Goal: Task Accomplishment & Management: Use online tool/utility

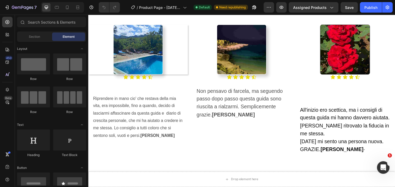
scroll to position [661, 0]
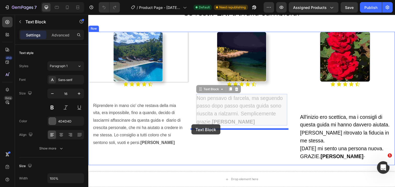
drag, startPoint x: 207, startPoint y: 102, endPoint x: 194, endPoint y: 127, distance: 27.7
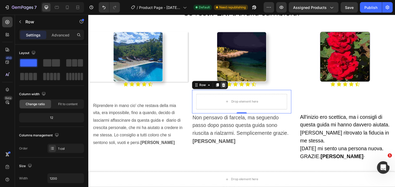
click at [225, 87] on icon at bounding box center [226, 87] width 3 height 4
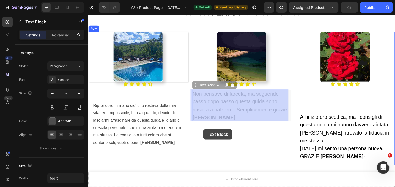
drag, startPoint x: 236, startPoint y: 102, endPoint x: 206, endPoint y: 132, distance: 42.1
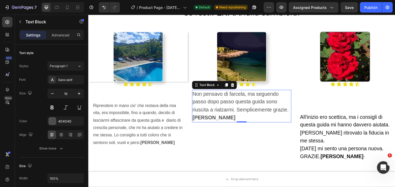
click at [230, 117] on p "Non pensavo di farcela, ma seguendo passo dopo passo questa guida sono riuscita…" at bounding box center [245, 108] width 101 height 32
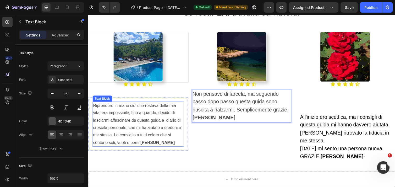
click at [154, 134] on p "Riprendere in mano cio' che restava della mia vita, era impossibile, fino a qua…" at bounding box center [139, 126] width 93 height 45
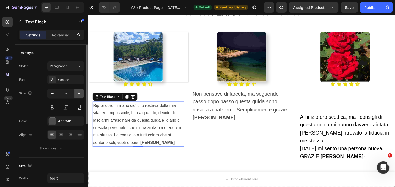
click at [77, 93] on icon "button" at bounding box center [79, 93] width 5 height 5
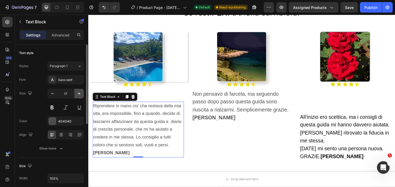
click at [77, 93] on icon "button" at bounding box center [79, 93] width 5 height 5
type input "18"
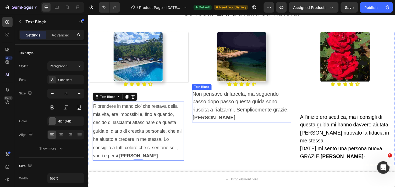
click at [211, 117] on p "Non pensavo di farcela, ma seguendo passo dopo passo questa guida sono riuscita…" at bounding box center [245, 108] width 101 height 32
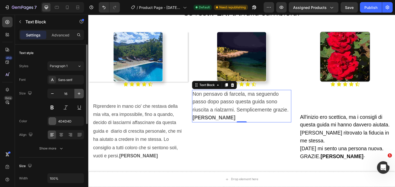
click at [80, 94] on icon "button" at bounding box center [79, 93] width 3 height 3
type input "18"
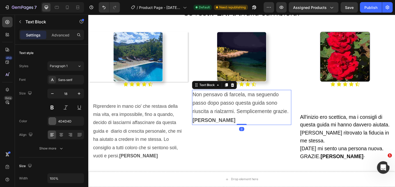
drag, startPoint x: 242, startPoint y: 125, endPoint x: 253, endPoint y: 119, distance: 12.3
click at [253, 119] on div "Non pensavo di farcela, ma seguendo passo dopo passo questa guida sono riuscita…" at bounding box center [245, 109] width 102 height 36
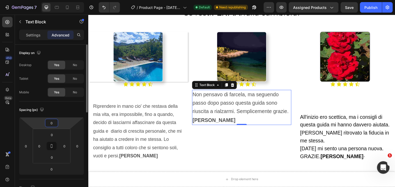
click at [52, 125] on input "0" at bounding box center [51, 123] width 10 height 8
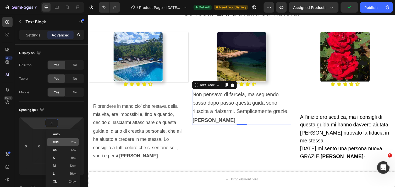
click at [57, 140] on span "XXS" at bounding box center [56, 142] width 6 height 4
type input "2"
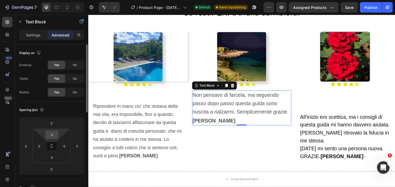
click at [58, 134] on div "0" at bounding box center [51, 135] width 13 height 8
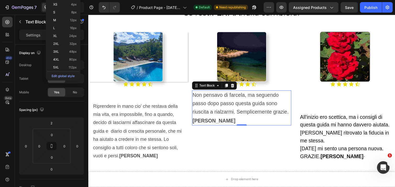
scroll to position [157, 0]
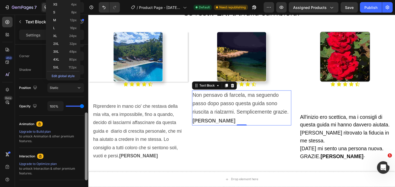
click at [85, 134] on div at bounding box center [86, 123] width 4 height 157
click at [63, 67] on p "5XL 112px" at bounding box center [65, 68] width 24 height 4
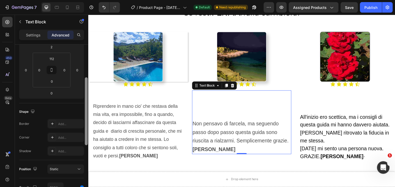
scroll to position [75, 0]
click at [55, 60] on input "112" at bounding box center [52, 59] width 10 height 8
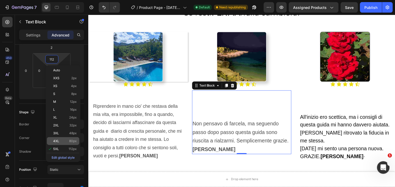
click at [56, 141] on span "4XL" at bounding box center [56, 141] width 6 height 4
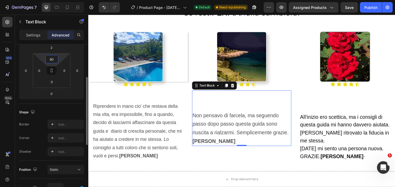
click at [57, 58] on input "80" at bounding box center [52, 59] width 10 height 8
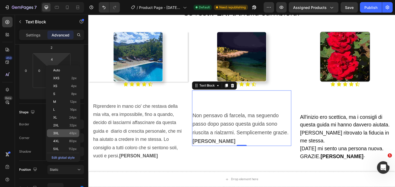
click at [58, 132] on span "3XL" at bounding box center [56, 133] width 6 height 4
type input "48"
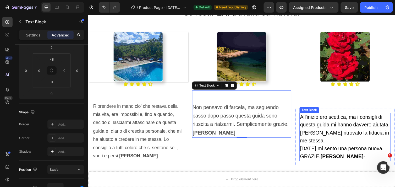
click at [324, 131] on p "All'inizio ero scettica, ma i consigli di questa guida mi hanno davvero aiutata." at bounding box center [351, 124] width 93 height 16
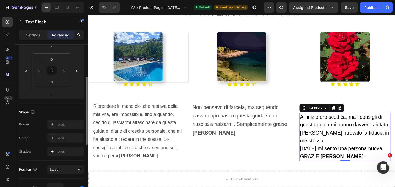
scroll to position [75, 0]
click at [55, 59] on input "0" at bounding box center [52, 60] width 10 height 8
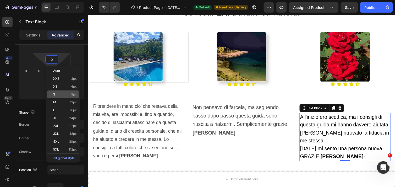
click at [54, 94] on span "S" at bounding box center [54, 95] width 2 height 4
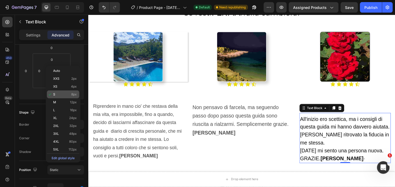
type input "8"
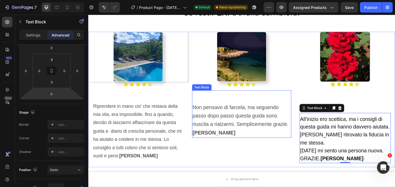
click at [197, 123] on span "Non pensavo di farcela, ma seguendo passo dopo passo questa guida sono riuscita…" at bounding box center [244, 122] width 99 height 32
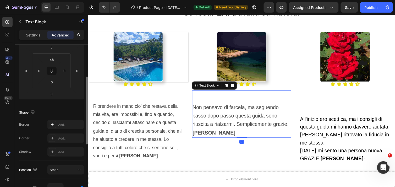
scroll to position [75, 0]
click at [55, 61] on input "48" at bounding box center [52, 60] width 10 height 8
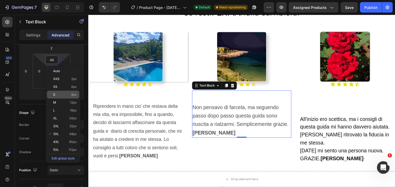
click at [56, 95] on p "S 8px" at bounding box center [65, 95] width 24 height 4
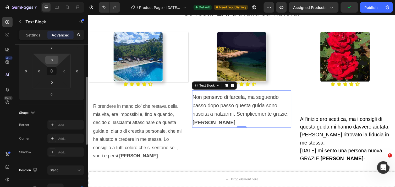
click at [56, 63] on input "8" at bounding box center [52, 60] width 10 height 8
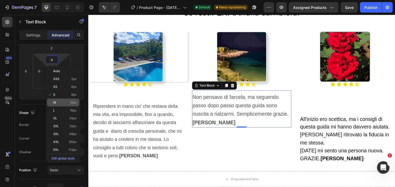
click at [56, 99] on div "M 12px" at bounding box center [63, 103] width 33 height 8
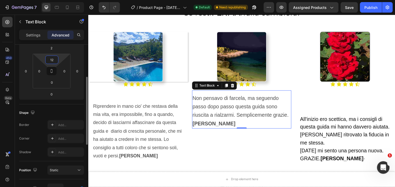
click at [57, 59] on input "12" at bounding box center [52, 60] width 10 height 8
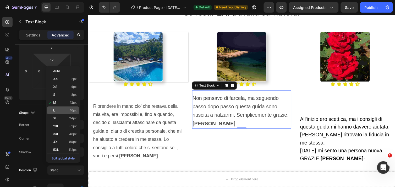
click at [56, 108] on div "L 16px" at bounding box center [63, 110] width 33 height 8
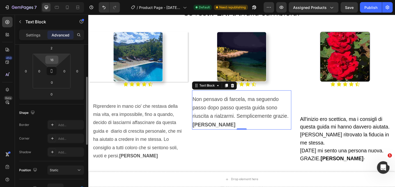
click at [55, 60] on input "16" at bounding box center [52, 60] width 10 height 8
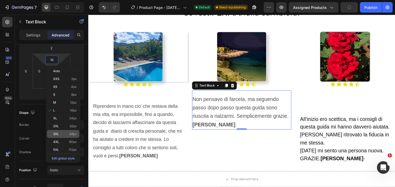
click at [54, 134] on span "3XL" at bounding box center [56, 134] width 6 height 4
type input "48"
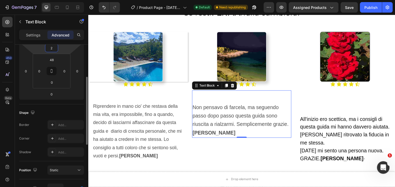
click at [54, 47] on input "2" at bounding box center [51, 48] width 10 height 8
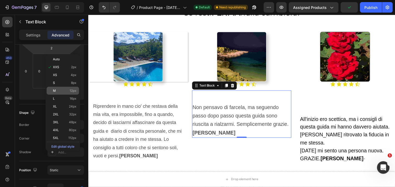
click at [59, 92] on p "M 12px" at bounding box center [65, 91] width 24 height 4
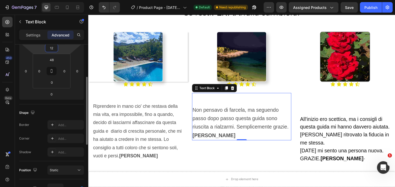
click at [55, 48] on input "12" at bounding box center [51, 48] width 10 height 8
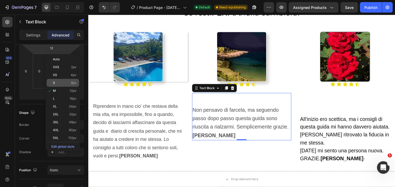
click at [57, 80] on div "S 8px" at bounding box center [63, 83] width 33 height 8
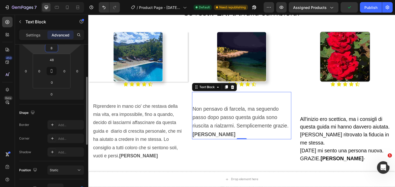
click at [55, 48] on input "8" at bounding box center [51, 48] width 10 height 8
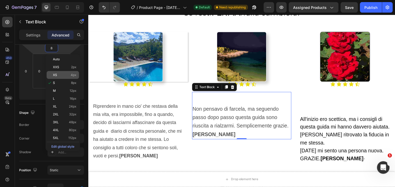
click at [57, 75] on p "XS 4px" at bounding box center [65, 75] width 24 height 4
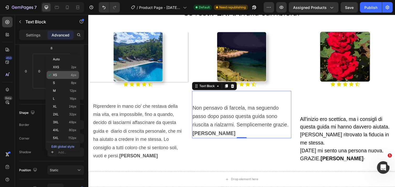
type input "4"
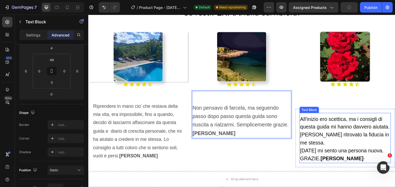
click at [317, 141] on span "[PERSON_NAME] ritrovato la fiducia in me stessa." at bounding box center [350, 141] width 91 height 14
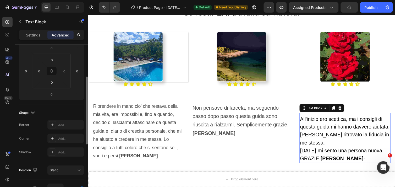
scroll to position [75, 0]
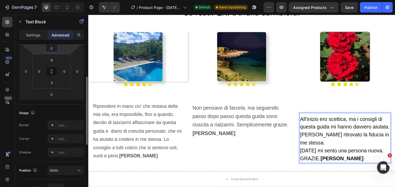
click at [53, 50] on input "0" at bounding box center [51, 48] width 10 height 8
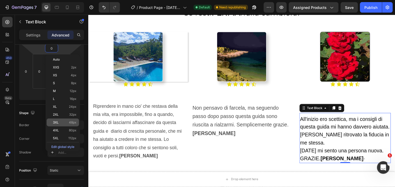
click at [58, 121] on span "3XL" at bounding box center [56, 123] width 6 height 4
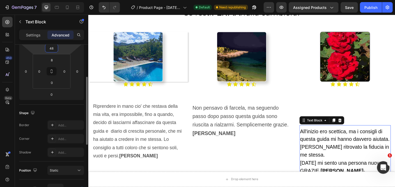
click at [54, 48] on input "48" at bounding box center [51, 48] width 10 height 8
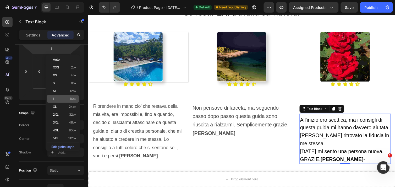
click at [58, 97] on p "L 16px" at bounding box center [65, 99] width 24 height 4
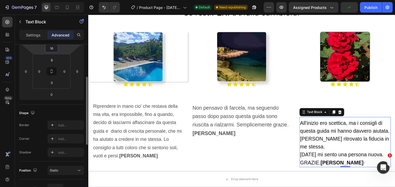
click at [54, 47] on input "16" at bounding box center [51, 48] width 10 height 8
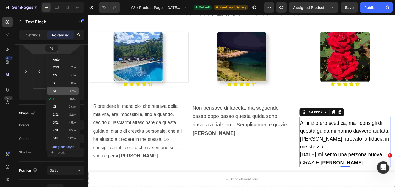
click at [64, 88] on div "M 12px" at bounding box center [63, 91] width 33 height 8
type input "12"
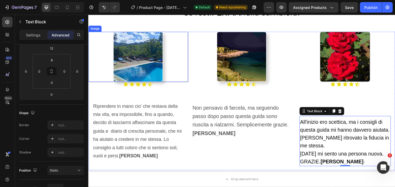
click at [174, 63] on div at bounding box center [139, 57] width 102 height 51
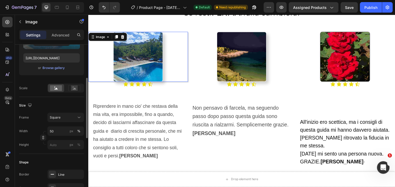
scroll to position [86, 0]
click at [54, 144] on input "px %" at bounding box center [65, 144] width 37 height 9
click at [74, 144] on button "px" at bounding box center [71, 144] width 6 height 6
click at [81, 145] on button "%" at bounding box center [79, 144] width 6 height 6
click at [60, 144] on input "px %" at bounding box center [65, 144] width 37 height 9
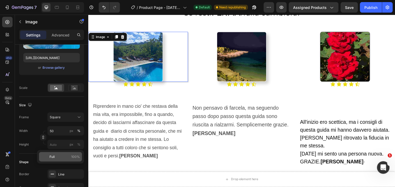
click at [72, 159] on span "100%" at bounding box center [75, 156] width 9 height 5
type input "100"
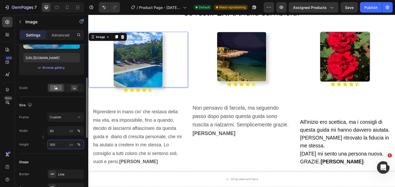
click at [60, 146] on input "100" at bounding box center [65, 144] width 37 height 9
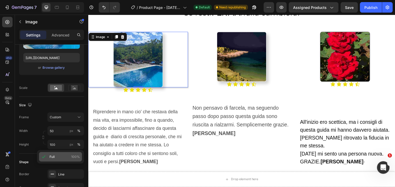
click at [74, 157] on span "100%" at bounding box center [75, 156] width 9 height 5
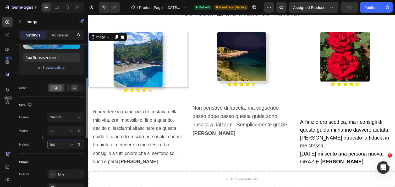
click at [55, 145] on input "100" at bounding box center [65, 144] width 37 height 9
click at [72, 144] on div "px" at bounding box center [72, 144] width 4 height 5
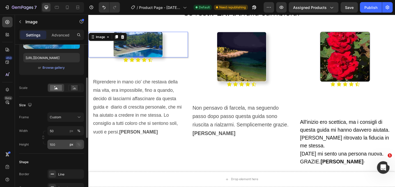
click at [80, 142] on div "%" at bounding box center [78, 144] width 3 height 5
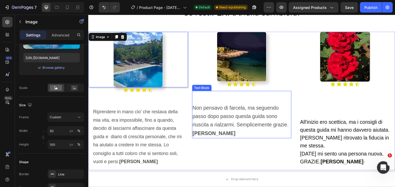
click at [228, 126] on span "Non pensavo di farcela, ma seguendo passo dopo passo questa guida sono riuscita…" at bounding box center [244, 123] width 99 height 32
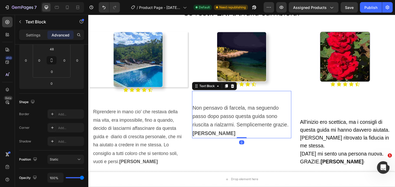
scroll to position [0, 0]
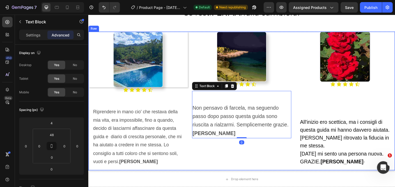
click at [278, 159] on div "Image Icon Icon Icon Icon Icon Icon List Non pensavo di farcela, ma seguendo pa…" at bounding box center [245, 103] width 102 height 142
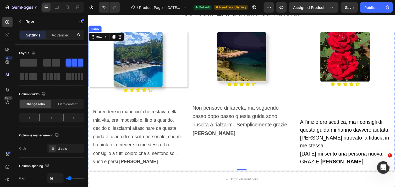
click at [149, 64] on img at bounding box center [139, 60] width 51 height 57
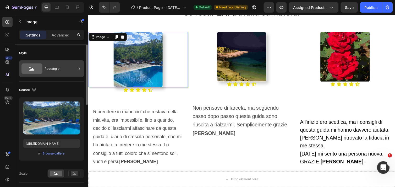
click at [35, 70] on icon at bounding box center [31, 68] width 21 height 10
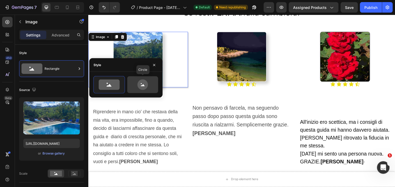
click at [140, 88] on icon at bounding box center [143, 84] width 10 height 10
type input "80"
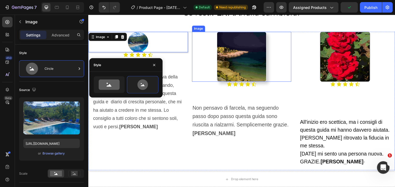
click at [243, 58] on img at bounding box center [245, 57] width 51 height 51
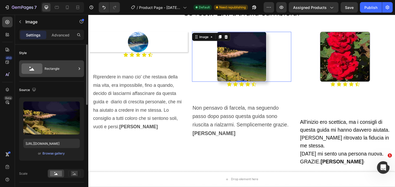
click at [63, 62] on div "Rectangle" at bounding box center [51, 68] width 65 height 17
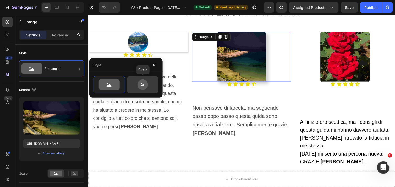
click at [144, 84] on icon at bounding box center [143, 84] width 10 height 10
type input "80"
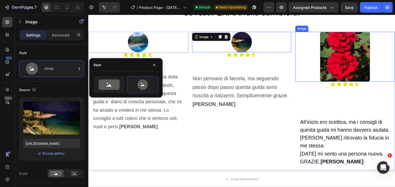
click at [339, 70] on img at bounding box center [351, 57] width 51 height 51
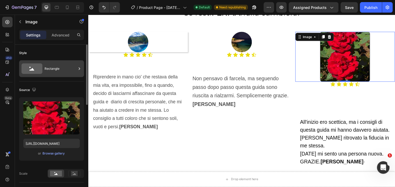
click at [65, 68] on div "Rectangle" at bounding box center [61, 69] width 32 height 12
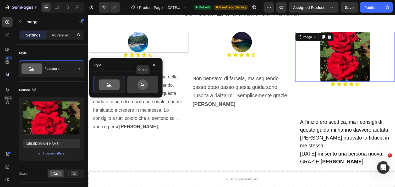
click at [141, 84] on icon at bounding box center [143, 84] width 10 height 10
type input "80"
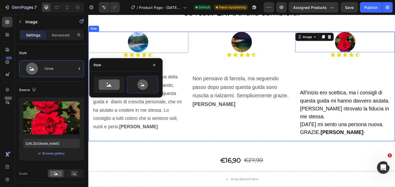
click at [201, 127] on div "Image Icon Icon Icon Icon Icon Icon List Non pensavo di farcela, ma seguendo pa…" at bounding box center [245, 88] width 102 height 112
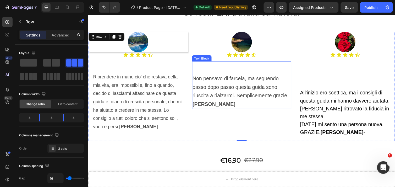
click at [201, 90] on span "Non pensavo di farcela, ma seguendo passo dopo passo questa guida sono riuscita…" at bounding box center [244, 93] width 99 height 32
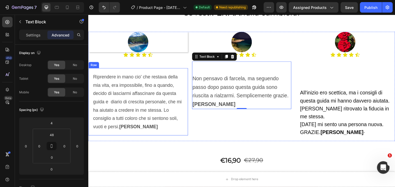
click at [163, 73] on div "Riprendere in mano cio' che restava della mia vita, era impossibile, fino a qua…" at bounding box center [139, 103] width 102 height 69
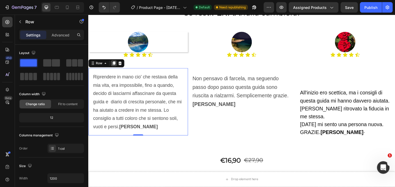
click at [114, 63] on icon at bounding box center [114, 65] width 3 height 4
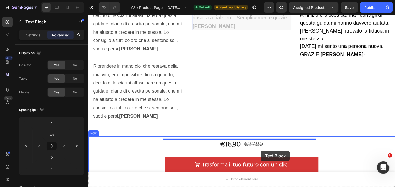
scroll to position [744, 0]
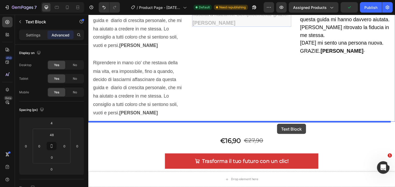
drag, startPoint x: 227, startPoint y: 96, endPoint x: 282, endPoint y: 126, distance: 62.5
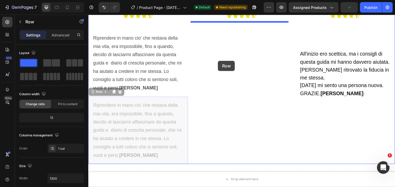
scroll to position [699, 0]
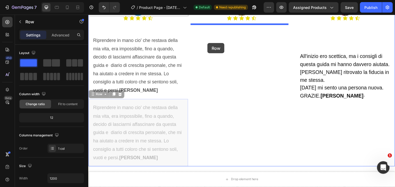
drag, startPoint x: 139, startPoint y: 89, endPoint x: 210, endPoint y: 44, distance: 83.9
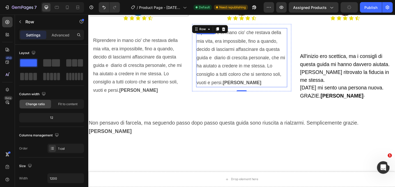
click at [240, 84] on p "Riprendere in mano cio' che restava della mia vita, era impossibile, fino a qua…" at bounding box center [245, 58] width 93 height 59
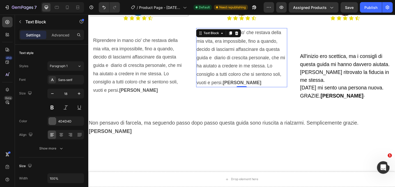
click at [240, 83] on p "Riprendere in mano cio' che restava della mia vita, era impossibile, fino a qua…" at bounding box center [245, 58] width 93 height 59
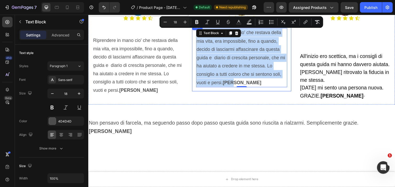
drag, startPoint x: 240, startPoint y: 83, endPoint x: 195, endPoint y: 35, distance: 65.9
click at [195, 35] on div "Riprendere in mano cio' che restava della mia vita, era impossibile, fino a qua…" at bounding box center [245, 58] width 102 height 69
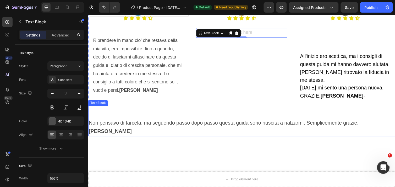
click at [89, 123] on span "Non pensavo di farcela, ma seguendo passo dopo passo questa guida sono riuscita…" at bounding box center [227, 129] width 277 height 14
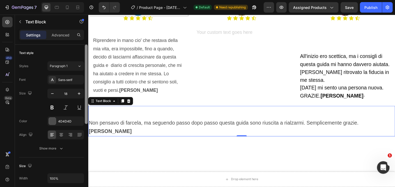
scroll to position [153, 0]
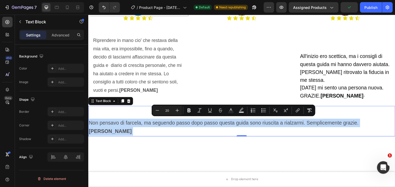
drag, startPoint x: 89, startPoint y: 125, endPoint x: 382, endPoint y: 121, distance: 292.3
click at [382, 121] on p "Non pensavo di farcela, ma seguendo passo dopo passo questa guida sono riuscita…" at bounding box center [245, 130] width 313 height 18
copy p "Non pensavo di farcela, ma seguendo passo dopo passo questa guida sono riuscita…"
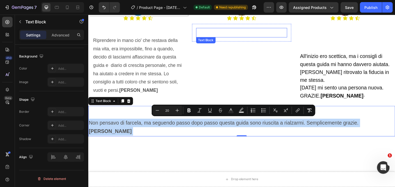
click at [232, 34] on p "Rich Text Editor. Editing area: main" at bounding box center [245, 33] width 93 height 8
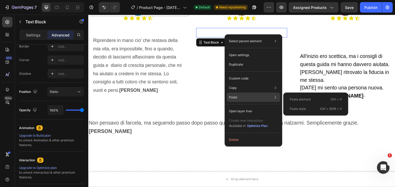
click at [234, 95] on p "Paste" at bounding box center [233, 97] width 8 height 5
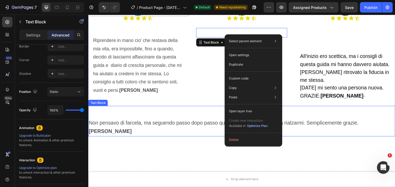
click at [149, 125] on span "Non pensavo di farcela, ma seguendo passo dopo passo questa guida sono riuscita…" at bounding box center [227, 129] width 277 height 14
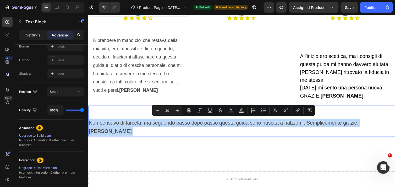
drag, startPoint x: 89, startPoint y: 125, endPoint x: 383, endPoint y: 125, distance: 294.1
click at [383, 125] on p "Non pensavo di farcela, ma seguendo passo dopo passo questa guida sono riuscita…" at bounding box center [245, 130] width 313 height 18
copy p "Non pensavo di farcela, ma seguendo passo dopo passo questa guida sono riuscita…"
click at [234, 34] on p "Rich Text Editor. Editing area: main" at bounding box center [245, 33] width 93 height 8
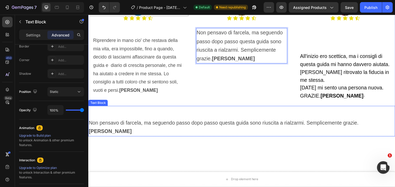
click at [181, 121] on p "Non pensavo di farcela, ma seguendo passo dopo passo questa guida sono riuscita…" at bounding box center [245, 130] width 313 height 18
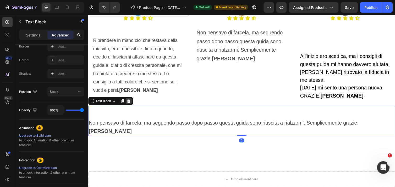
click at [129, 101] on icon at bounding box center [129, 103] width 4 height 4
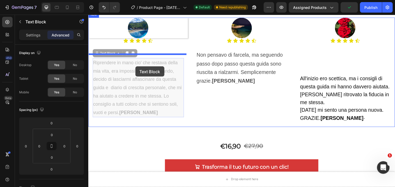
scroll to position [674, 0]
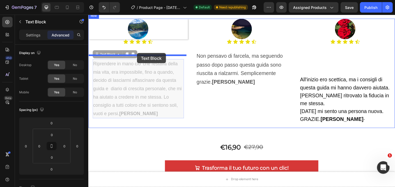
drag, startPoint x: 154, startPoint y: 41, endPoint x: 138, endPoint y: 54, distance: 20.5
type input "42"
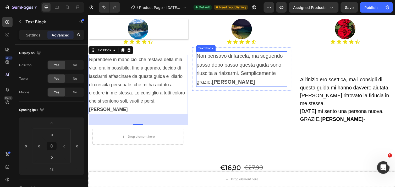
click at [234, 76] on span "Non pensavo di farcela, ma seguendo passo dopo passo questa guida sono riuscita…" at bounding box center [243, 70] width 88 height 32
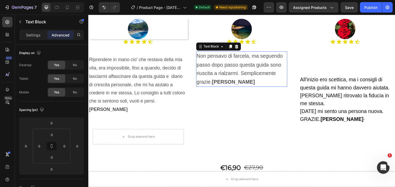
scroll to position [153, 0]
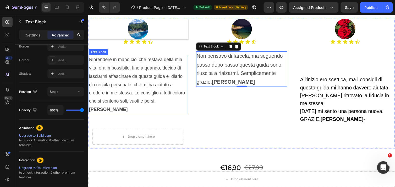
click at [144, 84] on p "Riprendere in mano cio' che restava della mia vita, era impossibile, fino a qua…" at bounding box center [139, 85] width 101 height 59
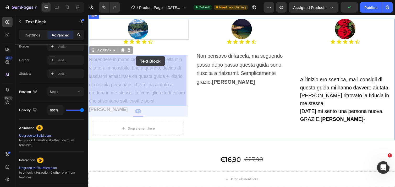
drag, startPoint x: 144, startPoint y: 84, endPoint x: 137, endPoint y: 57, distance: 28.0
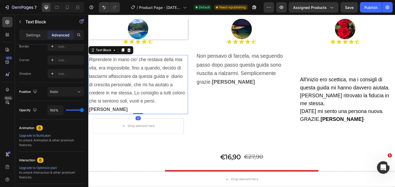
drag, startPoint x: 137, startPoint y: 117, endPoint x: 142, endPoint y: 101, distance: 16.9
click at [142, 101] on div "Riprendere in mano cio' che restava della mia vita, era impossibile, fino a qua…" at bounding box center [139, 86] width 102 height 61
type input "0"
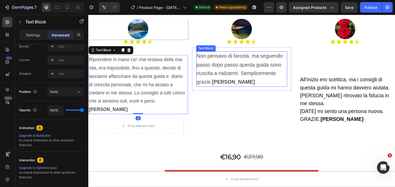
click at [229, 70] on p "Non pensavo di farcela, ma seguendo passo dopo passo questa guida sono riuscita…" at bounding box center [245, 70] width 93 height 35
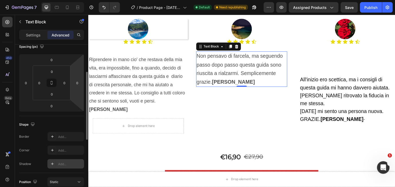
scroll to position [63, 0]
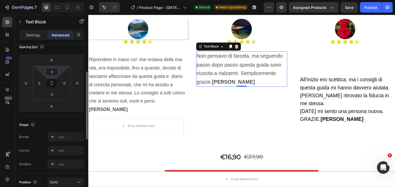
click at [56, 69] on input "0" at bounding box center [52, 72] width 10 height 8
click at [57, 61] on div "0" at bounding box center [51, 60] width 13 height 8
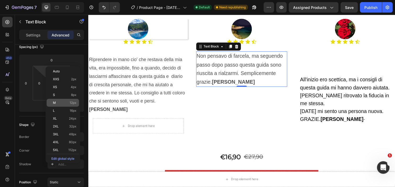
click at [64, 104] on p "M 12px" at bounding box center [65, 103] width 24 height 4
type input "12"
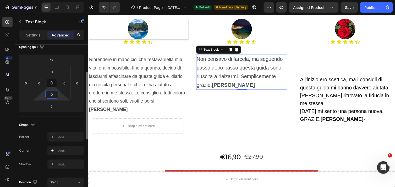
click at [56, 92] on input "0" at bounding box center [52, 94] width 10 height 8
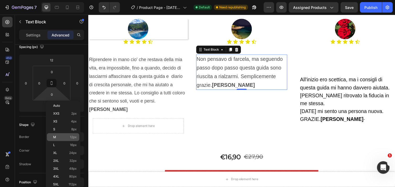
click at [63, 135] on div "M 12px" at bounding box center [63, 137] width 33 height 8
type input "12"
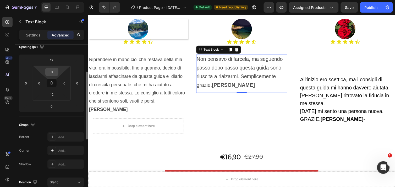
click at [58, 73] on div "0" at bounding box center [51, 72] width 13 height 8
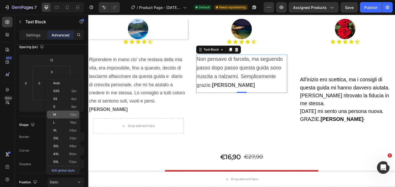
click at [62, 116] on p "M 12px" at bounding box center [65, 115] width 24 height 4
type input "12"
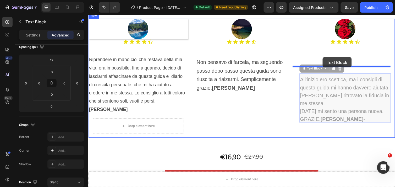
drag, startPoint x: 339, startPoint y: 95, endPoint x: 328, endPoint y: 58, distance: 38.7
type input "86"
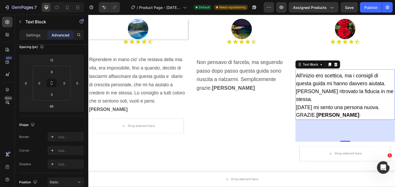
click at [339, 90] on span "[PERSON_NAME] ritrovato la fiducia in me stessa." at bounding box center [351, 97] width 100 height 14
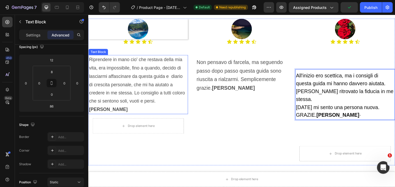
click at [185, 82] on p "Riprendere in mano cio' che restava della mia vita, era impossibile, fino a qua…" at bounding box center [139, 85] width 101 height 59
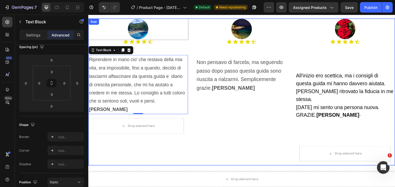
click at [216, 119] on div "Image Icon Icon Icon Icon Icon Icon List Non pensavo di farcela, ma seguendo pa…" at bounding box center [245, 94] width 102 height 150
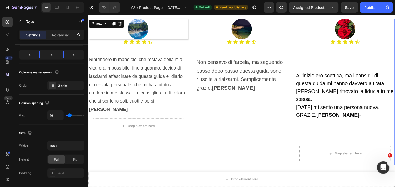
scroll to position [0, 0]
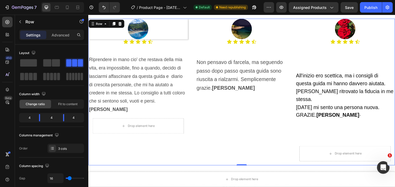
drag, startPoint x: 120, startPoint y: 77, endPoint x: 328, endPoint y: 64, distance: 208.5
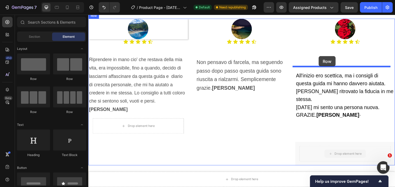
drag, startPoint x: 354, startPoint y: 146, endPoint x: 324, endPoint y: 57, distance: 94.1
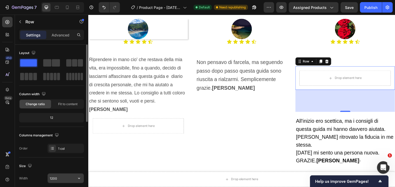
click at [57, 177] on input "1200" at bounding box center [66, 178] width 36 height 9
click at [78, 177] on icon "button" at bounding box center [79, 178] width 5 height 5
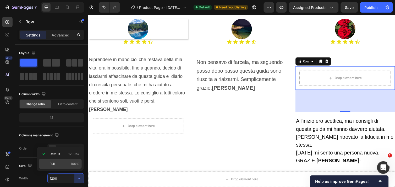
click at [51, 161] on span "Full" at bounding box center [52, 163] width 5 height 5
type input "100%"
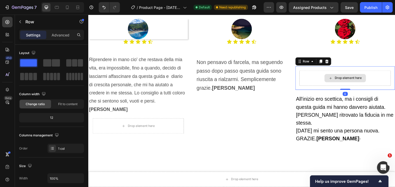
drag, startPoint x: 347, startPoint y: 113, endPoint x: 347, endPoint y: 85, distance: 27.8
click at [347, 85] on div "Drop element here Row 0" at bounding box center [351, 79] width 102 height 24
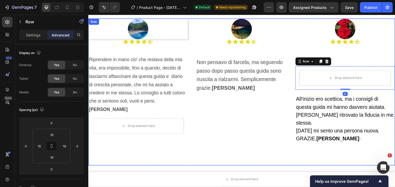
click at [263, 110] on div "Image Icon Icon Icon Icon Icon Icon List Non pensavo di farcela, ma seguendo pa…" at bounding box center [245, 94] width 102 height 150
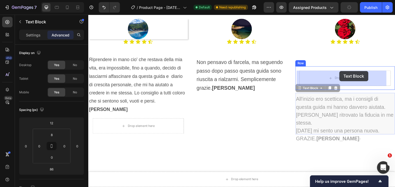
drag, startPoint x: 353, startPoint y: 101, endPoint x: 345, endPoint y: 72, distance: 30.2
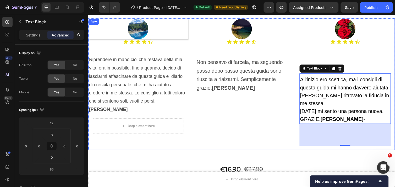
click at [282, 125] on div "Image Icon Icon Icon Icon Icon Icon List Non pensavo di farcela, ma seguendo pa…" at bounding box center [245, 86] width 102 height 134
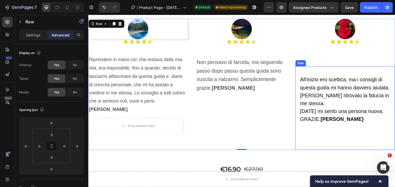
click at [334, 127] on div "All'inizio ero scettica, ma i consigli di questa guida mi hanno davvero aiutata…" at bounding box center [352, 110] width 94 height 77
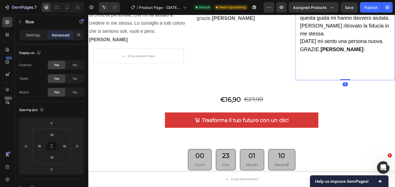
scroll to position [730, 0]
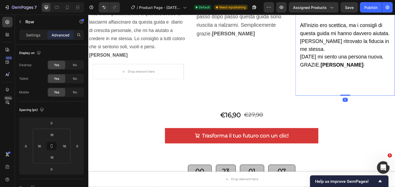
drag, startPoint x: 349, startPoint y: 95, endPoint x: 350, endPoint y: 76, distance: 18.6
click at [350, 76] on div "All'inizio ero scettica, ma i consigli di questa guida mi hanno davvero aiutata…" at bounding box center [351, 55] width 102 height 86
drag, startPoint x: 348, startPoint y: 96, endPoint x: 349, endPoint y: 77, distance: 18.6
click at [348, 77] on div "All'inizio ero scettica, ma i consigli di questa guida mi hanno davvero aiutata…" at bounding box center [351, 55] width 102 height 86
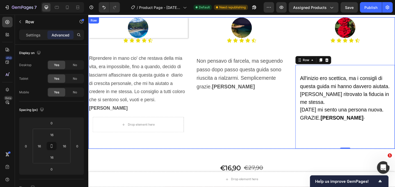
scroll to position [675, 0]
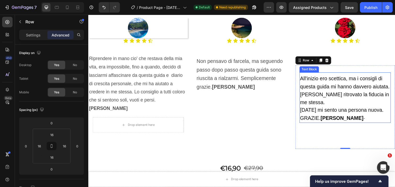
click at [305, 80] on span "All'inizio ero scettica, ma i consigli di questa guida mi hanno davvero aiutata." at bounding box center [351, 84] width 92 height 14
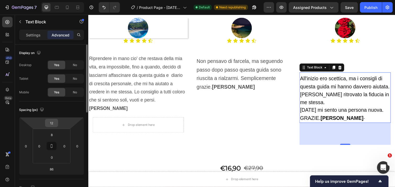
click at [55, 124] on input "12" at bounding box center [51, 123] width 10 height 8
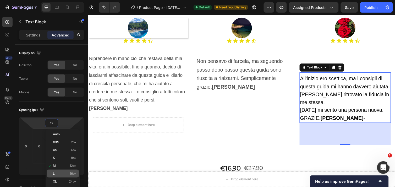
click at [57, 172] on p "L 16px" at bounding box center [65, 174] width 24 height 4
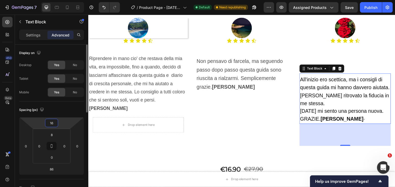
click at [54, 124] on input "16" at bounding box center [51, 123] width 10 height 8
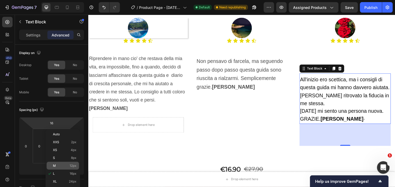
click at [59, 163] on div "M 12px" at bounding box center [63, 166] width 33 height 8
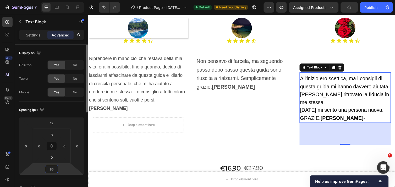
click at [55, 168] on input "86" at bounding box center [51, 169] width 10 height 8
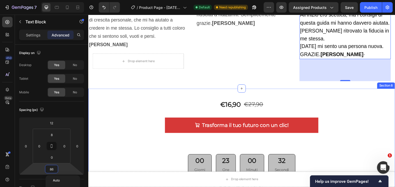
scroll to position [741, 0]
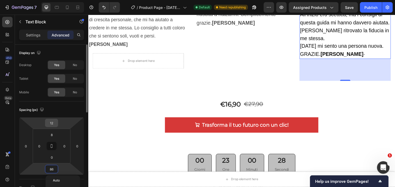
click at [56, 122] on input "12" at bounding box center [51, 123] width 10 height 8
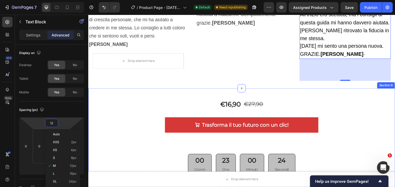
scroll to position [696, 0]
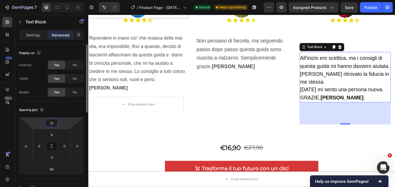
click at [54, 122] on input "12" at bounding box center [51, 123] width 10 height 8
type input "1"
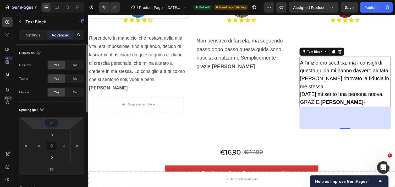
type input "3"
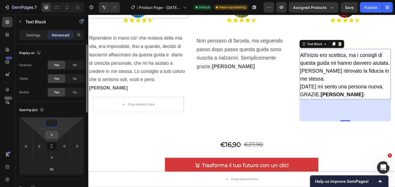
type input "0"
click at [55, 134] on input "8" at bounding box center [52, 135] width 10 height 8
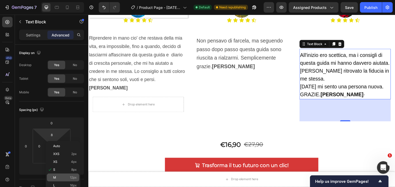
click at [55, 174] on div "M 12px" at bounding box center [63, 178] width 33 height 8
type input "12"
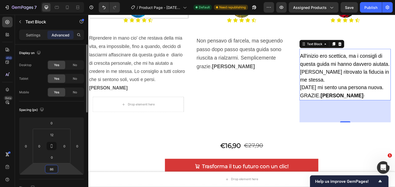
click at [55, 168] on input "86" at bounding box center [51, 169] width 10 height 8
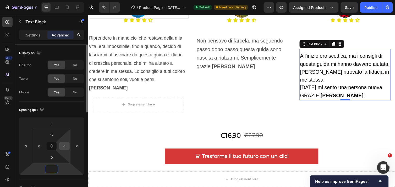
type input "0"
click at [67, 145] on input "0" at bounding box center [65, 146] width 8 height 8
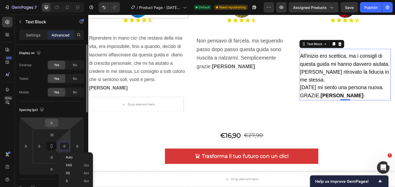
click at [55, 122] on input "0" at bounding box center [51, 123] width 10 height 8
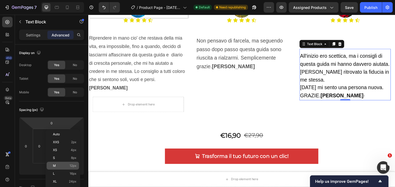
click at [57, 164] on p "M 12px" at bounding box center [65, 166] width 24 height 4
type input "12"
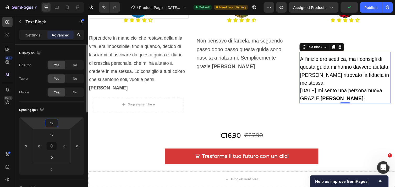
click at [56, 124] on input "12" at bounding box center [51, 123] width 10 height 8
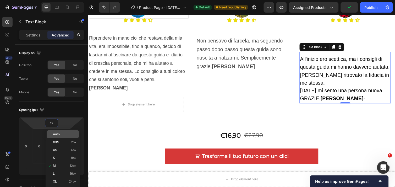
click at [57, 136] on span "Auto" at bounding box center [56, 134] width 7 height 4
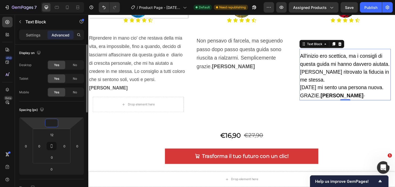
click at [54, 123] on input "number" at bounding box center [51, 123] width 10 height 8
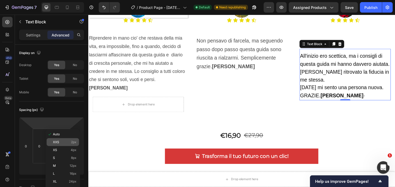
click at [57, 140] on span "XXS" at bounding box center [56, 142] width 6 height 4
type input "2"
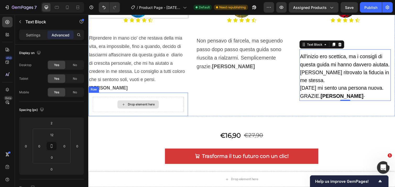
click at [176, 99] on div "Drop element here" at bounding box center [140, 107] width 94 height 16
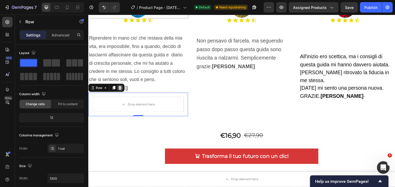
click at [120, 88] on icon at bounding box center [120, 90] width 3 height 4
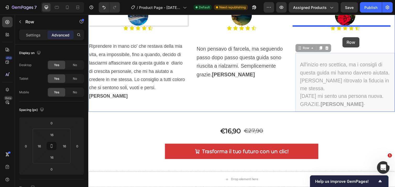
scroll to position [684, 0]
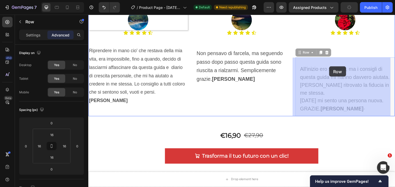
drag, startPoint x: 351, startPoint y: 47, endPoint x: 335, endPoint y: 67, distance: 26.1
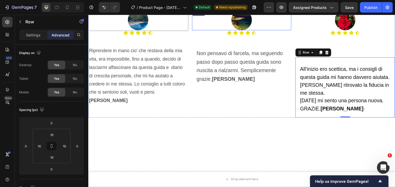
scroll to position [601, 0]
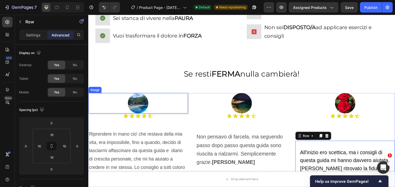
click at [137, 107] on img at bounding box center [139, 105] width 21 height 21
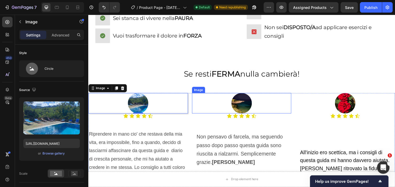
click at [243, 109] on img at bounding box center [245, 105] width 21 height 21
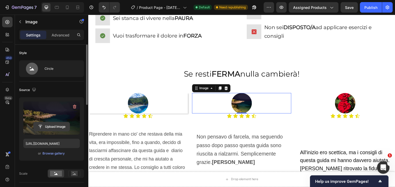
click at [49, 125] on input "file" at bounding box center [52, 126] width 36 height 9
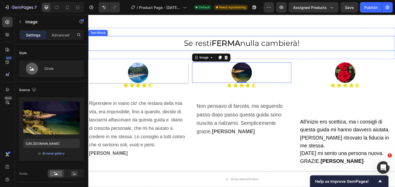
scroll to position [637, 0]
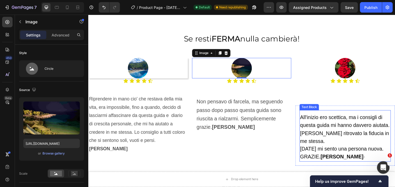
click at [316, 124] on span "All'inizio ero scettica, ma i consigli di questa guida mi hanno davvero aiutata." at bounding box center [351, 124] width 92 height 14
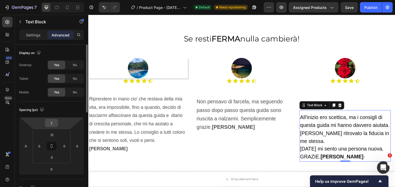
click at [53, 122] on input "2" at bounding box center [51, 123] width 10 height 8
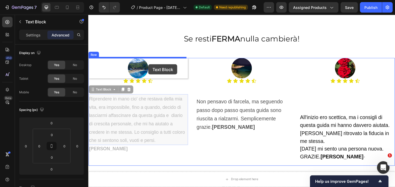
drag, startPoint x: 148, startPoint y: 122, endPoint x: 150, endPoint y: 65, distance: 56.4
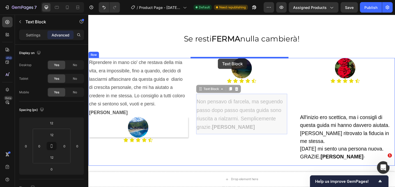
drag, startPoint x: 239, startPoint y: 115, endPoint x: 221, endPoint y: 59, distance: 58.8
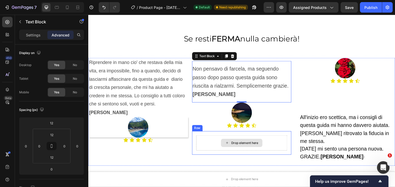
click at [209, 140] on div "Drop element here" at bounding box center [246, 146] width 94 height 16
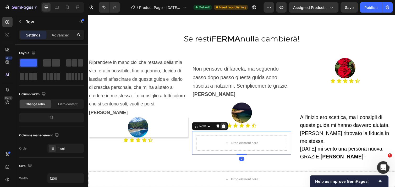
click at [225, 128] on icon at bounding box center [226, 129] width 3 height 4
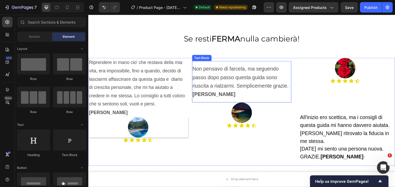
click at [238, 64] on div "Non pensavo di farcela, ma seguendo passo dopo passo questa guida sono riuscita…" at bounding box center [245, 83] width 102 height 42
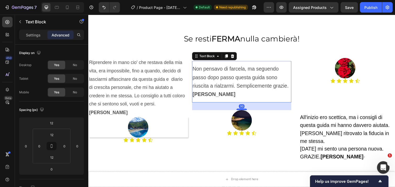
drag, startPoint x: 242, startPoint y: 102, endPoint x: 242, endPoint y: 110, distance: 7.9
click at [242, 111] on div at bounding box center [245, 112] width 10 height 2
type input "30"
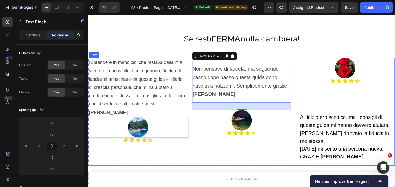
click at [200, 142] on div "Non pensavo di farcela, ma seguendo passo dopo passo questa guida sono riuscita…" at bounding box center [245, 114] width 102 height 110
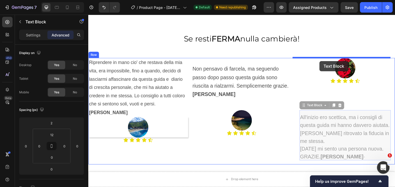
drag, startPoint x: 342, startPoint y: 126, endPoint x: 325, endPoint y: 62, distance: 66.3
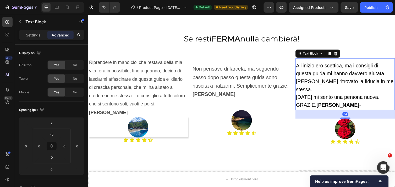
drag, startPoint x: 349, startPoint y: 100, endPoint x: 349, endPoint y: 109, distance: 8.9
click at [349, 112] on div "34" at bounding box center [351, 112] width 102 height 0
type input "34"
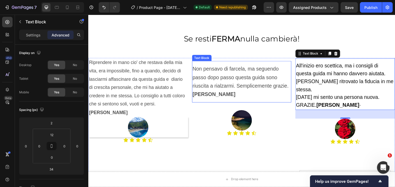
click at [245, 96] on p "Non pensavo di farcela, ma seguendo passo dopo passo questa guida sono riuscita…" at bounding box center [245, 83] width 101 height 35
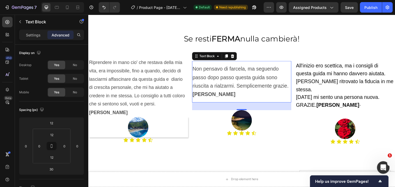
click at [244, 106] on div "30" at bounding box center [245, 108] width 6 height 4
click at [241, 111] on div at bounding box center [245, 112] width 10 height 2
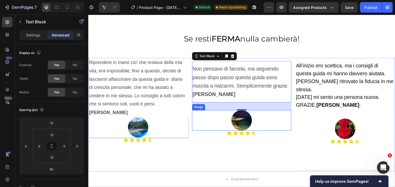
click at [267, 123] on div at bounding box center [245, 122] width 102 height 21
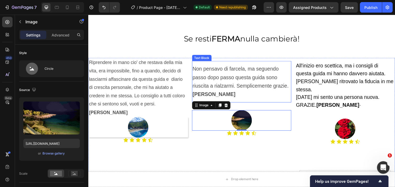
click at [252, 100] on div "Non pensavo di farcela, ma seguendo passo dopo passo questa guida sono riuscita…" at bounding box center [245, 83] width 102 height 42
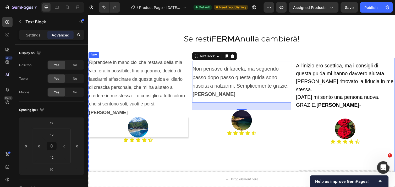
click at [348, 105] on div "All'inizio ero scettica, ma i consigli di questa guida mi hanno davvero aiutata…" at bounding box center [351, 126] width 102 height 135
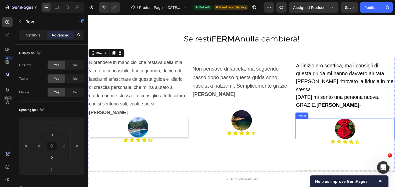
click at [351, 126] on img at bounding box center [351, 131] width 21 height 21
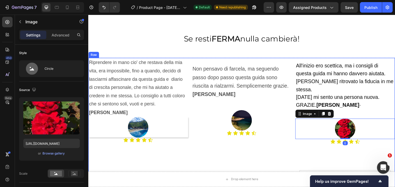
click at [347, 107] on div "All'inizio ero scettica, ma i consigli di questa guida mi hanno davvero aiutata…" at bounding box center [351, 126] width 102 height 135
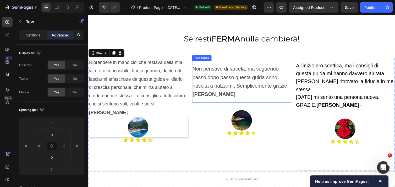
click at [195, 70] on span "Non pensavo di farcela, ma seguendo passo dopo passo questa guida sono riuscita…" at bounding box center [244, 83] width 99 height 32
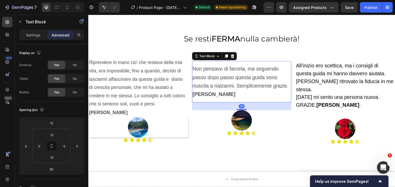
click at [195, 70] on span "Non pensavo di farcela, ma seguendo passo dopo passo questa guida sono riuscita…" at bounding box center [244, 83] width 99 height 32
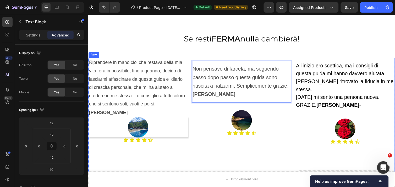
click at [342, 110] on div "All'inizio ero scettica, ma i consigli di questa guida mi hanno davvero aiutata…" at bounding box center [351, 126] width 102 height 135
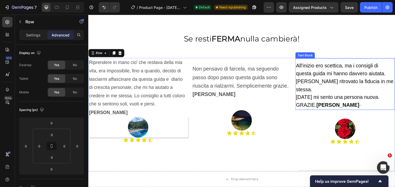
click at [341, 99] on p "Oggi mi sento una persona nuova. GRAZIE. Maria -" at bounding box center [351, 103] width 101 height 16
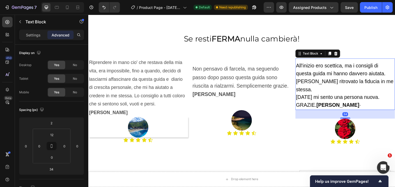
click at [349, 114] on div "34" at bounding box center [352, 116] width 6 height 4
click at [349, 118] on div at bounding box center [351, 119] width 10 height 2
click at [349, 113] on div "29" at bounding box center [352, 115] width 6 height 4
click at [348, 118] on div at bounding box center [351, 119] width 10 height 2
type input "30"
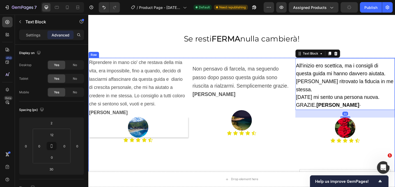
click at [266, 145] on div "Non pensavo di farcela, ma seguendo passo dopo passo questa guida sono riuscita…" at bounding box center [245, 126] width 102 height 134
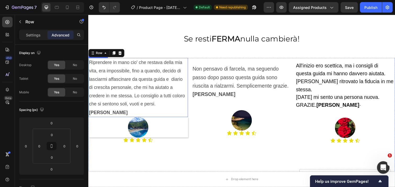
click at [160, 81] on p "Riprendere in mano cio' che restava della mia vita, era impossibile, fino a qua…" at bounding box center [139, 88] width 101 height 59
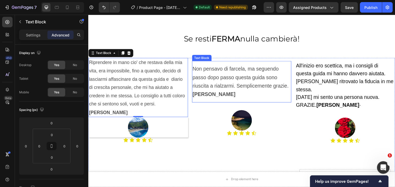
click at [201, 68] on span "Non pensavo di farcela, ma seguendo passo dopo passo questa guida sono riuscita…" at bounding box center [244, 83] width 99 height 32
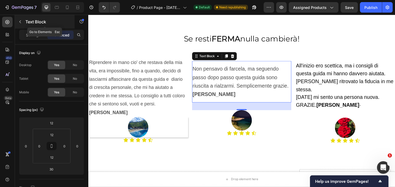
click at [18, 20] on icon "button" at bounding box center [20, 22] width 4 height 4
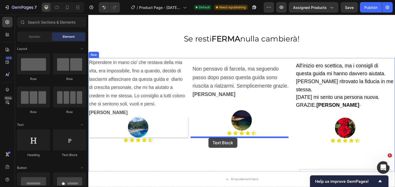
drag, startPoint x: 156, startPoint y: 155, endPoint x: 211, endPoint y: 140, distance: 56.7
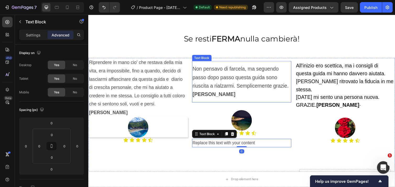
click at [230, 79] on span "Non pensavo di farcela, ma seguendo passo dopo passo questa guida sono riuscita…" at bounding box center [244, 83] width 99 height 32
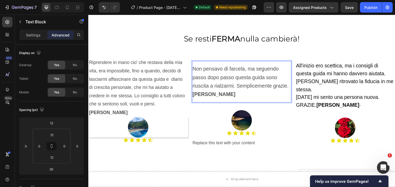
click at [195, 69] on span "Non pensavo di farcela, ma seguendo passo dopo passo questa guida sono riuscita…" at bounding box center [244, 83] width 99 height 32
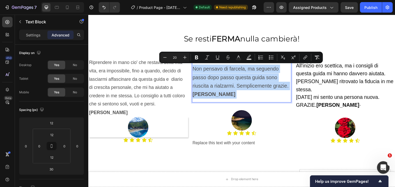
drag, startPoint x: 194, startPoint y: 69, endPoint x: 223, endPoint y: 94, distance: 38.2
click at [223, 94] on p "Non pensavo di farcela, ma seguendo passo dopo passo questa guida sono riuscita…" at bounding box center [245, 83] width 101 height 35
copy p "Non pensavo di farcela, ma seguendo passo dopo passo questa guida sono riuscita…"
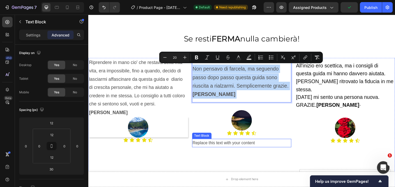
click at [210, 145] on div "Replace this text with your content" at bounding box center [245, 146] width 102 height 9
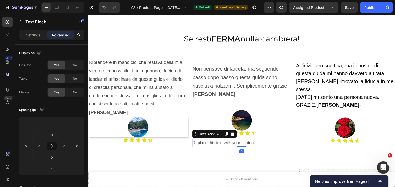
click at [261, 145] on div "Replace this text with your content" at bounding box center [245, 146] width 102 height 9
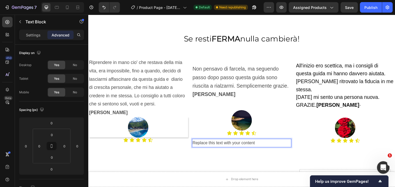
click at [261, 145] on p "Replace this text with your content" at bounding box center [245, 146] width 101 height 8
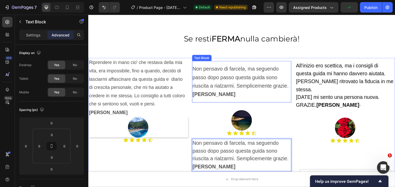
click at [244, 79] on span "Non pensavo di farcela, ma seguendo passo dopo passo questa guida sono riuscita…" at bounding box center [244, 83] width 99 height 32
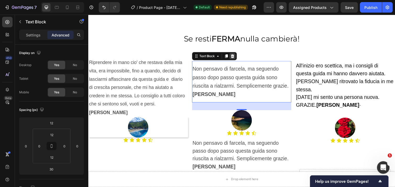
click at [235, 57] on icon at bounding box center [236, 57] width 4 height 4
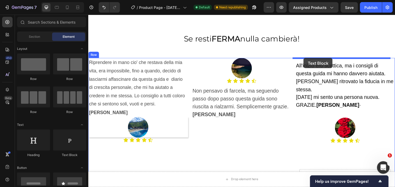
drag, startPoint x: 160, startPoint y: 157, endPoint x: 309, endPoint y: 59, distance: 178.5
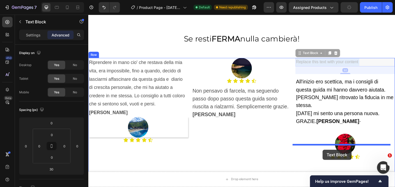
drag, startPoint x: 336, startPoint y: 61, endPoint x: 328, endPoint y: 153, distance: 91.5
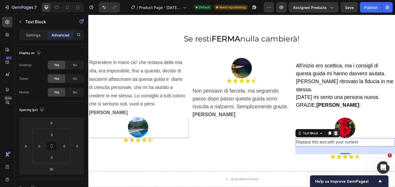
click at [340, 134] on icon at bounding box center [341, 136] width 3 height 4
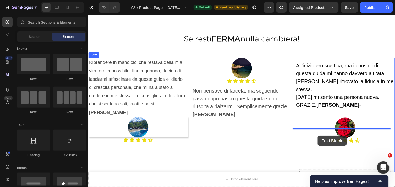
drag, startPoint x: 161, startPoint y: 156, endPoint x: 323, endPoint y: 138, distance: 163.5
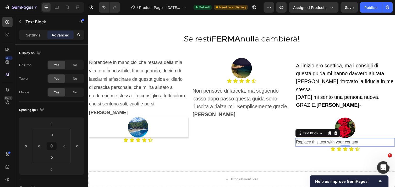
click at [364, 141] on div "Replace this text with your content" at bounding box center [351, 145] width 102 height 9
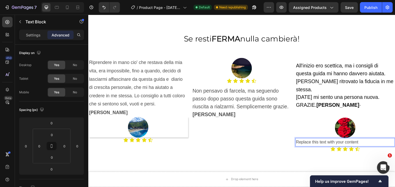
click at [364, 141] on p "Replace this text with your content" at bounding box center [351, 145] width 101 height 8
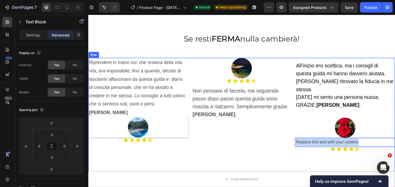
drag, startPoint x: 364, startPoint y: 135, endPoint x: 294, endPoint y: 142, distance: 71.0
click at [294, 142] on div "Riprendere in mano cio' che restava della mia vita, era impossibile, fino a qua…" at bounding box center [245, 129] width 315 height 143
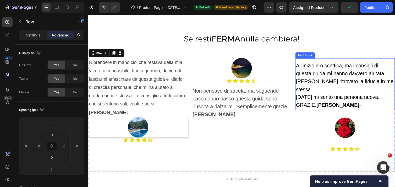
click at [301, 67] on span "All'inizio ero scettica, ma i consigli di questa guida mi hanno davvero aiutata." at bounding box center [347, 71] width 92 height 14
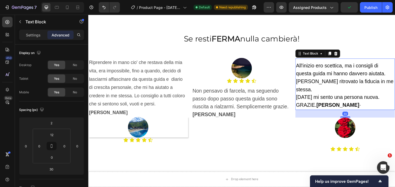
click at [301, 67] on span "All'inizio ero scettica, ma i consigli di questa guida mi hanno davvero aiutata." at bounding box center [347, 71] width 92 height 14
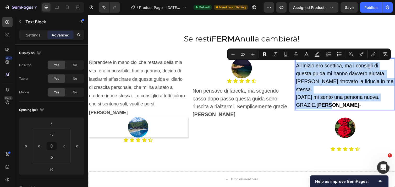
drag, startPoint x: 299, startPoint y: 67, endPoint x: 335, endPoint y: 96, distance: 46.3
click at [335, 96] on div "All'inizio ero scettica, ma i consigli di questa guida mi hanno davvero aiutata…" at bounding box center [351, 87] width 102 height 50
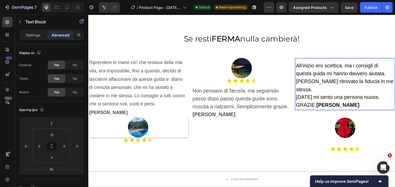
drag, startPoint x: 335, startPoint y: 96, endPoint x: 320, endPoint y: 129, distance: 36.0
click at [320, 129] on div at bounding box center [351, 130] width 102 height 21
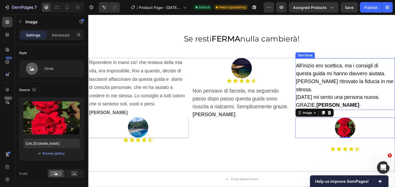
click at [301, 66] on span "All'inizio ero scettica, ma i consigli di questa guida mi hanno davvero aiutata." at bounding box center [347, 71] width 92 height 14
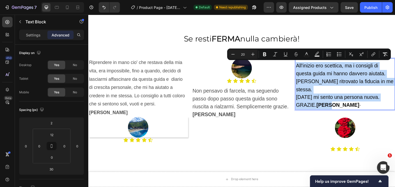
drag, startPoint x: 298, startPoint y: 66, endPoint x: 334, endPoint y: 99, distance: 48.4
click at [334, 99] on div "All'inizio ero scettica, ma i consigli di questa guida mi hanno davvero aiutata…" at bounding box center [351, 87] width 102 height 50
copy div "All'inizio ero scettica, ma i consigli di questa guida mi hanno davvero aiutata…"
click at [329, 141] on p "Rich Text Editor. Editing area: main" at bounding box center [351, 145] width 101 height 8
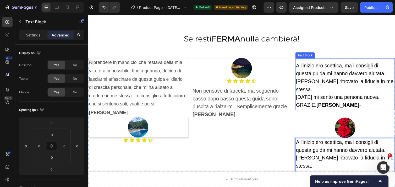
click at [343, 79] on p "[PERSON_NAME] ritrovato la fiducia in me stessa." at bounding box center [351, 87] width 101 height 16
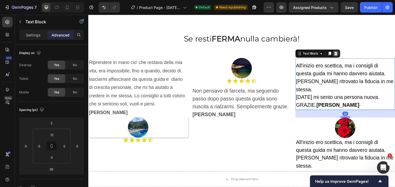
click at [340, 53] on icon at bounding box center [341, 54] width 3 height 4
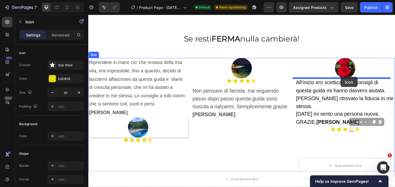
drag, startPoint x: 353, startPoint y: 121, endPoint x: 347, endPoint y: 78, distance: 43.1
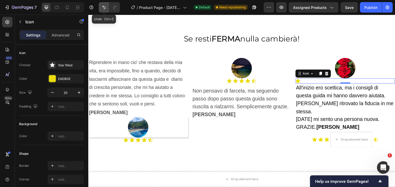
click at [102, 7] on icon "Undo/Redo" at bounding box center [103, 7] width 5 height 5
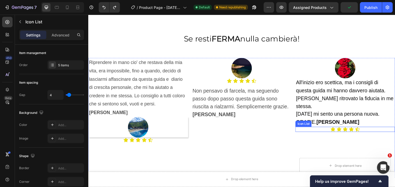
click at [326, 129] on div "Icon Icon Icon Icon Icon" at bounding box center [351, 131] width 102 height 5
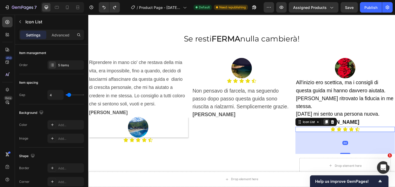
click at [330, 122] on icon at bounding box center [332, 124] width 4 height 4
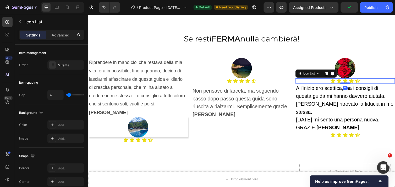
drag, startPoint x: 348, startPoint y: 107, endPoint x: 352, endPoint y: 85, distance: 22.3
click at [352, 85] on div at bounding box center [351, 85] width 10 height 2
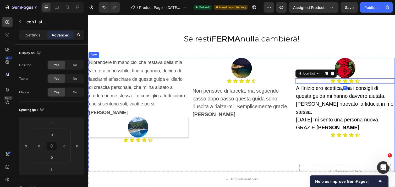
click at [267, 136] on div "Image Icon Icon Icon Icon Icon Icon List Non pensavo di farcela, ma seguendo pa…" at bounding box center [245, 123] width 102 height 128
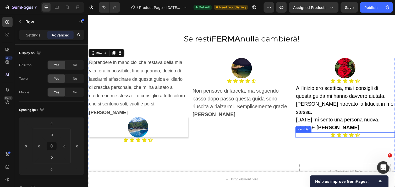
click at [327, 135] on div "Icon Icon Icon Icon Icon" at bounding box center [351, 137] width 102 height 5
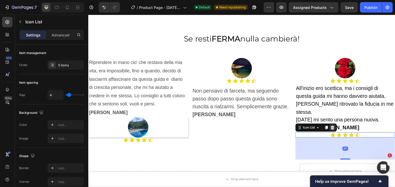
click at [338, 128] on icon at bounding box center [338, 130] width 4 height 4
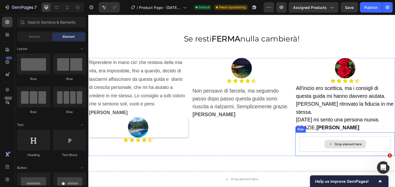
click at [321, 139] on div "Drop element here" at bounding box center [352, 147] width 94 height 16
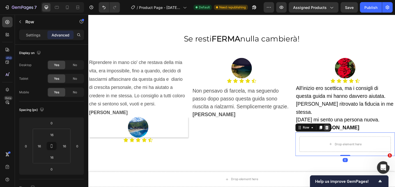
click at [331, 128] on icon at bounding box center [332, 130] width 3 height 4
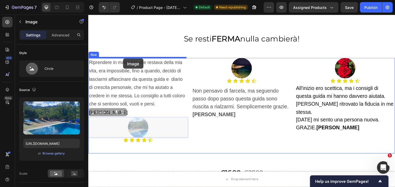
drag, startPoint x: 167, startPoint y: 124, endPoint x: 124, endPoint y: 59, distance: 78.2
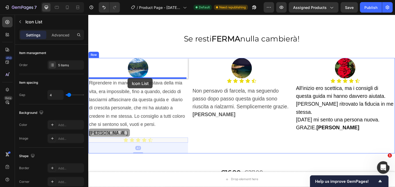
drag, startPoint x: 120, startPoint y: 134, endPoint x: 128, endPoint y: 79, distance: 55.0
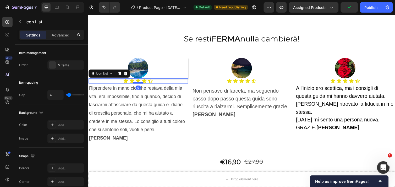
drag, startPoint x: 139, startPoint y: 94, endPoint x: 139, endPoint y: 83, distance: 11.6
click at [139, 83] on div at bounding box center [139, 84] width 10 height 2
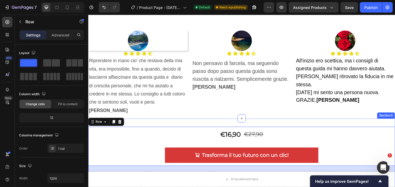
scroll to position [664, 0]
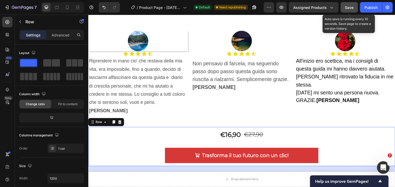
click at [353, 6] on span "Save" at bounding box center [349, 7] width 9 height 4
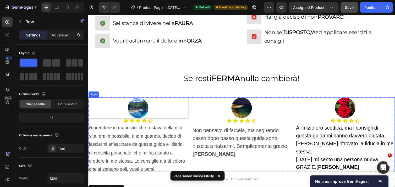
scroll to position [596, 0]
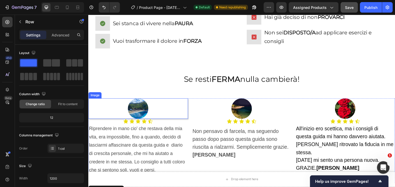
click at [170, 111] on div at bounding box center [139, 110] width 102 height 21
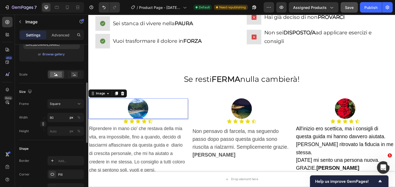
scroll to position [100, 0]
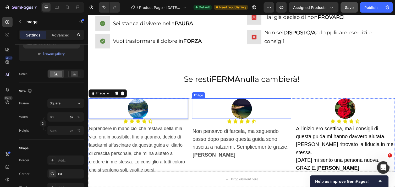
click at [242, 114] on img at bounding box center [245, 110] width 21 height 21
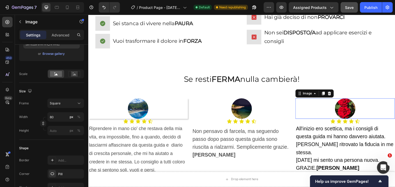
click at [336, 114] on div at bounding box center [351, 110] width 102 height 21
click at [170, 108] on div at bounding box center [139, 110] width 102 height 21
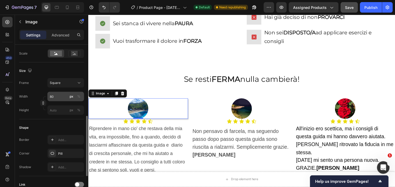
scroll to position [144, 0]
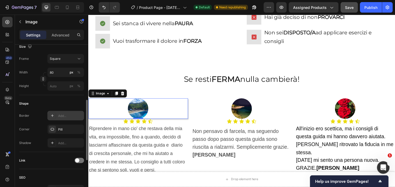
click at [60, 116] on div "Add..." at bounding box center [70, 115] width 25 height 5
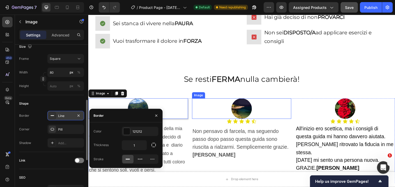
click at [198, 105] on div at bounding box center [245, 110] width 102 height 21
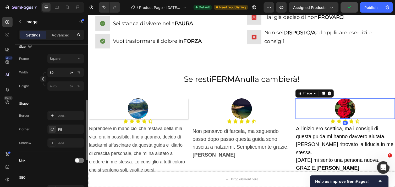
click at [313, 111] on div at bounding box center [351, 110] width 102 height 21
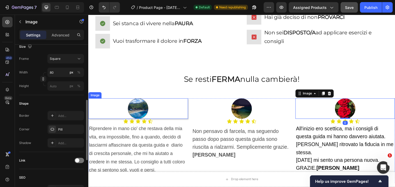
click at [166, 111] on div at bounding box center [139, 110] width 102 height 21
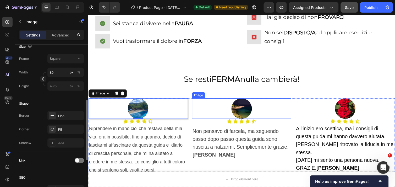
click at [213, 116] on div at bounding box center [245, 110] width 102 height 21
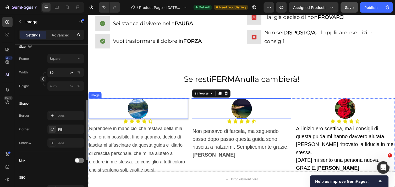
click at [160, 112] on div at bounding box center [139, 110] width 102 height 21
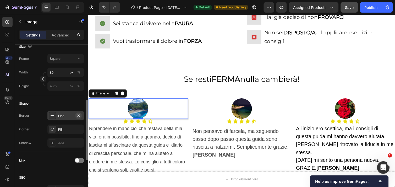
click at [79, 114] on icon "button" at bounding box center [79, 115] width 4 height 4
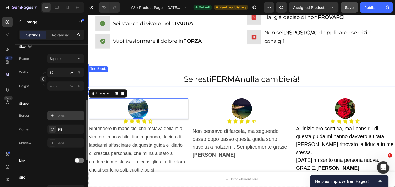
click at [180, 87] on p "Se resti FERMA nulla cambierà!" at bounding box center [245, 81] width 313 height 14
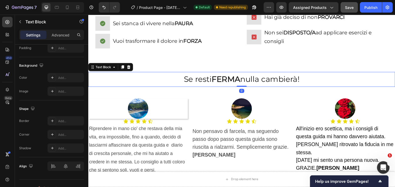
scroll to position [0, 0]
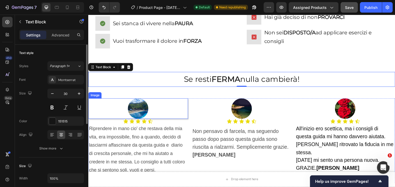
click at [170, 110] on div at bounding box center [139, 110] width 102 height 21
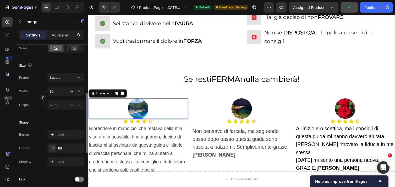
scroll to position [126, 0]
click at [79, 148] on icon "button" at bounding box center [79, 147] width 2 height 2
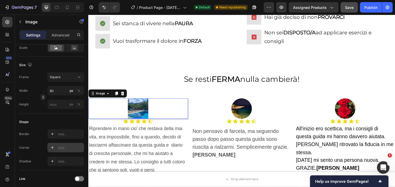
click at [79, 148] on div "Add..." at bounding box center [70, 147] width 25 height 5
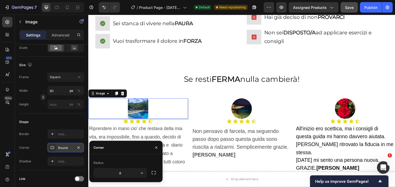
click at [54, 147] on icon at bounding box center [52, 147] width 4 height 4
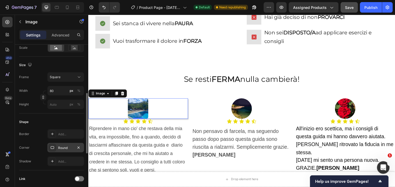
click at [60, 149] on div "Round" at bounding box center [65, 147] width 15 height 5
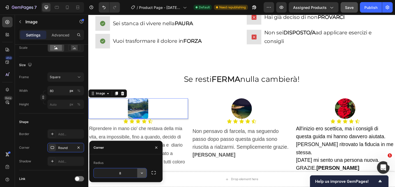
click at [144, 172] on icon "button" at bounding box center [141, 172] width 5 height 5
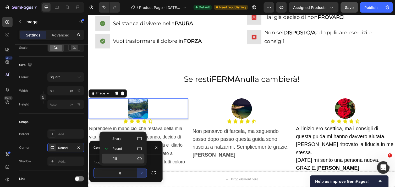
click at [140, 159] on icon at bounding box center [139, 158] width 5 height 5
type input "9999"
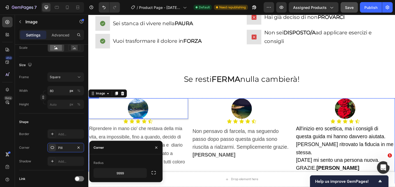
scroll to position [639, 0]
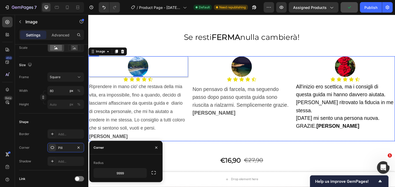
click at [274, 131] on div "Image Icon Icon Icon Icon Icon Icon List Non pensavo di farcela, ma seguendo pa…" at bounding box center [245, 100] width 102 height 87
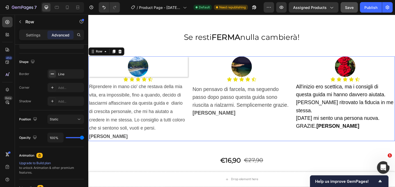
scroll to position [0, 0]
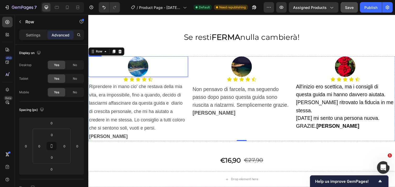
click at [183, 69] on div at bounding box center [139, 67] width 102 height 21
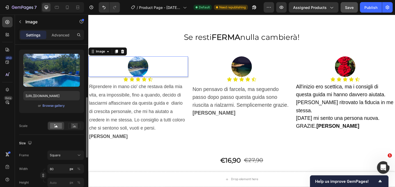
scroll to position [73, 0]
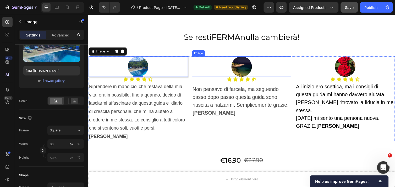
click at [210, 67] on div at bounding box center [245, 67] width 102 height 21
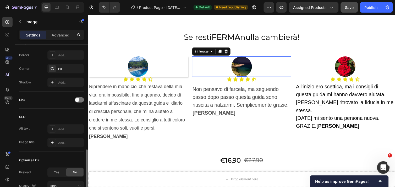
scroll to position [252, 0]
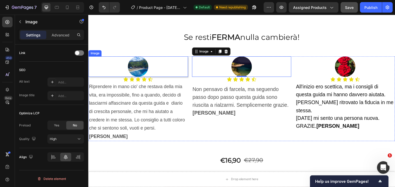
click at [152, 71] on div at bounding box center [139, 67] width 102 height 21
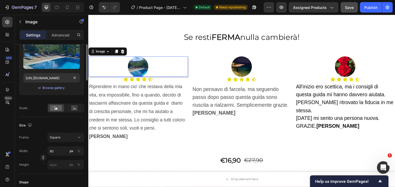
scroll to position [0, 0]
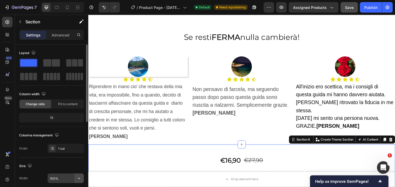
click at [79, 177] on icon "button" at bounding box center [79, 178] width 5 height 5
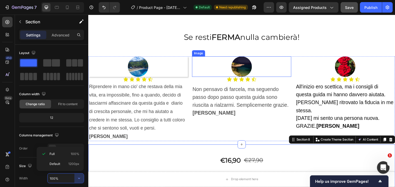
click at [201, 70] on div at bounding box center [245, 67] width 102 height 21
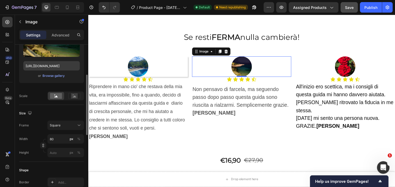
scroll to position [78, 0]
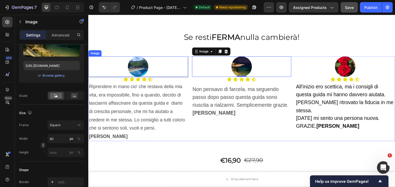
click at [167, 66] on div at bounding box center [139, 67] width 102 height 21
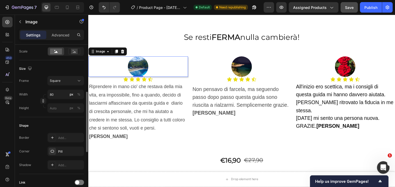
scroll to position [122, 0]
click at [68, 136] on div "Add..." at bounding box center [70, 137] width 25 height 5
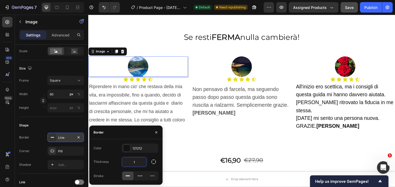
click at [136, 160] on input "1" at bounding box center [134, 161] width 25 height 9
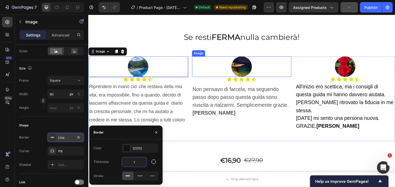
click at [226, 71] on div at bounding box center [245, 67] width 102 height 21
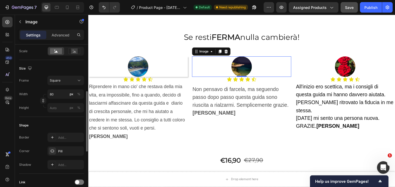
scroll to position [122, 0]
click at [70, 150] on div "Pill" at bounding box center [65, 151] width 15 height 5
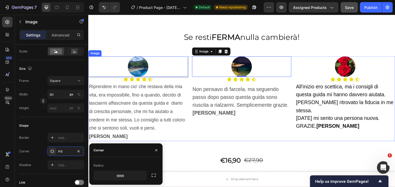
click at [117, 63] on div at bounding box center [139, 67] width 102 height 21
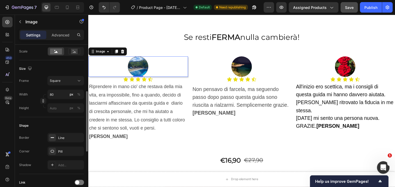
scroll to position [122, 0]
click at [69, 164] on div "Add..." at bounding box center [70, 165] width 25 height 5
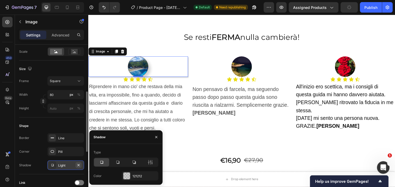
click at [78, 166] on icon "button" at bounding box center [79, 165] width 4 height 4
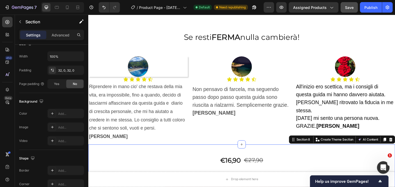
scroll to position [0, 0]
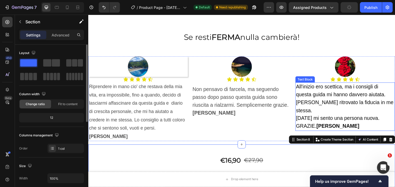
click at [301, 95] on span "All'inizio ero scettica, ma i consigli di questa guida mi hanno davvero aiutata." at bounding box center [347, 92] width 92 height 14
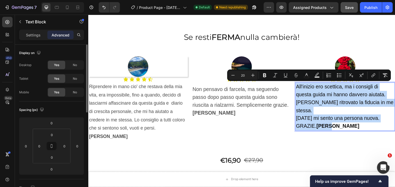
drag, startPoint x: 298, startPoint y: 88, endPoint x: 340, endPoint y: 119, distance: 53.0
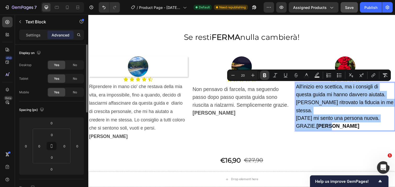
click at [265, 73] on icon "Editor contextual toolbar" at bounding box center [264, 75] width 5 height 5
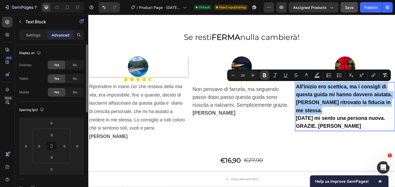
click at [265, 73] on icon "Editor contextual toolbar" at bounding box center [264, 75] width 5 height 5
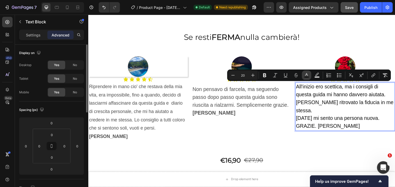
click at [308, 74] on icon "Editor contextual toolbar" at bounding box center [306, 75] width 5 height 5
type input "0C0C0C"
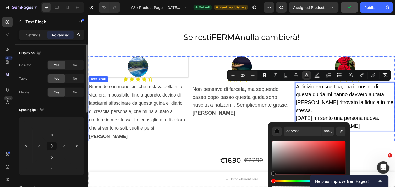
click at [174, 111] on p "Riprendere in mano cio' che restava della mia vita, era impossibile, fino a qua…" at bounding box center [139, 113] width 101 height 59
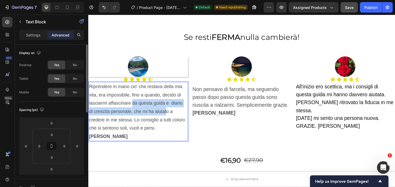
drag, startPoint x: 133, startPoint y: 102, endPoint x: 168, endPoint y: 110, distance: 35.4
click at [168, 110] on p "Riprendere in mano cio' che restava della mia vita, era impossibile, fino a qua…" at bounding box center [139, 113] width 101 height 59
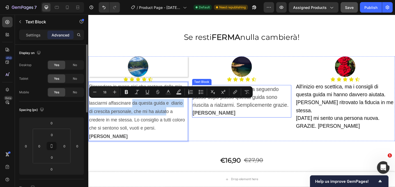
click at [253, 107] on span "Non pensavo di farcela, ma seguendo passo dopo passo questa guida sono riuscita…" at bounding box center [244, 103] width 99 height 30
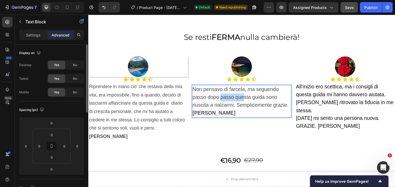
drag, startPoint x: 223, startPoint y: 96, endPoint x: 247, endPoint y: 100, distance: 25.0
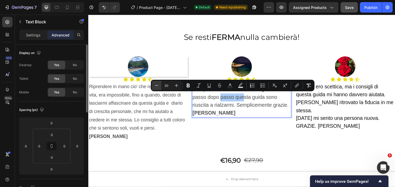
click at [156, 84] on icon "Editor contextual toolbar" at bounding box center [156, 85] width 5 height 5
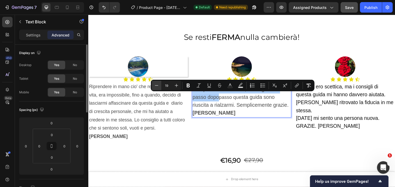
click at [156, 84] on icon "Editor contextual toolbar" at bounding box center [156, 85] width 5 height 5
type input "18"
click at [229, 84] on icon "Editor contextual toolbar" at bounding box center [230, 85] width 5 height 5
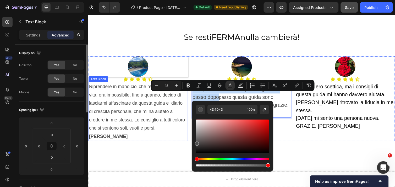
click at [143, 99] on p "Riprendere in mano cio' che restava della mia vita, era impossibile, fino a qua…" at bounding box center [139, 113] width 101 height 59
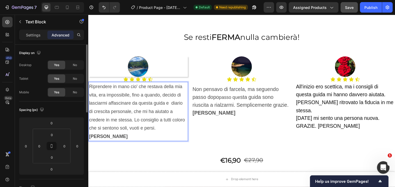
drag, startPoint x: 129, startPoint y: 102, endPoint x: 160, endPoint y: 107, distance: 31.0
drag, startPoint x: 131, startPoint y: 104, endPoint x: 165, endPoint y: 104, distance: 33.5
click at [164, 104] on p "Riprendere in mano cio' che restava della mia vita, era impossibile, fino a qua…" at bounding box center [139, 113] width 101 height 59
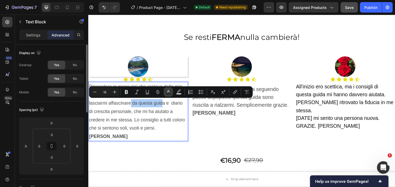
click at [167, 91] on icon "Editor contextual toolbar" at bounding box center [168, 91] width 5 height 5
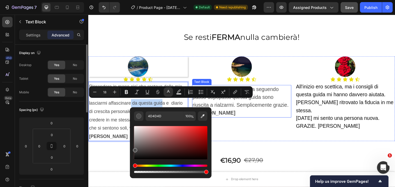
click at [240, 106] on span "sta guida sono riuscita a rialzarmi. Semplicemente grazie. Luisa" at bounding box center [244, 107] width 99 height 22
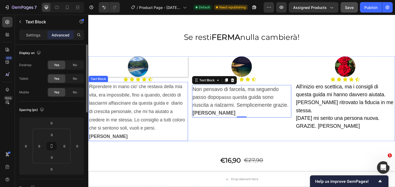
click at [182, 103] on p "Riprendere in mano cio' che restava della mia vita, era impossibile, fino a qua…" at bounding box center [139, 113] width 101 height 59
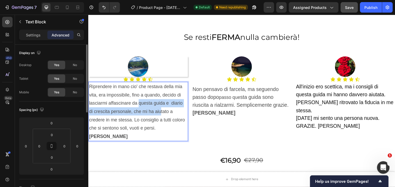
drag, startPoint x: 139, startPoint y: 105, endPoint x: 163, endPoint y: 111, distance: 24.3
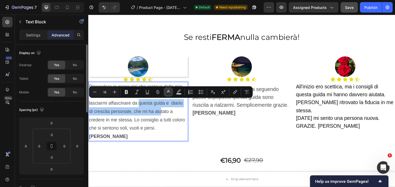
click at [169, 93] on icon "Editor contextual toolbar" at bounding box center [168, 91] width 5 height 5
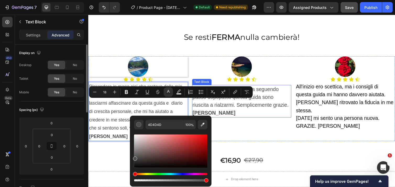
click at [230, 106] on span "sta guida sono riuscita a rialzarmi. Semplicemente grazie. Luisa" at bounding box center [244, 107] width 99 height 22
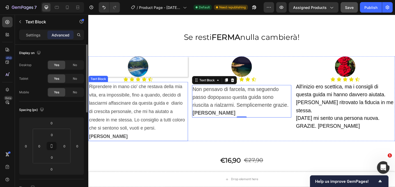
click at [166, 93] on p "Riprendere in mano cio' che restava della mia vita, era impossibile, fino a qua…" at bounding box center [139, 113] width 101 height 59
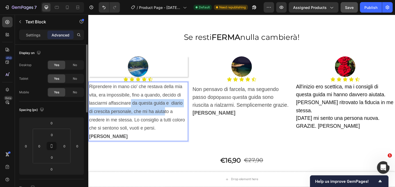
drag, startPoint x: 132, startPoint y: 105, endPoint x: 166, endPoint y: 111, distance: 34.1
click at [166, 111] on p "Riprendere in mano cio' che restava della mia vita, era impossibile, fino a qua…" at bounding box center [139, 113] width 101 height 59
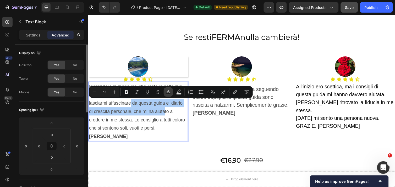
click at [167, 90] on icon "Editor contextual toolbar" at bounding box center [168, 91] width 5 height 5
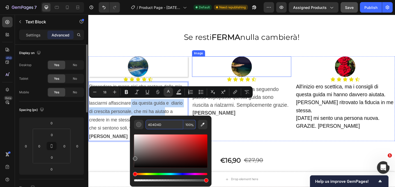
click at [213, 69] on div at bounding box center [245, 67] width 102 height 21
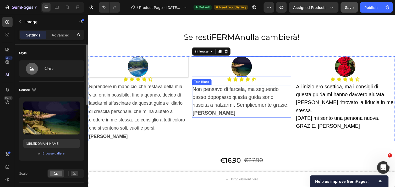
click at [214, 96] on span "Non pensavo di farcela, ma seguendo passo dopo" at bounding box center [239, 95] width 88 height 14
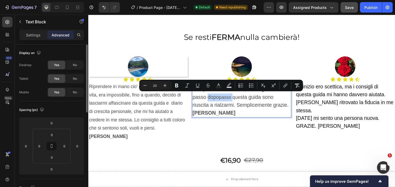
drag, startPoint x: 209, startPoint y: 98, endPoint x: 235, endPoint y: 99, distance: 26.2
click at [220, 83] on icon "Editor contextual toolbar" at bounding box center [218, 85] width 5 height 5
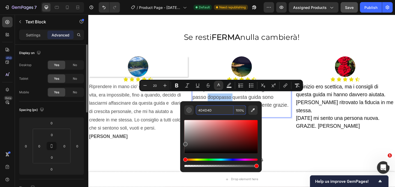
click at [211, 109] on input "4D4D4D" at bounding box center [215, 109] width 38 height 9
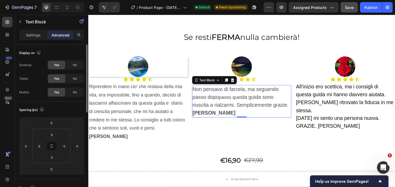
click at [198, 98] on span "Non pensavo di farcela, ma seguendo passo dopo" at bounding box center [239, 95] width 88 height 14
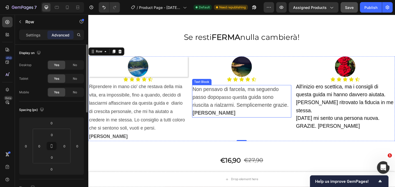
click at [195, 89] on span "Non pensavo di farcela, ma seguendo passo dopo" at bounding box center [239, 95] width 88 height 14
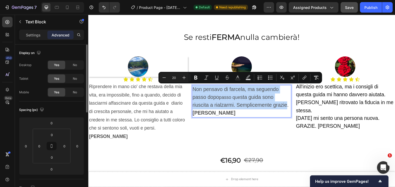
drag, startPoint x: 194, startPoint y: 89, endPoint x: 291, endPoint y: 106, distance: 98.4
click at [291, 106] on p "Non pensavo di farcela, ma seguendo passo dopo passo que sta guida sono riuscit…" at bounding box center [245, 103] width 101 height 32
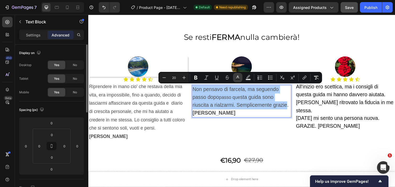
click at [240, 76] on icon "Editor contextual toolbar" at bounding box center [237, 77] width 5 height 5
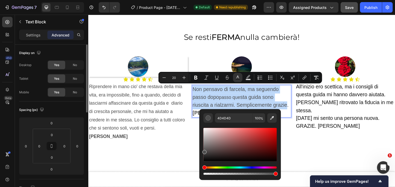
click at [253, 102] on p "Non pensavo di farcela, ma seguendo passo dopo passo que sta guida sono riuscit…" at bounding box center [245, 103] width 101 height 32
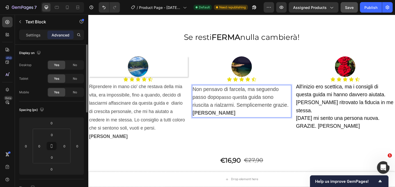
click at [253, 102] on p "Non pensavo di farcela, ma seguendo passo dopo passo que sta guida sono riuscit…" at bounding box center [245, 103] width 101 height 32
drag, startPoint x: 232, startPoint y: 103, endPoint x: 259, endPoint y: 108, distance: 27.4
click at [259, 108] on span "sta guida sono riuscita a rialzarmi. Semplicemente grazie. Luisa" at bounding box center [244, 107] width 99 height 22
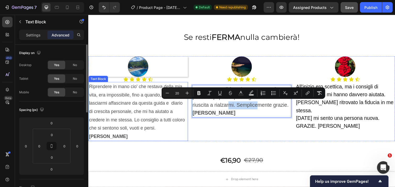
click at [184, 106] on p "Riprendere in mano cio' che restava della mia vita, era impossibile, fino a qua…" at bounding box center [139, 113] width 101 height 59
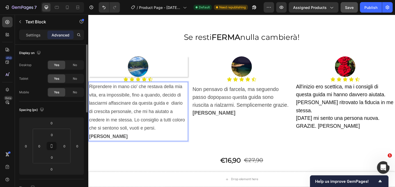
drag, startPoint x: 150, startPoint y: 114, endPoint x: 167, endPoint y: 118, distance: 17.4
click at [134, 112] on p "Riprendere in mano cio' che restava della mia vita, era impossibile, fino a qua…" at bounding box center [139, 113] width 101 height 59
drag, startPoint x: 134, startPoint y: 112, endPoint x: 170, endPoint y: 115, distance: 35.5
click at [170, 115] on p "Riprendere in mano cio' che restava della mia vita, era impossibile, fino a qua…" at bounding box center [139, 113] width 101 height 59
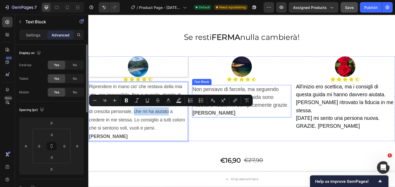
click at [205, 91] on span "Non pensavo di farcela, ma seguendo passo dopo" at bounding box center [239, 95] width 88 height 14
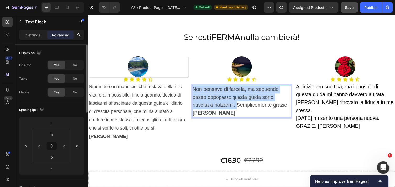
drag, startPoint x: 195, startPoint y: 88, endPoint x: 238, endPoint y: 107, distance: 47.7
click at [238, 107] on p "Non pensavo di farcela, ma seguendo passo dopo passo que sta guida sono riuscit…" at bounding box center [245, 103] width 101 height 32
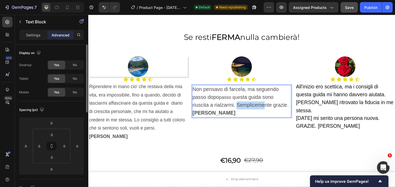
drag, startPoint x: 239, startPoint y: 107, endPoint x: 267, endPoint y: 109, distance: 28.4
click at [267, 109] on p "Non pensavo di farcela, ma seguendo passo dopo passo que sta guida sono riuscit…" at bounding box center [245, 103] width 101 height 32
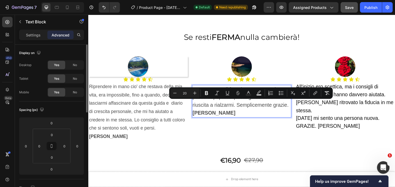
click at [207, 109] on p "Non pensavo di farcela, ma seguendo passo dopo passo que sta guida sono riuscit…" at bounding box center [245, 103] width 101 height 32
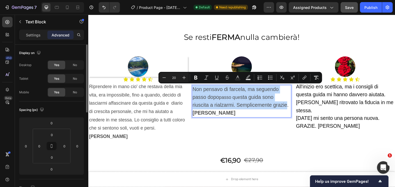
drag, startPoint x: 194, startPoint y: 90, endPoint x: 289, endPoint y: 104, distance: 96.5
click at [289, 104] on p "Non pensavo di farcela, ma seguendo passo dopo passo que sta guida sono riuscit…" at bounding box center [245, 103] width 101 height 32
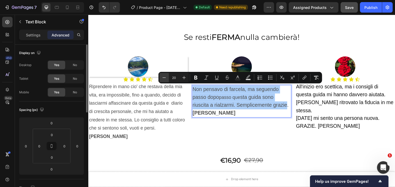
click at [166, 77] on icon "Editor contextual toolbar" at bounding box center [164, 77] width 5 height 5
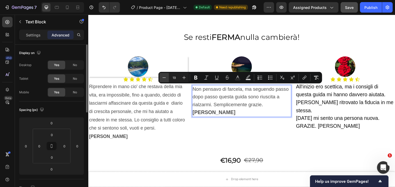
click at [166, 77] on icon "Editor contextual toolbar" at bounding box center [164, 77] width 5 height 5
type input "18"
click at [227, 104] on span "Non pensavo di farcela, ma seguendo passo dopo passo questa guida sono riuscita…" at bounding box center [241, 98] width 93 height 21
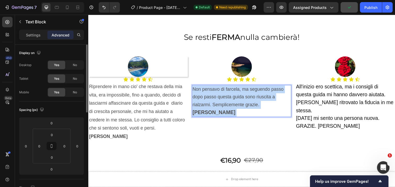
drag, startPoint x: 194, startPoint y: 90, endPoint x: 279, endPoint y: 106, distance: 87.0
click at [279, 106] on p "Non pensavo di farcela, ma seguendo passo dopo passo questa guida sono riuscita…" at bounding box center [245, 103] width 101 height 32
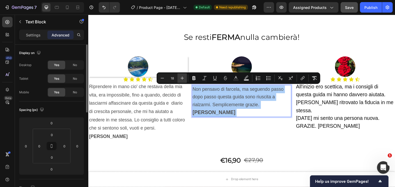
click at [184, 78] on icon "Editor contextual toolbar" at bounding box center [182, 77] width 5 height 5
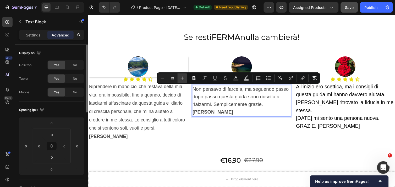
click at [184, 78] on icon "Editor contextual toolbar" at bounding box center [182, 77] width 5 height 5
type input "20"
click at [201, 99] on span "Non pensavo di farcela, ma seguendo passo dopo passo questa guida sono riuscita…" at bounding box center [244, 103] width 99 height 30
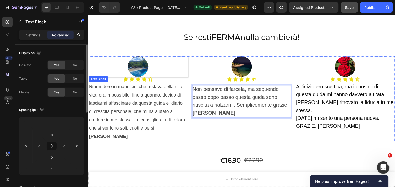
click at [163, 104] on p "Riprendere in mano cio' che restava della mia vita, era impossibile, fino a qua…" at bounding box center [139, 113] width 101 height 59
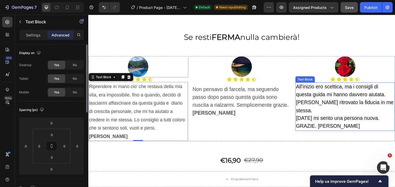
click at [301, 88] on span "All'inizio ero scettica, ma i consigli di questa guida mi hanno davvero aiutata." at bounding box center [347, 92] width 92 height 14
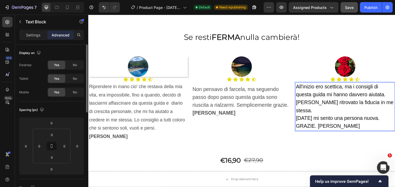
drag, startPoint x: 299, startPoint y: 88, endPoint x: 328, endPoint y: 94, distance: 29.2
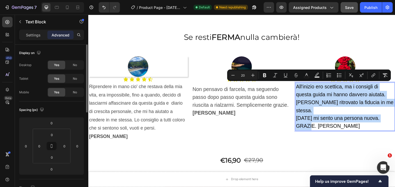
drag, startPoint x: 299, startPoint y: 85, endPoint x: 319, endPoint y: 119, distance: 39.3
click at [319, 119] on div "All'inizio ero scettica, ma i consigli di questa guida mi hanno davvero aiutata…" at bounding box center [351, 109] width 102 height 50
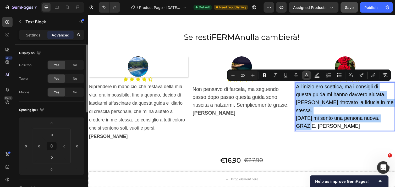
click at [306, 78] on button "color" at bounding box center [306, 75] width 9 height 9
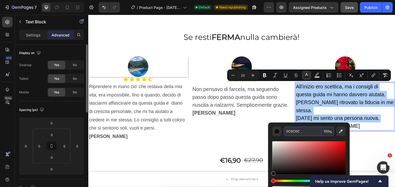
click at [303, 131] on input "0C0C0C" at bounding box center [303, 131] width 38 height 9
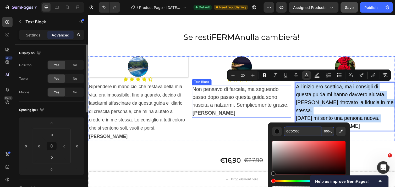
click at [243, 106] on span "Non pensavo di farcela, ma seguendo passo dopo passo questa guida sono riuscita…" at bounding box center [244, 103] width 99 height 30
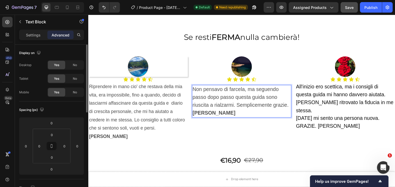
drag, startPoint x: 237, startPoint y: 106, endPoint x: 260, endPoint y: 110, distance: 23.0
click at [239, 105] on span "Non pensavo di farcela, ma seguendo passo dopo passo questa guida sono riuscita…" at bounding box center [244, 103] width 99 height 30
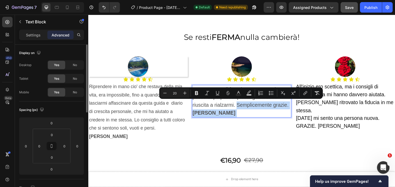
drag, startPoint x: 239, startPoint y: 105, endPoint x: 282, endPoint y: 111, distance: 43.4
click at [282, 111] on p "Non pensavo di farcela, ma seguendo passo dopo passo questa guida sono riuscita…" at bounding box center [245, 103] width 101 height 32
click at [237, 92] on icon "Editor contextual toolbar" at bounding box center [238, 92] width 5 height 5
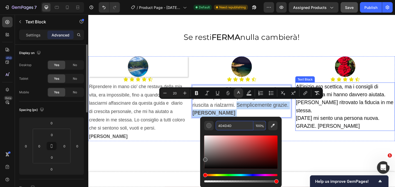
click at [337, 119] on p "Oggi mi sento una persona nuova. GRAZIE. Maria" at bounding box center [351, 125] width 101 height 16
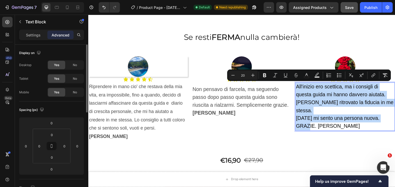
drag, startPoint x: 299, startPoint y: 87, endPoint x: 318, endPoint y: 120, distance: 37.2
click at [318, 120] on div "All'inizio ero scettica, ma i consigli di questa guida mi hanno davvero aiutata…" at bounding box center [351, 109] width 102 height 50
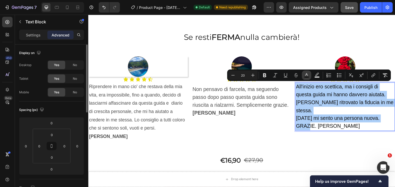
click at [307, 74] on icon "Editor contextual toolbar" at bounding box center [307, 74] width 3 height 3
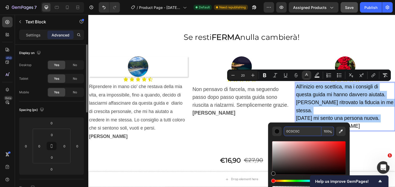
click at [302, 132] on input "0C0C0C" at bounding box center [303, 131] width 38 height 9
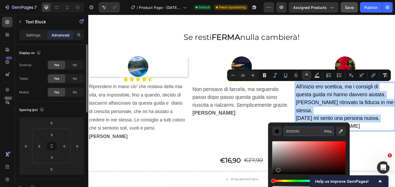
click at [278, 169] on div "Editor contextual toolbar" at bounding box center [309, 157] width 73 height 33
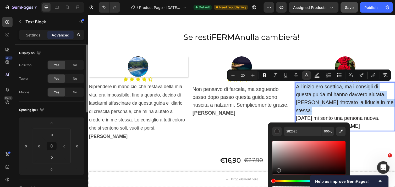
click at [285, 171] on div "Editor contextual toolbar" at bounding box center [309, 157] width 73 height 33
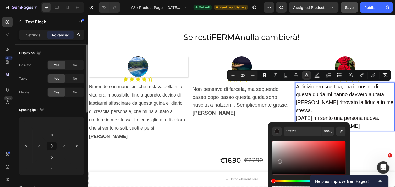
click at [280, 161] on div "Editor contextual toolbar" at bounding box center [309, 157] width 73 height 33
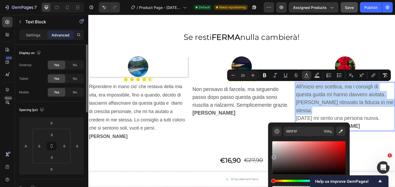
click at [274, 156] on div "Editor contextual toolbar" at bounding box center [309, 157] width 73 height 33
type input "8C8A8A"
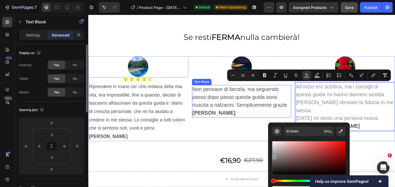
click at [236, 93] on p "Non pensavo di farcela, ma seguendo passo dopo passo questa guida sono riuscita…" at bounding box center [245, 103] width 101 height 32
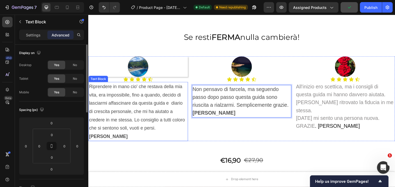
click at [183, 88] on p "Riprendere in mano cio' che restava della mia vita, era impossibile, fino a qua…" at bounding box center [139, 113] width 101 height 59
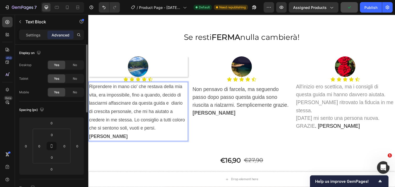
drag, startPoint x: 183, startPoint y: 88, endPoint x: 166, endPoint y: 89, distance: 17.3
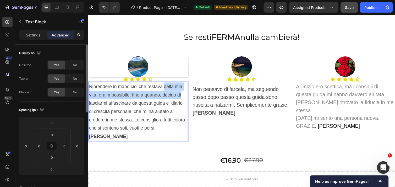
drag, startPoint x: 166, startPoint y: 89, endPoint x: 183, endPoint y: 94, distance: 17.5
click at [183, 94] on p "Riprendere in mano cio' che restava della mia vita, era impossibile, fino a qua…" at bounding box center [139, 113] width 101 height 59
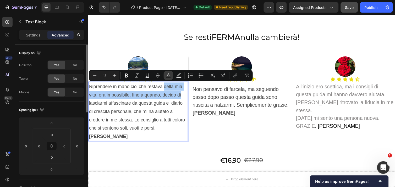
click at [167, 74] on icon "Editor contextual toolbar" at bounding box center [168, 75] width 5 height 5
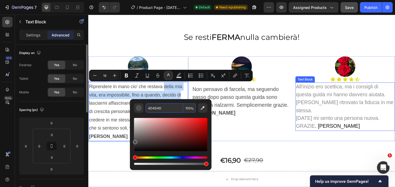
click at [343, 102] on span "[PERSON_NAME] ritrovato la fiducia in me stessa." at bounding box center [351, 108] width 100 height 14
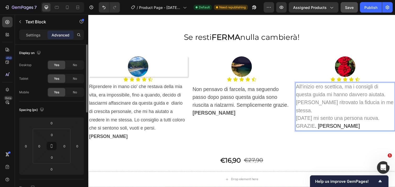
click at [301, 87] on span "All'inizio ero scettica, ma i consigli di questa guida mi hanno davvero aiutata." at bounding box center [347, 92] width 92 height 14
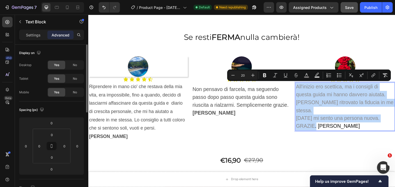
drag, startPoint x: 298, startPoint y: 87, endPoint x: 319, endPoint y: 117, distance: 36.6
click at [319, 117] on div "All'inizio ero scettica, ma i consigli di questa guida mi hanno davvero aiutata…" at bounding box center [351, 109] width 102 height 50
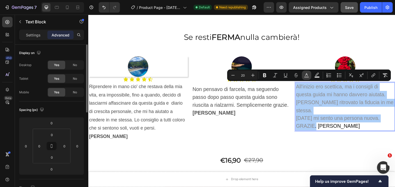
click at [306, 77] on rect "Editor contextual toolbar" at bounding box center [307, 77] width 5 height 1
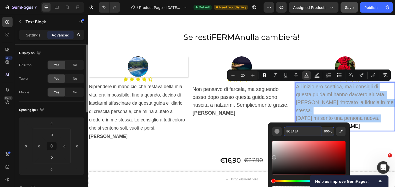
click at [297, 129] on input "8C8A8A" at bounding box center [303, 131] width 38 height 9
paste input "All'inizio ero scettica, ma i consigli di questa guida mi hanno davvero aiutata…"
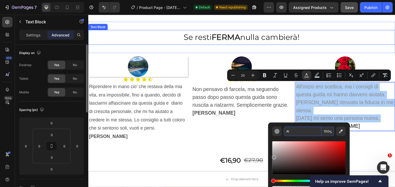
type input "A"
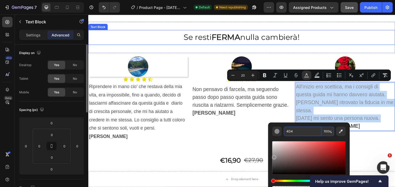
type input "44DD44"
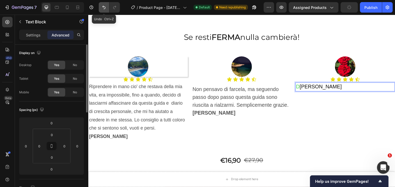
click at [104, 9] on icon "Undo/Redo" at bounding box center [103, 7] width 5 height 5
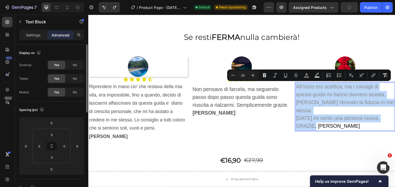
drag, startPoint x: 299, startPoint y: 88, endPoint x: 319, endPoint y: 119, distance: 36.3
click at [319, 119] on div "All'inizio ero scettica, ma i consigli di questa guida mi hanno davvero aiutata…" at bounding box center [351, 109] width 102 height 50
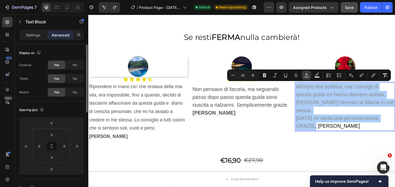
click at [307, 75] on icon "Editor contextual toolbar" at bounding box center [306, 75] width 5 height 5
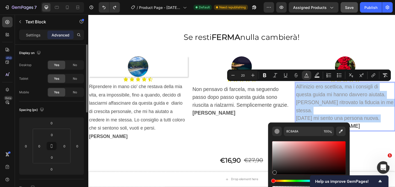
drag, startPoint x: 275, startPoint y: 158, endPoint x: 274, endPoint y: 171, distance: 13.6
click at [274, 171] on div "Editor contextual toolbar" at bounding box center [275, 172] width 4 height 4
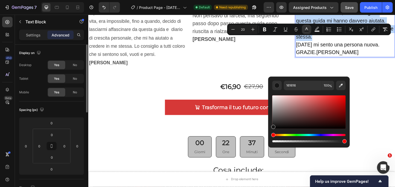
scroll to position [683, 0]
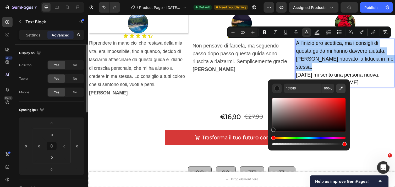
click at [338, 89] on button "Editor contextual toolbar" at bounding box center [341, 88] width 9 height 9
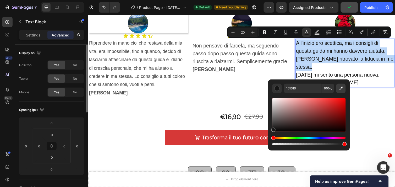
type input "3B3B3B"
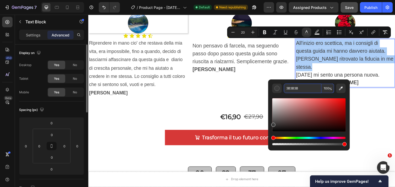
click at [302, 89] on input "3B3B3B" at bounding box center [303, 88] width 38 height 9
click at [337, 143] on div "Editor contextual toolbar" at bounding box center [309, 144] width 73 height 2
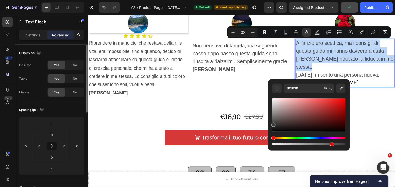
click at [332, 145] on div "Editor contextual toolbar" at bounding box center [309, 144] width 73 height 2
type input "80"
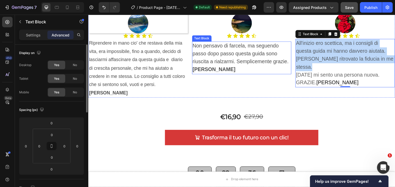
click at [229, 57] on p "Non pensavo di farcela, ma seguendo passo dopo passo questa guida sono riuscita…" at bounding box center [245, 58] width 101 height 32
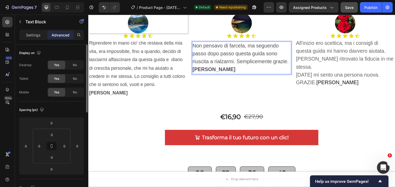
drag, startPoint x: 195, startPoint y: 47, endPoint x: 238, endPoint y: 65, distance: 46.5
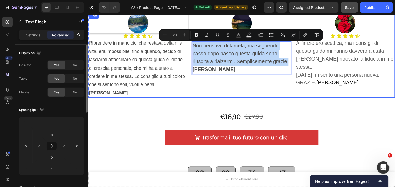
drag, startPoint x: 193, startPoint y: 47, endPoint x: 294, endPoint y: 62, distance: 101.6
click at [294, 62] on div "Image Icon Icon Icon Icon Icon Icon List Riprendere in mano cio' che restava de…" at bounding box center [245, 55] width 315 height 87
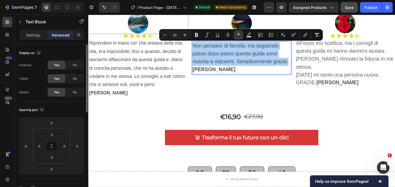
click at [238, 35] on icon "Editor contextual toolbar" at bounding box center [238, 34] width 3 height 3
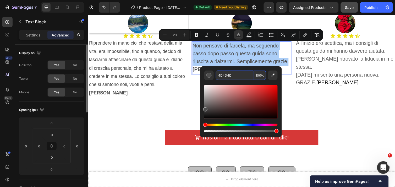
click at [231, 75] on input "4D4D4D" at bounding box center [235, 75] width 38 height 9
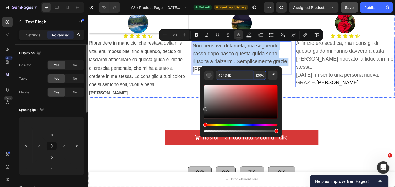
click at [318, 54] on p "All'inizio ero scettica, ma i consigli di questa guida mi hanno davvero aiutata." at bounding box center [351, 48] width 101 height 16
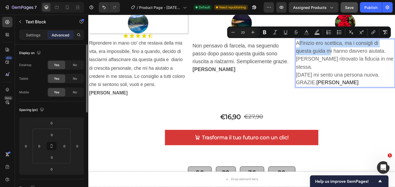
drag, startPoint x: 300, startPoint y: 45, endPoint x: 334, endPoint y: 53, distance: 35.0
click at [334, 53] on span "All'inizio ero scettica, ma i consigli di questa guida mi hanno davvero aiutata." at bounding box center [347, 48] width 92 height 14
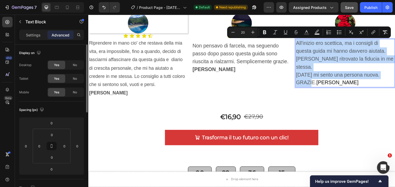
drag, startPoint x: 298, startPoint y: 44, endPoint x: 320, endPoint y: 75, distance: 37.5
click at [320, 75] on div "All'inizio ero scettica, ma i consigli di questa guida mi hanno davvero aiutata…" at bounding box center [351, 64] width 102 height 50
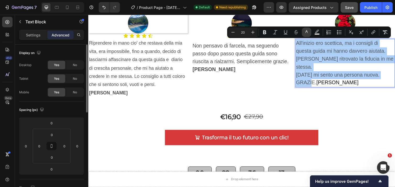
click at [307, 36] on button "color" at bounding box center [306, 32] width 9 height 9
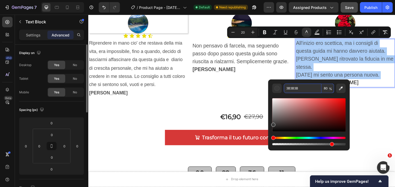
click at [306, 86] on input "3B3B3B" at bounding box center [303, 88] width 38 height 9
paste input "4D4D4D"
type input "4D4D4D"
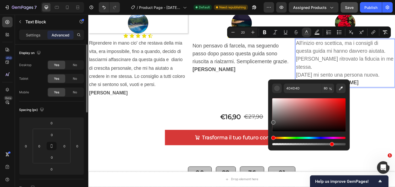
click at [345, 74] on p "Oggi mi sento una persona nuova. GRAZIE. Maria" at bounding box center [351, 80] width 101 height 16
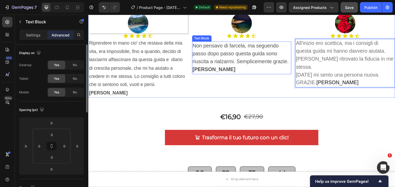
click at [282, 55] on p "Non pensavo di farcela, ma seguendo passo dopo passo questa guida sono riuscita…" at bounding box center [245, 58] width 101 height 32
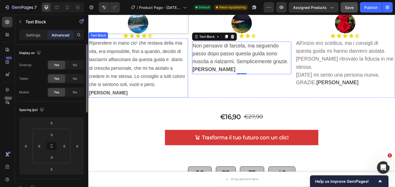
click at [158, 80] on p "Riprendere in mano cio' che restava della mia vita, era impossibile, fino a qua…" at bounding box center [139, 68] width 101 height 59
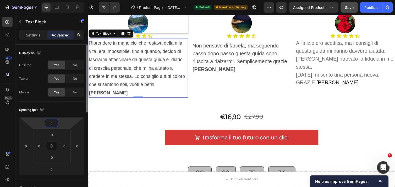
click at [55, 124] on input "0" at bounding box center [51, 123] width 10 height 8
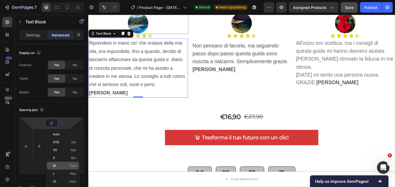
click at [59, 164] on p "M 12px" at bounding box center [65, 166] width 24 height 4
type input "12"
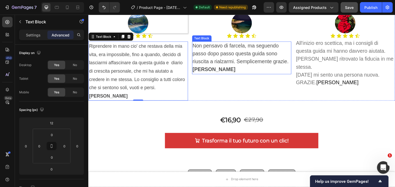
click at [208, 66] on p "Non pensavo di farcela, ma seguendo passo dopo passo questa guida sono riuscita…" at bounding box center [245, 58] width 101 height 32
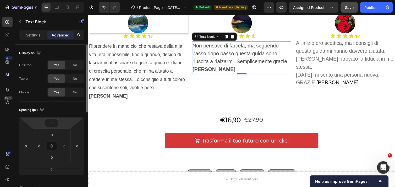
click at [55, 125] on input "0" at bounding box center [51, 123] width 10 height 8
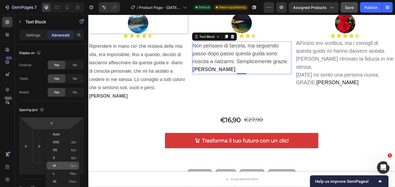
click at [59, 163] on div "M 12px" at bounding box center [63, 166] width 33 height 8
type input "12"
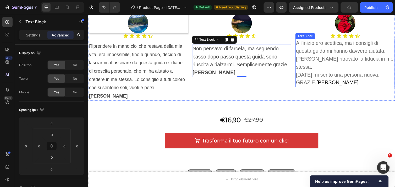
click at [304, 75] on span "[DATE] mi sento una persona nuova. GRAZIE." at bounding box center [343, 80] width 85 height 14
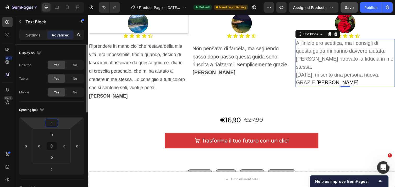
click at [55, 124] on input "0" at bounding box center [51, 123] width 10 height 8
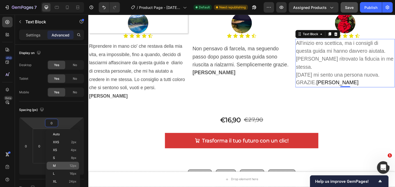
click at [57, 162] on div "M 12px" at bounding box center [63, 166] width 33 height 8
type input "12"
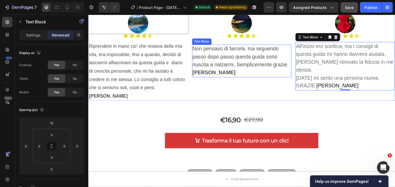
click at [213, 61] on p "Non pensavo di farcela, ma seguendo passo dopo passo questa guida sono riuscita…" at bounding box center [245, 62] width 101 height 32
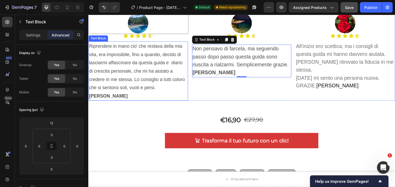
click at [127, 82] on p "Riprendere in mano cio' che restava della mia vita, era impossibile, fino a qua…" at bounding box center [139, 71] width 101 height 59
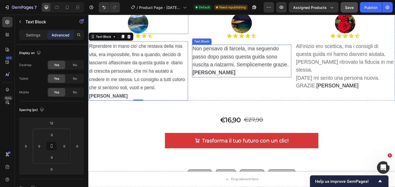
click at [218, 59] on span "Non pensavo di farcela, ma seguendo passo dopo passo questa guida sono riuscita…" at bounding box center [244, 61] width 99 height 30
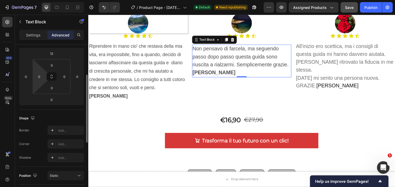
scroll to position [70, 0]
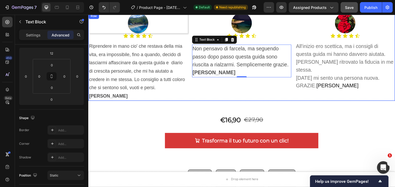
click at [219, 89] on div "Image Icon Icon Icon Icon Icon Icon List Non pensavo di farcela, ma seguendo pa…" at bounding box center [245, 58] width 102 height 90
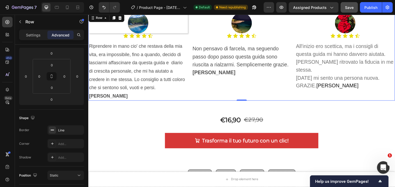
scroll to position [0, 0]
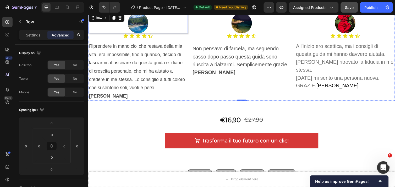
click at [184, 31] on div at bounding box center [139, 23] width 102 height 21
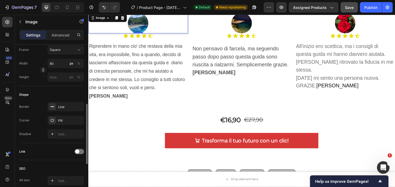
scroll to position [153, 0]
click at [79, 104] on icon "button" at bounding box center [79, 106] width 4 height 4
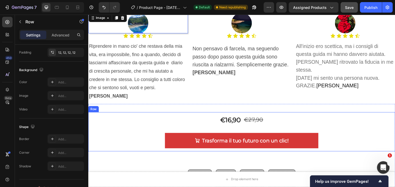
click at [139, 114] on div "€16,90 Product Price Product Price €27,90 Product Price Product Price Row Trasf…" at bounding box center [245, 134] width 315 height 40
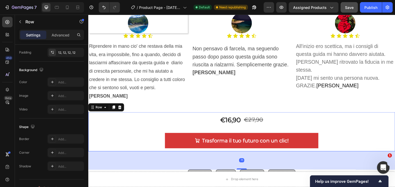
scroll to position [0, 0]
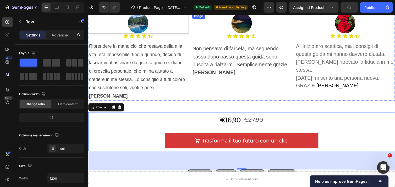
click at [209, 20] on div "Image" at bounding box center [245, 23] width 102 height 21
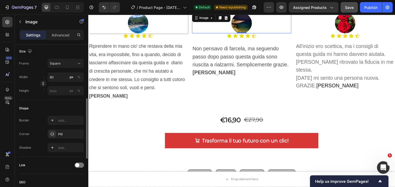
scroll to position [140, 0]
click at [64, 122] on div "Add..." at bounding box center [70, 120] width 25 height 5
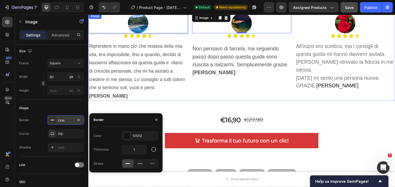
click at [161, 28] on div at bounding box center [139, 23] width 102 height 21
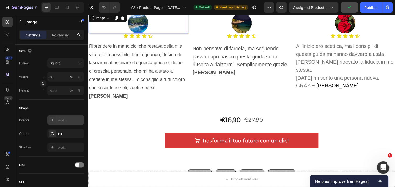
click at [66, 119] on div "Add..." at bounding box center [70, 120] width 25 height 5
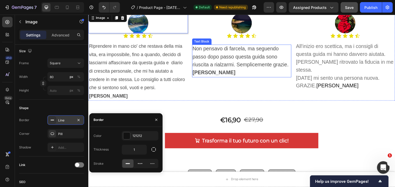
click at [234, 70] on p "Non pensavo di farcela, ma seguendo passo dopo passo questa guida sono riuscita…" at bounding box center [245, 62] width 101 height 32
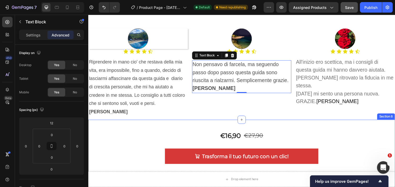
scroll to position [667, 0]
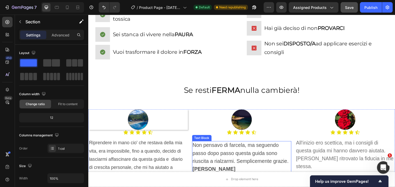
scroll to position [643, 0]
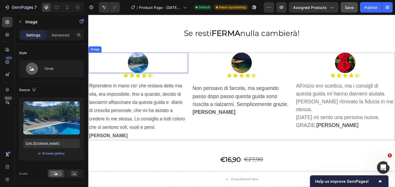
click at [186, 62] on div at bounding box center [139, 63] width 102 height 21
click at [158, 77] on div "Icon Icon Icon Icon Icon" at bounding box center [139, 76] width 102 height 5
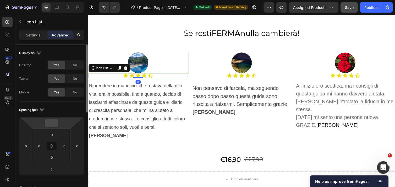
click at [56, 124] on input "0" at bounding box center [51, 123] width 10 height 8
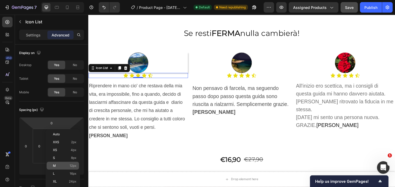
click at [58, 164] on p "M 12px" at bounding box center [65, 166] width 24 height 4
type input "12"
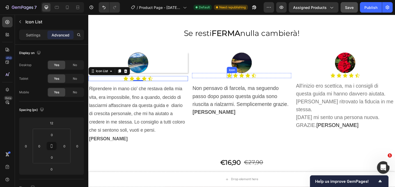
click at [230, 77] on icon at bounding box center [232, 76] width 5 height 5
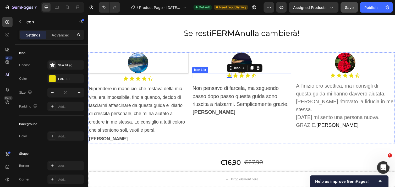
click at [221, 78] on div "Icon 0 Icon Icon Icon Icon" at bounding box center [245, 76] width 102 height 5
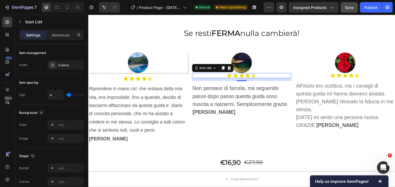
click at [208, 78] on div "Icon Icon Icon Icon Icon" at bounding box center [245, 76] width 102 height 5
click at [64, 35] on p "Advanced" at bounding box center [61, 35] width 18 height 6
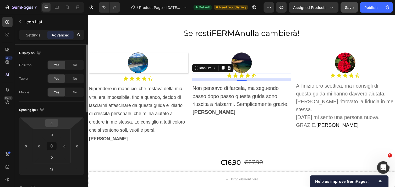
click at [54, 121] on input "0" at bounding box center [51, 123] width 10 height 8
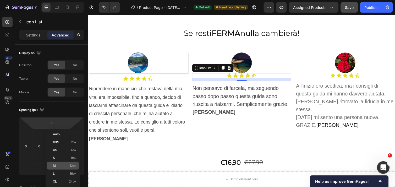
click at [63, 164] on p "M 12px" at bounding box center [65, 166] width 24 height 4
type input "12"
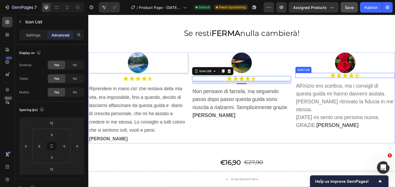
click at [314, 77] on div "Icon Icon Icon Icon Icon" at bounding box center [351, 76] width 102 height 5
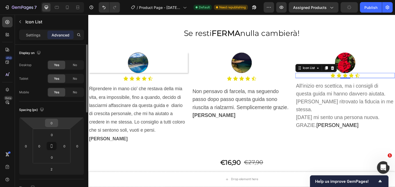
click at [56, 125] on input "0" at bounding box center [51, 123] width 10 height 8
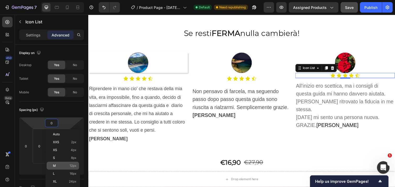
click at [61, 164] on p "M 12px" at bounding box center [65, 166] width 24 height 4
type input "12"
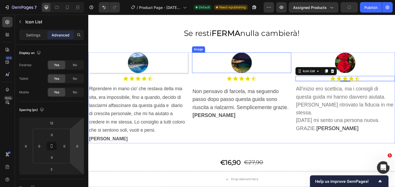
click at [204, 66] on div at bounding box center [245, 63] width 102 height 21
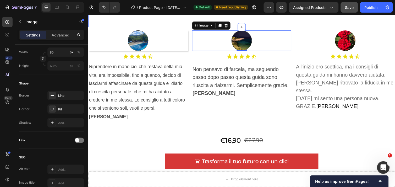
scroll to position [609, 0]
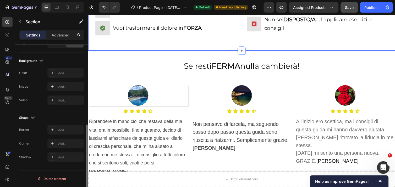
scroll to position [0, 0]
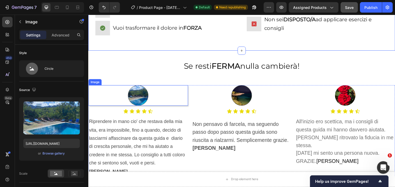
click at [112, 100] on div at bounding box center [139, 97] width 102 height 21
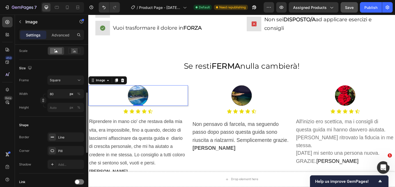
scroll to position [123, 0]
click at [69, 134] on div "Line" at bounding box center [65, 136] width 15 height 5
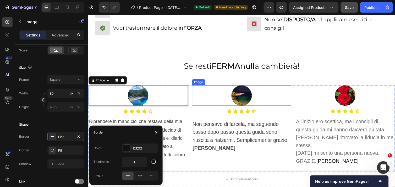
click at [291, 90] on div at bounding box center [245, 97] width 102 height 21
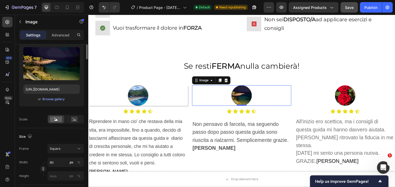
scroll to position [0, 0]
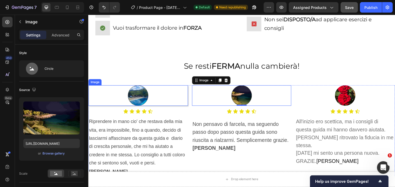
click at [107, 96] on div at bounding box center [139, 97] width 102 height 21
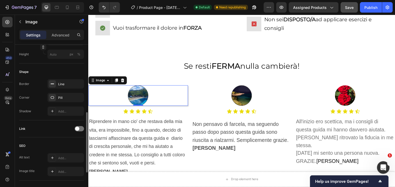
scroll to position [176, 0]
click at [66, 110] on div "Add..." at bounding box center [70, 111] width 25 height 5
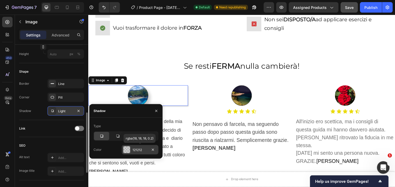
click at [125, 149] on div at bounding box center [126, 149] width 7 height 7
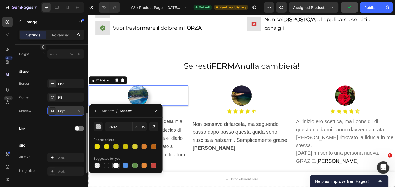
click at [116, 165] on div at bounding box center [115, 165] width 5 height 5
type input "FFFFFF"
type input "100"
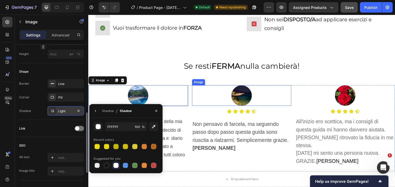
click at [207, 96] on div at bounding box center [245, 97] width 102 height 21
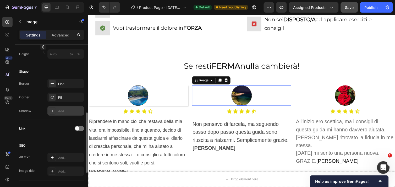
click at [69, 114] on div "Add..." at bounding box center [65, 110] width 37 height 9
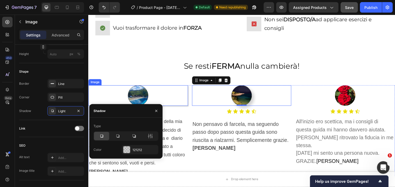
click at [105, 99] on div at bounding box center [139, 97] width 102 height 21
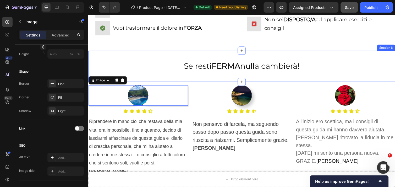
click at [189, 80] on div "Se resti FERMA nulla cambierà! Text Block Section 6" at bounding box center [245, 67] width 315 height 32
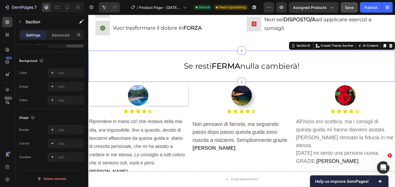
scroll to position [0, 0]
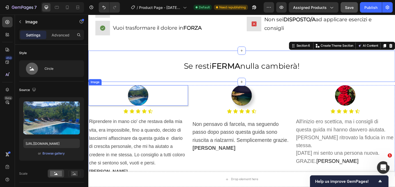
click at [115, 105] on div at bounding box center [139, 97] width 102 height 21
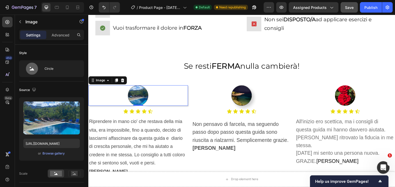
click at [115, 105] on div at bounding box center [139, 97] width 102 height 21
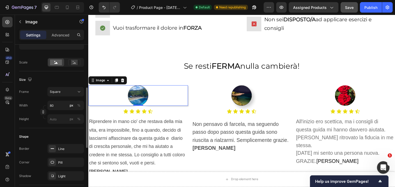
scroll to position [111, 0]
click at [61, 177] on div "Light" at bounding box center [65, 176] width 15 height 5
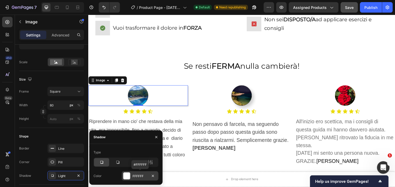
click at [125, 176] on div at bounding box center [126, 175] width 7 height 7
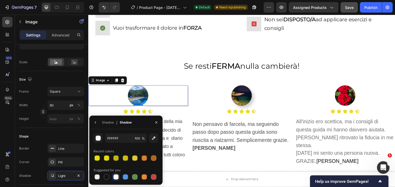
click at [101, 121] on div "Shadow / Shadow" at bounding box center [111, 122] width 45 height 13
click at [97, 121] on icon "button" at bounding box center [96, 122] width 4 height 4
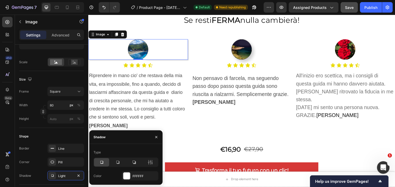
scroll to position [656, 0]
click at [142, 174] on div "FFFFFF" at bounding box center [140, 176] width 15 height 5
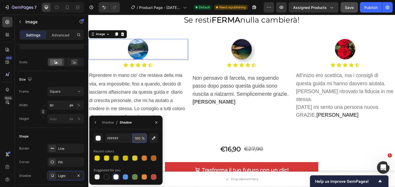
click at [138, 138] on input "100" at bounding box center [140, 137] width 14 height 9
click at [126, 139] on input "FFFFFF" at bounding box center [118, 137] width 27 height 9
click at [116, 177] on div at bounding box center [115, 176] width 5 height 5
click at [97, 177] on div at bounding box center [97, 176] width 5 height 5
type input "000000"
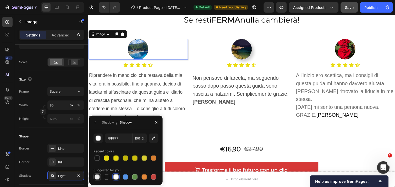
type input "0"
click at [156, 122] on icon "button" at bounding box center [156, 122] width 4 height 4
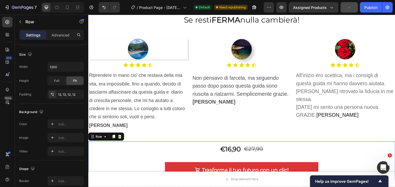
click at [139, 148] on div "€16,90 Product Price Product Price €27,90 Product Price Product Price Row Trasf…" at bounding box center [245, 164] width 308 height 34
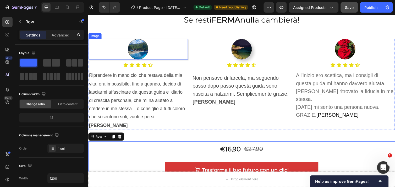
click at [165, 50] on div at bounding box center [139, 49] width 102 height 21
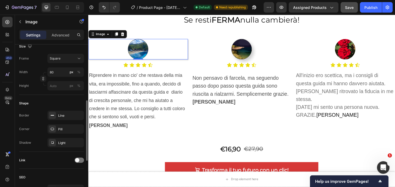
scroll to position [145, 0]
click at [59, 143] on div "Light" at bounding box center [65, 142] width 15 height 5
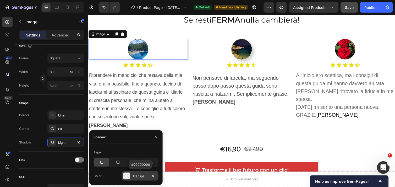
click at [128, 176] on div at bounding box center [126, 175] width 7 height 7
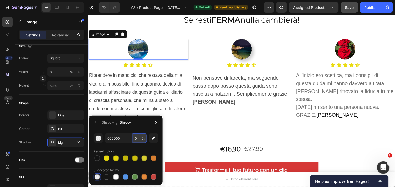
click at [135, 140] on input "0" at bounding box center [140, 137] width 14 height 9
click at [144, 138] on span "%" at bounding box center [143, 138] width 3 height 5
click at [144, 137] on span "%" at bounding box center [143, 138] width 3 height 5
click at [153, 138] on icon "button" at bounding box center [153, 138] width 5 height 5
type input "767676"
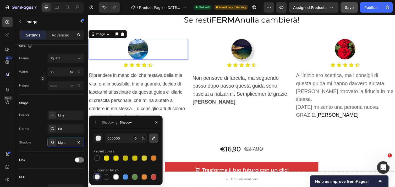
type input "100"
click at [96, 177] on div at bounding box center [97, 176] width 5 height 5
type input "000000"
type input "0"
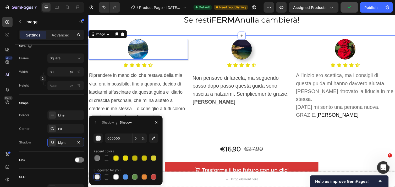
click at [208, 33] on div "Se resti FERMA nulla cambierà! Text Block Section 6" at bounding box center [245, 20] width 315 height 32
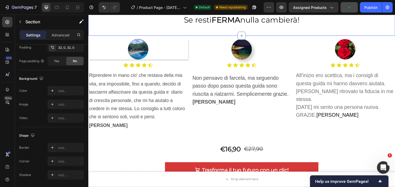
scroll to position [0, 0]
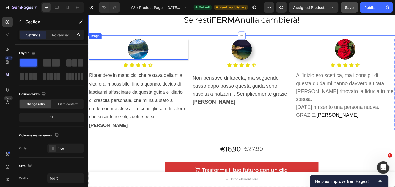
click at [114, 51] on div at bounding box center [139, 49] width 102 height 21
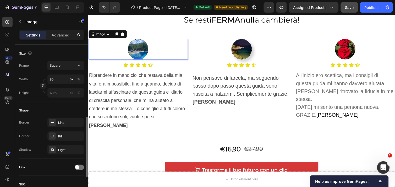
scroll to position [151, 0]
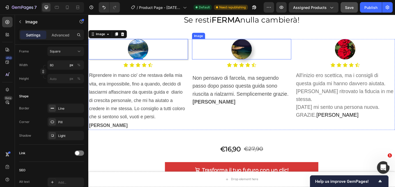
click at [206, 56] on div at bounding box center [245, 49] width 102 height 21
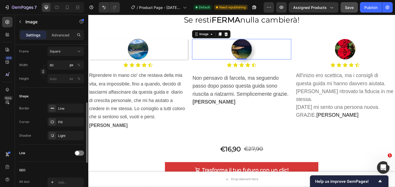
scroll to position [151, 0]
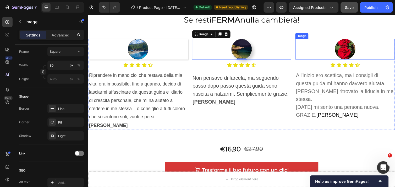
click at [315, 49] on div at bounding box center [351, 49] width 102 height 21
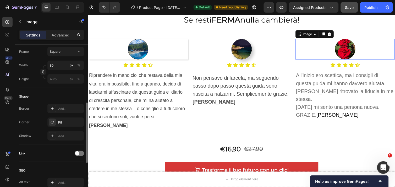
scroll to position [151, 0]
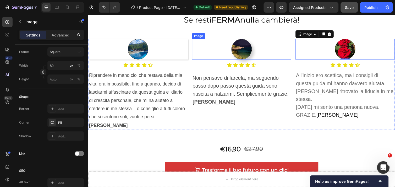
click at [205, 50] on div at bounding box center [245, 49] width 102 height 21
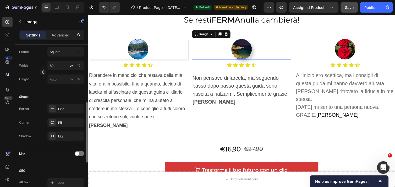
scroll to position [151, 0]
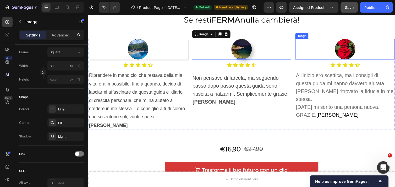
click at [307, 55] on div at bounding box center [351, 49] width 102 height 21
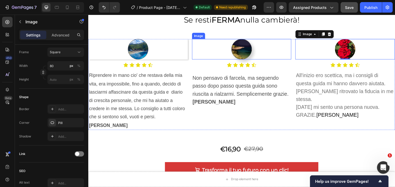
click at [271, 46] on div at bounding box center [245, 49] width 102 height 21
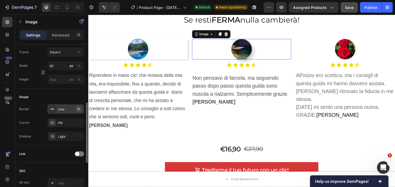
click at [79, 109] on icon "button" at bounding box center [79, 109] width 2 height 2
click at [78, 136] on icon "button" at bounding box center [79, 136] width 4 height 4
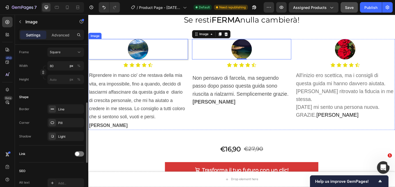
click at [165, 55] on div at bounding box center [139, 49] width 102 height 21
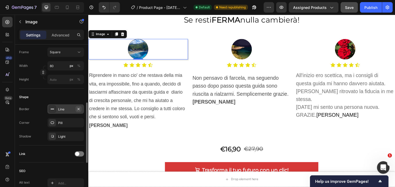
click at [79, 108] on icon "button" at bounding box center [79, 109] width 4 height 4
click at [77, 135] on icon "button" at bounding box center [79, 136] width 4 height 4
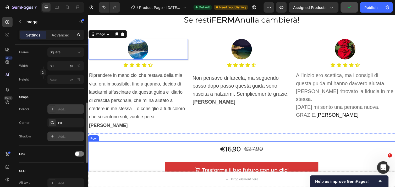
click at [130, 144] on div "€16,90 Product Price Product Price €27,90 Product Price Product Price Row Trasf…" at bounding box center [245, 164] width 315 height 40
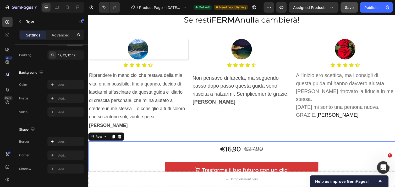
scroll to position [0, 0]
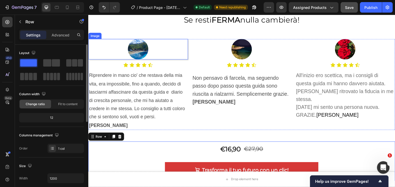
click at [184, 54] on div at bounding box center [139, 49] width 102 height 21
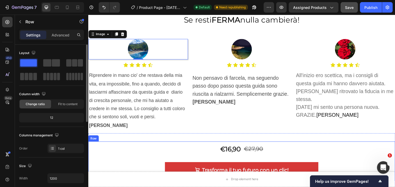
click at [132, 157] on div "€16,90 Product Price Product Price €27,90 Product Price Product Price Row Trasf…" at bounding box center [245, 164] width 308 height 34
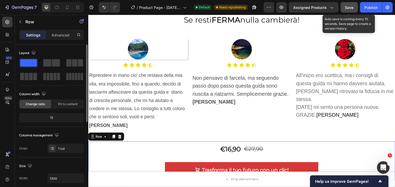
click at [347, 7] on span "Save" at bounding box center [349, 7] width 9 height 4
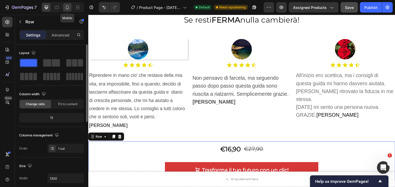
click at [67, 9] on icon at bounding box center [67, 7] width 5 height 5
type input "100%"
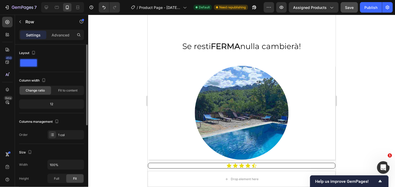
scroll to position [685, 0]
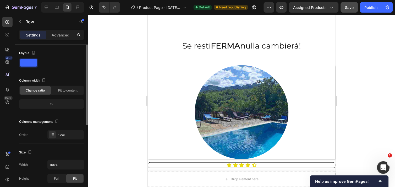
click at [240, 113] on img at bounding box center [242, 112] width 94 height 94
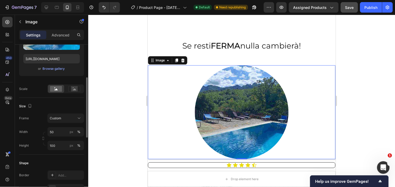
scroll to position [85, 0]
click at [58, 146] on input "100" at bounding box center [65, 144] width 37 height 9
click at [72, 146] on div "px" at bounding box center [72, 145] width 4 height 5
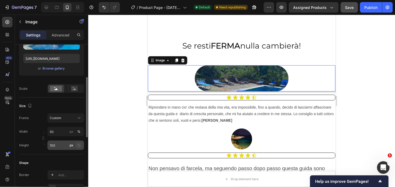
click at [79, 146] on div "%" at bounding box center [78, 145] width 3 height 5
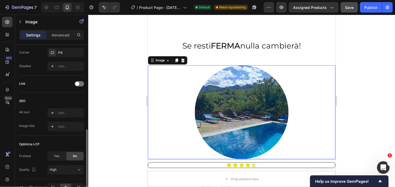
scroll to position [221, 0]
click at [79, 171] on icon at bounding box center [79, 169] width 5 height 5
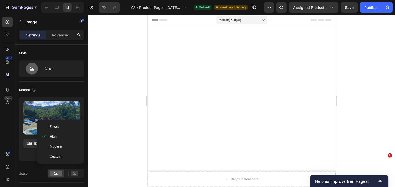
click at [61, 146] on span "Medium" at bounding box center [56, 146] width 12 height 5
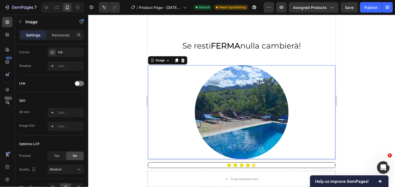
scroll to position [685, 0]
click at [80, 171] on icon at bounding box center [79, 169] width 5 height 5
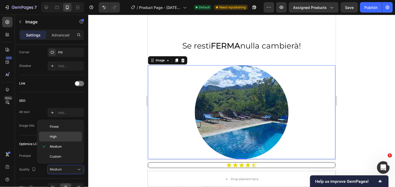
click at [59, 137] on p "High" at bounding box center [65, 136] width 30 height 5
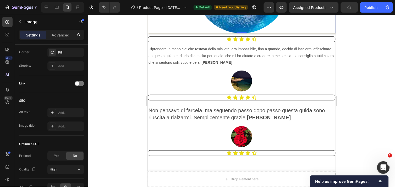
scroll to position [778, 0]
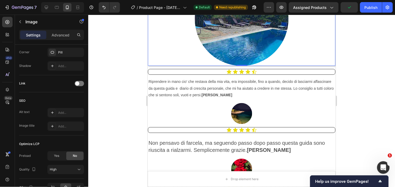
click at [122, 145] on div at bounding box center [241, 101] width 307 height 172
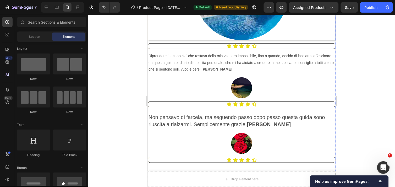
scroll to position [804, 0]
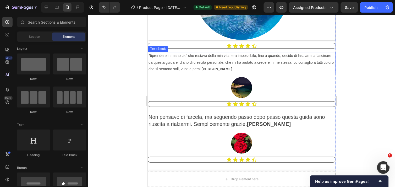
click at [199, 58] on p "Riprendere in mano cio' che restava della mia vita, era impossibile, fino a qua…" at bounding box center [241, 62] width 187 height 20
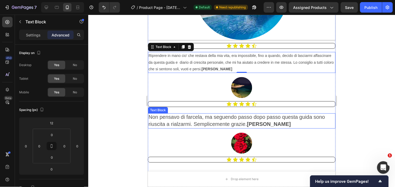
click at [165, 116] on span "Non pensavo di farcela, ma seguendo passo dopo passo questa guida sono riuscita…" at bounding box center [236, 120] width 177 height 13
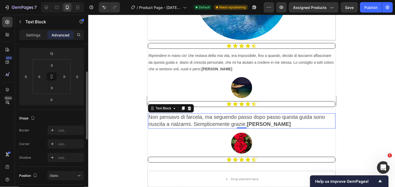
scroll to position [0, 0]
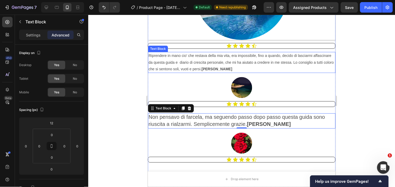
click at [194, 62] on p "Riprendere in mano cio' che restava della mia vita, era impossibile, fino a qua…" at bounding box center [241, 62] width 187 height 20
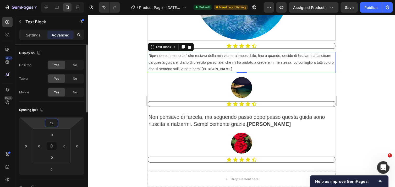
click at [53, 124] on input "12" at bounding box center [51, 123] width 10 height 8
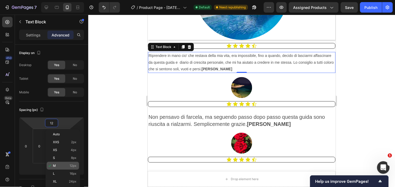
click at [53, 164] on span "M" at bounding box center [54, 166] width 3 height 4
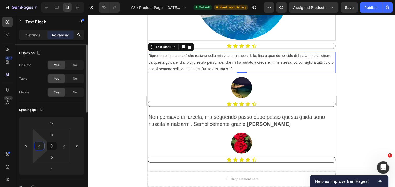
click at [42, 146] on input "0" at bounding box center [39, 146] width 8 height 8
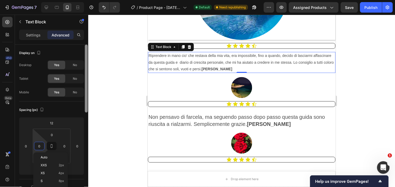
click at [86, 170] on div at bounding box center [86, 123] width 4 height 157
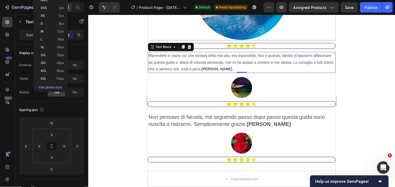
scroll to position [157, 0]
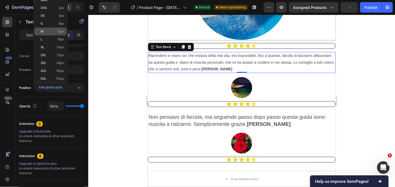
click at [46, 30] on p "M 12px" at bounding box center [53, 32] width 24 height 4
type input "12"
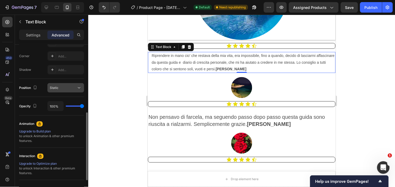
click at [80, 88] on icon at bounding box center [79, 87] width 5 height 5
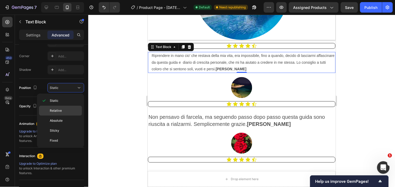
click at [59, 108] on span "Relative" at bounding box center [56, 110] width 12 height 5
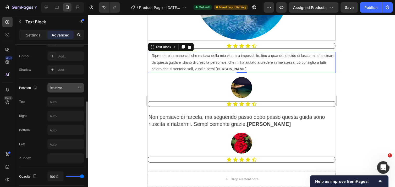
click at [79, 89] on icon at bounding box center [79, 87] width 5 height 5
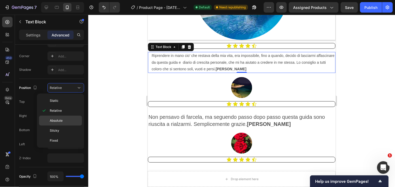
click at [58, 118] on div "Absolute" at bounding box center [60, 121] width 43 height 10
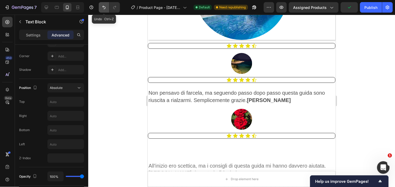
click at [105, 5] on icon "Undo/Redo" at bounding box center [103, 7] width 5 height 5
click at [103, 9] on icon "Undo/Redo" at bounding box center [103, 7] width 5 height 5
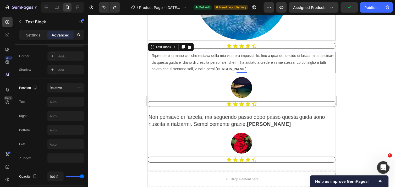
click at [180, 57] on p "Riprendere in mano cio' che restava della mia vita, era impossibile, fino a qua…" at bounding box center [242, 62] width 183 height 20
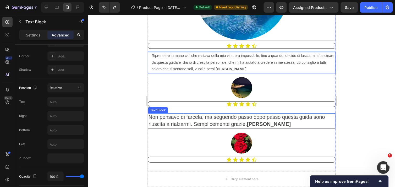
click at [150, 115] on span "Non pensavo di farcela, ma seguendo passo dopo passo questa guida sono riuscita…" at bounding box center [236, 120] width 177 height 13
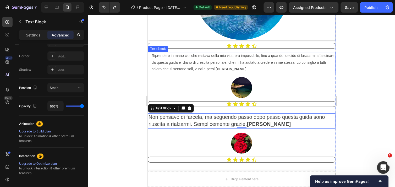
click at [161, 67] on p "Riprendere in mano cio' che restava della mia vita, era impossibile, fino a qua…" at bounding box center [242, 62] width 183 height 20
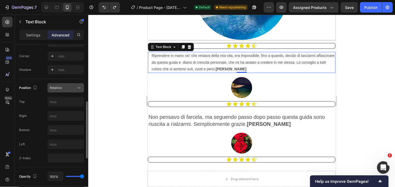
click at [81, 88] on icon at bounding box center [79, 87] width 5 height 5
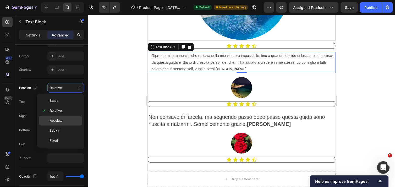
click at [62, 119] on span "Absolute" at bounding box center [56, 120] width 13 height 5
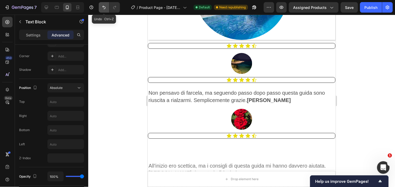
click at [104, 9] on icon "Undo/Redo" at bounding box center [103, 7] width 5 height 5
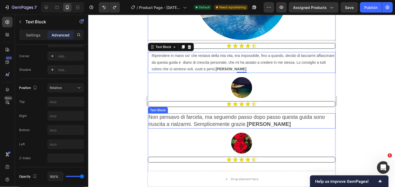
click at [176, 118] on p "Non pensavo di farcela, ma seguendo passo dopo passo questa guida sono riuscita…" at bounding box center [241, 120] width 187 height 14
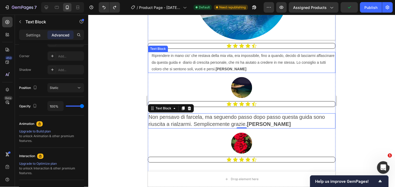
click at [163, 61] on p "Riprendere in mano cio' che restava della mia vita, era impossibile, fino a qua…" at bounding box center [242, 62] width 183 height 20
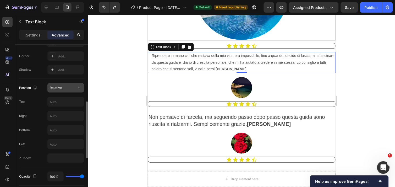
click at [77, 87] on icon at bounding box center [79, 87] width 5 height 5
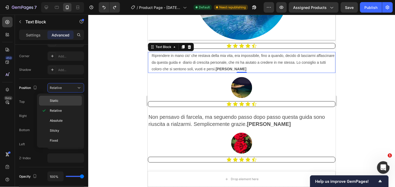
click at [68, 101] on p "Static" at bounding box center [65, 100] width 30 height 5
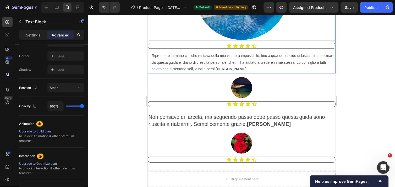
click at [151, 57] on p "Riprendere in mano cio' che restava della mia vita, era impossibile, fino a qua…" at bounding box center [242, 62] width 183 height 20
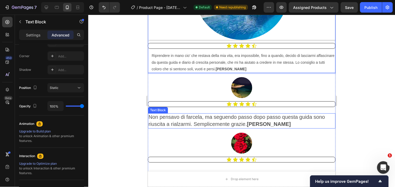
click at [167, 117] on span "Non pensavo di farcela, ma seguendo passo dopo passo questa guida sono riuscita…" at bounding box center [236, 120] width 177 height 13
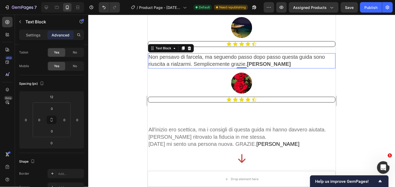
scroll to position [865, 0]
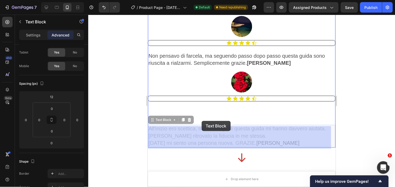
drag, startPoint x: 199, startPoint y: 132, endPoint x: 202, endPoint y: 121, distance: 11.5
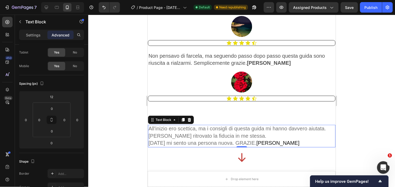
click at [207, 129] on p "All'inizio ero scettica, ma i consigli di questa guida mi hanno davvero aiutata." at bounding box center [241, 128] width 187 height 7
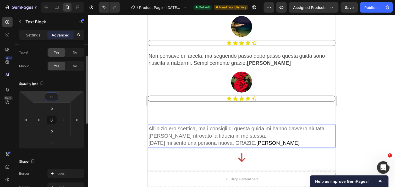
click at [55, 99] on input "12" at bounding box center [51, 97] width 10 height 8
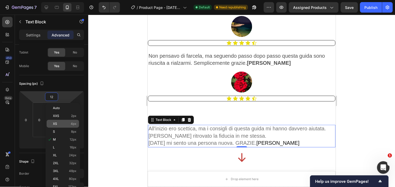
click at [56, 122] on span "XS" at bounding box center [55, 124] width 4 height 4
type input "4"
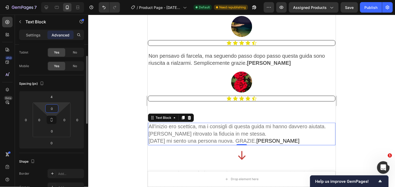
click at [56, 107] on input "0" at bounding box center [52, 109] width 10 height 8
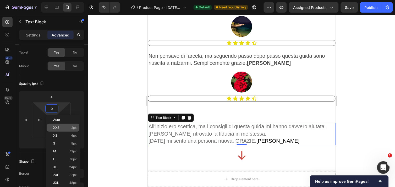
click at [59, 127] on span "XXS" at bounding box center [56, 128] width 6 height 4
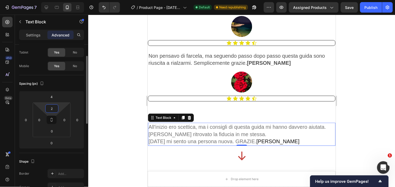
click at [56, 109] on input "2" at bounding box center [52, 109] width 10 height 8
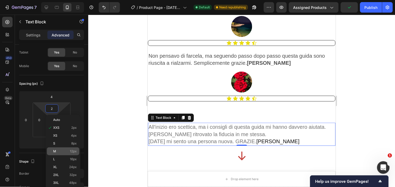
click at [63, 149] on div "M 12px" at bounding box center [63, 151] width 33 height 8
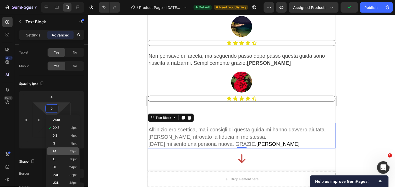
type input "12"
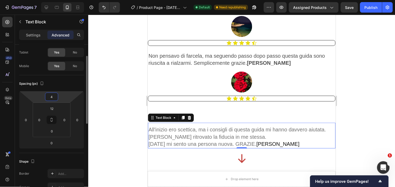
click at [55, 96] on input "4" at bounding box center [51, 97] width 10 height 8
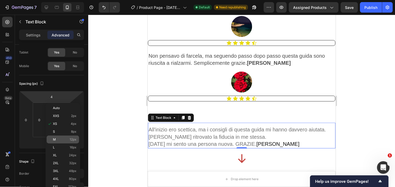
click at [61, 136] on div "M 12px" at bounding box center [63, 140] width 33 height 8
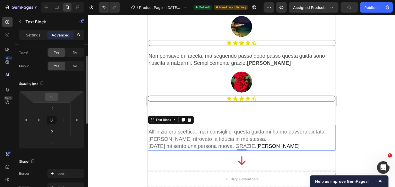
click at [57, 99] on div "12" at bounding box center [51, 97] width 13 height 8
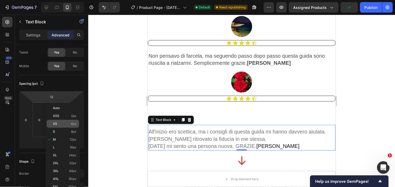
click at [59, 122] on p "XS 4px" at bounding box center [65, 124] width 24 height 4
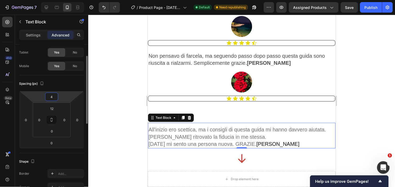
click at [56, 97] on input "4" at bounding box center [51, 97] width 10 height 8
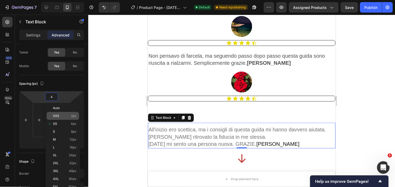
click at [59, 113] on div "XXS 2px" at bounding box center [63, 116] width 33 height 8
type input "2"
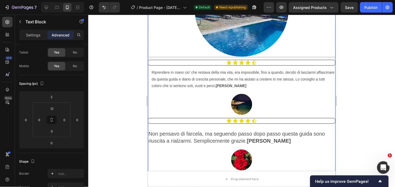
scroll to position [787, 0]
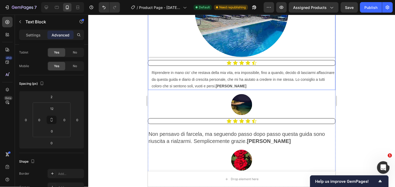
click at [218, 71] on p "Riprendere in mano cio' che restava della mia vita, era impossibile, fino a qua…" at bounding box center [242, 79] width 183 height 20
click at [166, 133] on span "Non pensavo di farcela, ma seguendo passo dopo passo questa guida sono riuscita…" at bounding box center [236, 137] width 177 height 13
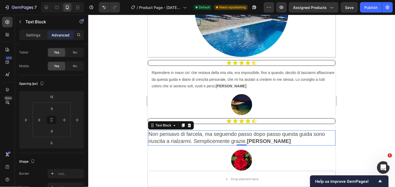
click at [148, 133] on span "Non pensavo di farcela, ma seguendo passo dopo passo questa guida sono riuscita…" at bounding box center [236, 137] width 177 height 13
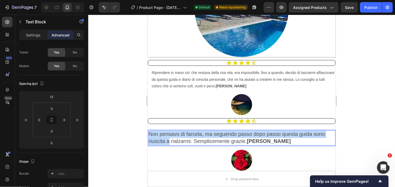
drag, startPoint x: 148, startPoint y: 133, endPoint x: 169, endPoint y: 138, distance: 21.0
click at [169, 138] on span "Non pensavo di farcela, ma seguendo passo dopo passo questa guida sono riuscita…" at bounding box center [236, 137] width 177 height 13
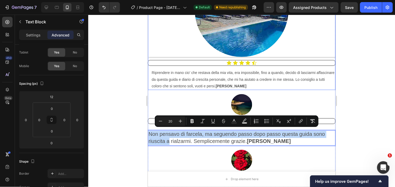
click at [182, 78] on p "Riprendere in mano cio' che restava della mia vita, era impossibile, fino a qua…" at bounding box center [242, 79] width 183 height 20
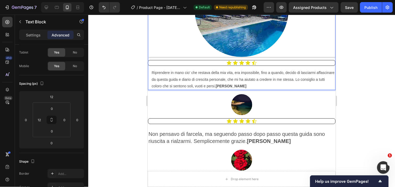
click at [152, 71] on p "Riprendere in mano cio' che restava della mia vita, era impossibile, fino a qua…" at bounding box center [242, 79] width 183 height 20
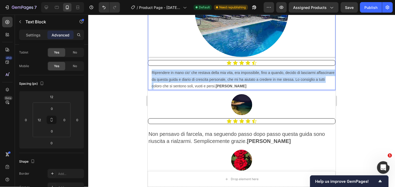
drag, startPoint x: 152, startPoint y: 71, endPoint x: 178, endPoint y: 84, distance: 29.8
click at [178, 84] on p "Riprendere in mano cio' che restava della mia vita, era impossibile, fino a qua…" at bounding box center [242, 79] width 183 height 20
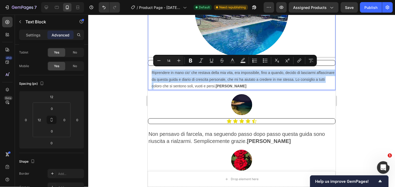
click at [149, 69] on div "Riprendere in mano cio' che restava della mia vita, era impossibile, fino a qua…" at bounding box center [242, 79] width 188 height 21
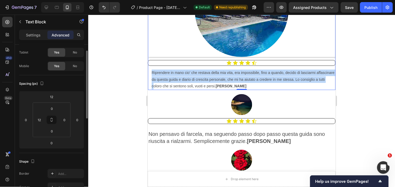
scroll to position [0, 0]
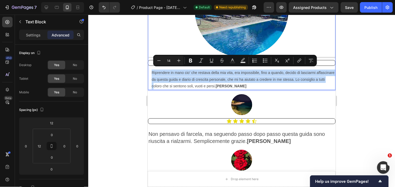
click at [152, 78] on p "Riprendere in mano cio' che restava della mia vita, era impossibile, fino a qua…" at bounding box center [242, 79] width 183 height 20
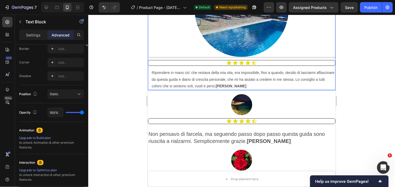
scroll to position [59, 0]
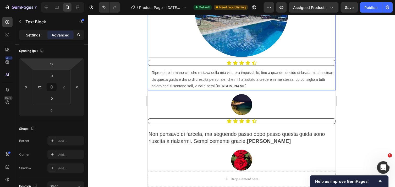
click at [36, 35] on p "Settings" at bounding box center [33, 35] width 15 height 6
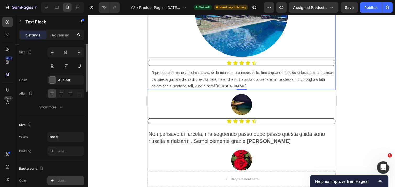
scroll to position [0, 0]
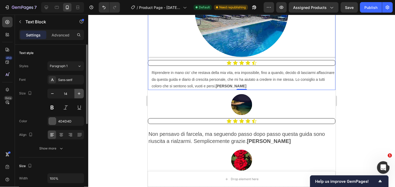
click at [77, 92] on icon "button" at bounding box center [79, 93] width 5 height 5
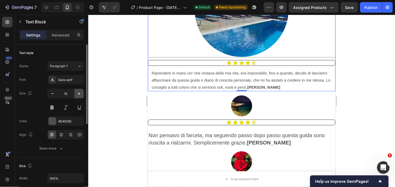
click at [77, 92] on icon "button" at bounding box center [79, 93] width 5 height 5
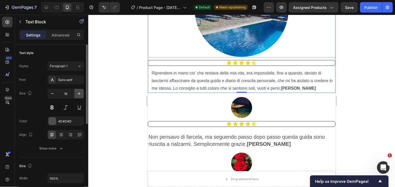
click at [77, 92] on icon "button" at bounding box center [79, 93] width 5 height 5
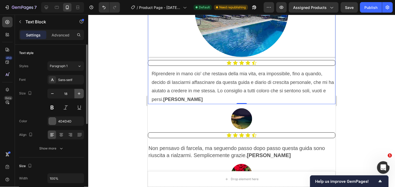
click at [77, 92] on icon "button" at bounding box center [79, 93] width 5 height 5
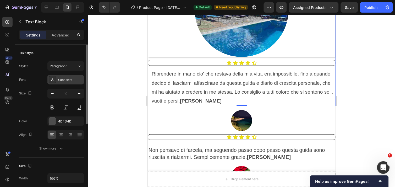
click at [70, 80] on div "Sans-serif" at bounding box center [70, 80] width 25 height 5
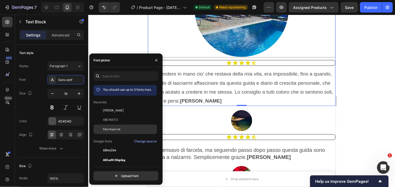
click at [108, 130] on span "Montserrat" at bounding box center [112, 129] width 18 height 5
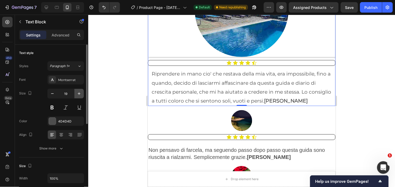
click at [79, 93] on icon "button" at bounding box center [79, 93] width 5 height 5
type input "20"
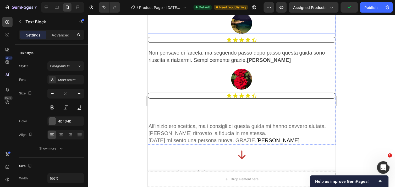
scroll to position [896, 0]
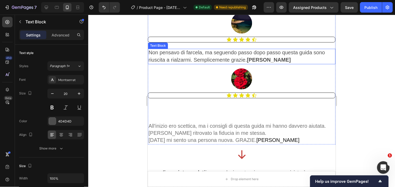
click at [186, 49] on span "Non pensavo di farcela, ma seguendo passo dopo passo questa guida sono riuscita…" at bounding box center [236, 55] width 177 height 13
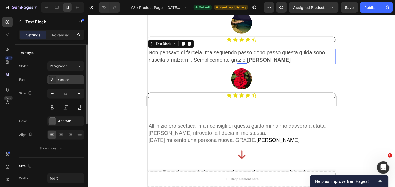
click at [68, 78] on div "Sans-serif" at bounding box center [70, 80] width 25 height 5
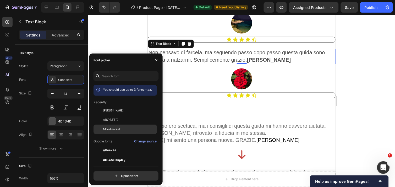
click at [113, 128] on span "Montserrat" at bounding box center [112, 129] width 18 height 5
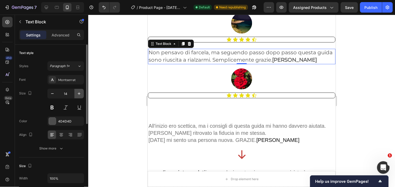
click at [77, 91] on icon "button" at bounding box center [79, 93] width 5 height 5
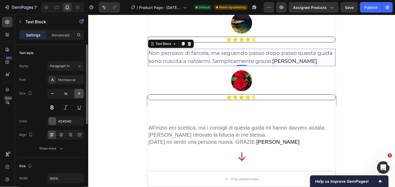
click at [77, 91] on icon "button" at bounding box center [79, 93] width 5 height 5
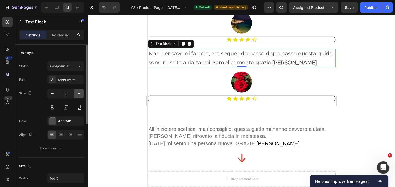
click at [77, 91] on icon "button" at bounding box center [79, 93] width 5 height 5
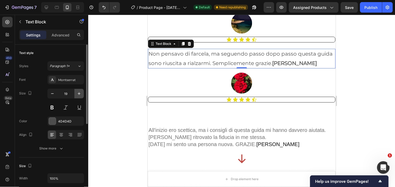
type input "20"
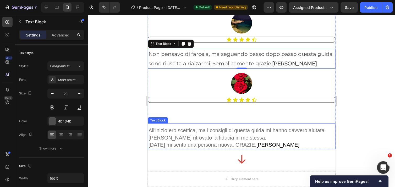
click at [171, 134] on span "[PERSON_NAME] ritrovato la fiducia in me stessa." at bounding box center [207, 137] width 118 height 6
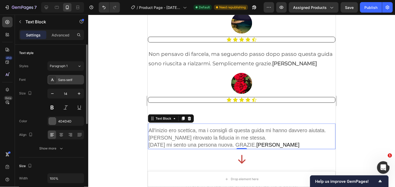
click at [80, 82] on div "Sans-serif" at bounding box center [70, 80] width 25 height 5
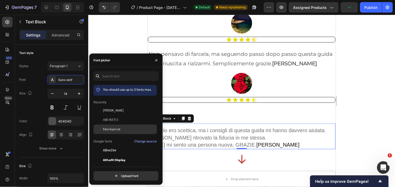
click at [114, 127] on span "Montserrat" at bounding box center [112, 129] width 18 height 5
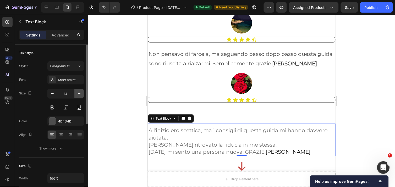
click at [82, 90] on button "button" at bounding box center [78, 93] width 9 height 9
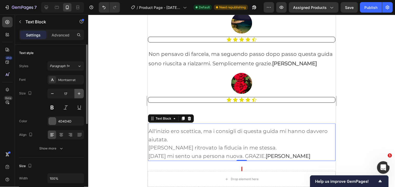
click at [82, 90] on button "button" at bounding box center [78, 93] width 9 height 9
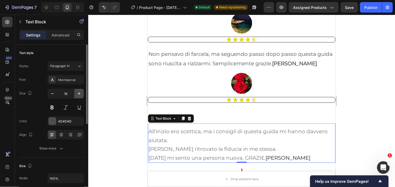
click at [82, 90] on button "button" at bounding box center [78, 93] width 9 height 9
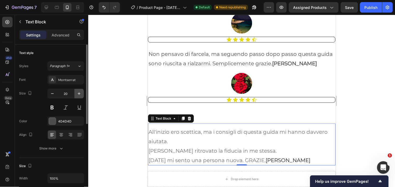
click at [82, 90] on button "button" at bounding box center [78, 93] width 9 height 9
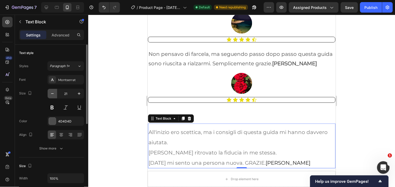
click at [52, 94] on icon "button" at bounding box center [52, 93] width 5 height 5
type input "20"
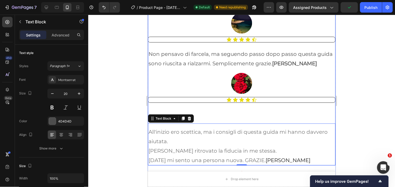
click at [218, 105] on div "Image Icon Icon Icon Icon Icon Icon List All'inizio ero scettica, ma i consigli…" at bounding box center [242, 119] width 188 height 93
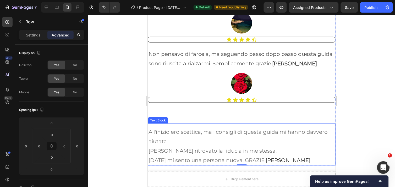
click at [187, 131] on p "All'inizio ero scettica, ma i consigli di questa guida mi hanno davvero aiutata." at bounding box center [241, 136] width 187 height 19
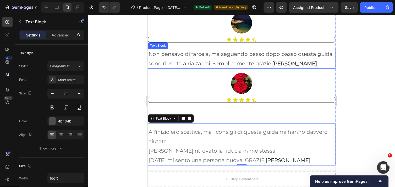
click at [195, 49] on p "Non pensavo di farcela, ma seguendo passo dopo passo questa guida sono riuscita…" at bounding box center [241, 58] width 187 height 19
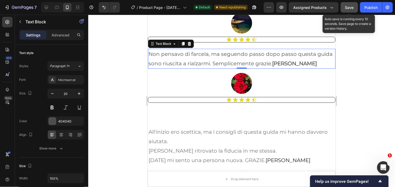
click at [349, 8] on span "Save" at bounding box center [349, 7] width 9 height 4
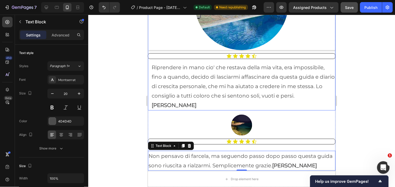
scroll to position [794, 0]
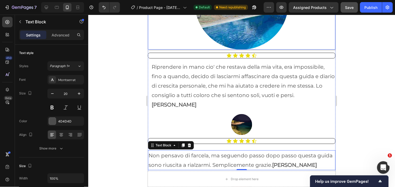
click at [185, 25] on div at bounding box center [242, 2] width 188 height 94
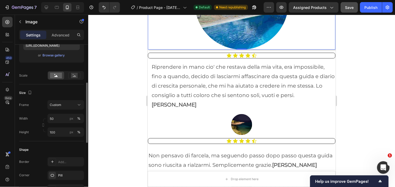
scroll to position [98, 0]
click at [70, 132] on div "px" at bounding box center [72, 131] width 4 height 5
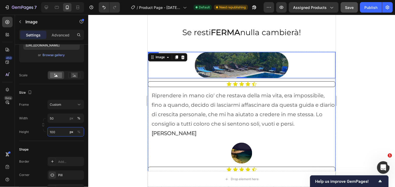
scroll to position [684, 0]
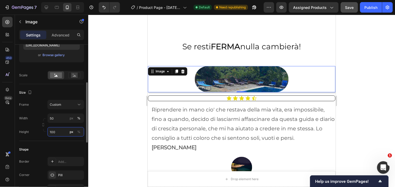
click at [58, 132] on input "100" at bounding box center [65, 131] width 37 height 9
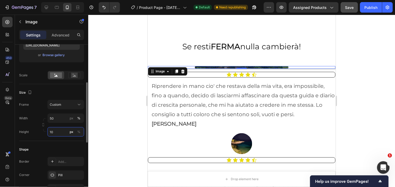
type input "1"
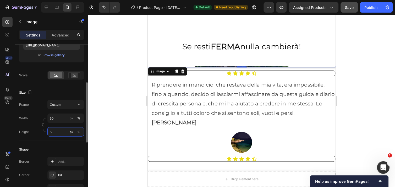
type input "50"
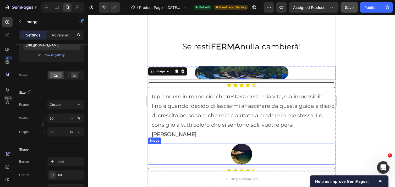
click at [239, 143] on img at bounding box center [241, 153] width 21 height 21
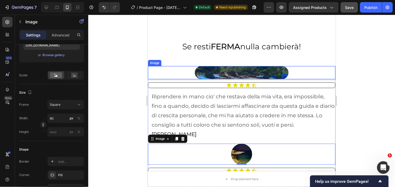
click at [229, 71] on img at bounding box center [242, 72] width 94 height 13
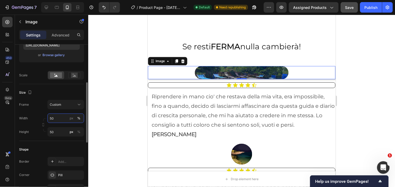
click at [55, 117] on input "50" at bounding box center [65, 117] width 37 height 9
type input "5"
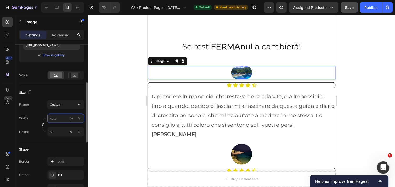
type input "3"
type input "9"
type input "80"
click at [54, 132] on input "50" at bounding box center [65, 131] width 37 height 9
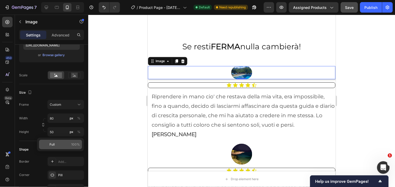
click at [52, 144] on span "Full" at bounding box center [52, 144] width 5 height 5
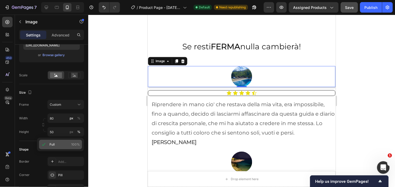
type input "100"
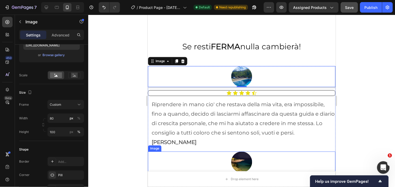
click at [235, 152] on img at bounding box center [241, 161] width 21 height 21
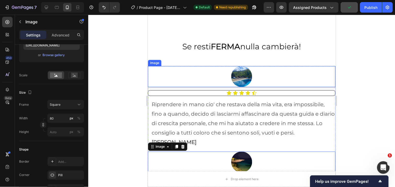
click at [242, 76] on img at bounding box center [241, 76] width 21 height 21
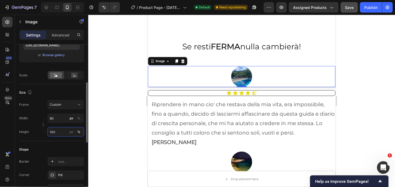
click at [56, 131] on input "100" at bounding box center [65, 131] width 37 height 9
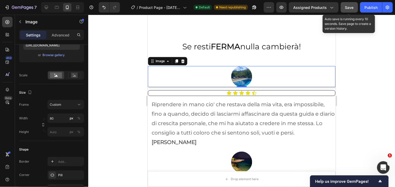
click at [347, 7] on span "Save" at bounding box center [349, 7] width 9 height 4
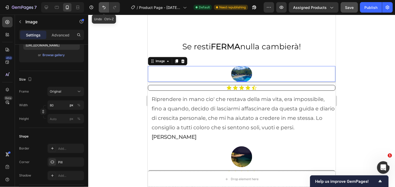
click at [106, 6] on icon "Undo/Redo" at bounding box center [103, 7] width 5 height 5
type input "100"
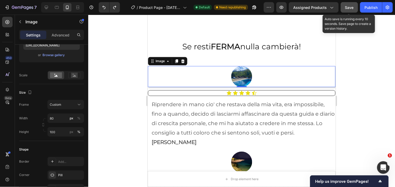
click at [350, 7] on span "Save" at bounding box center [349, 7] width 9 height 4
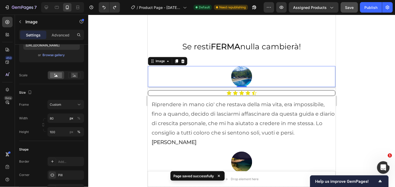
click at [375, 90] on div at bounding box center [241, 101] width 307 height 172
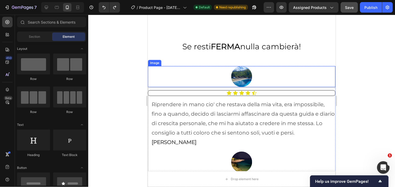
click at [327, 78] on div at bounding box center [242, 76] width 188 height 21
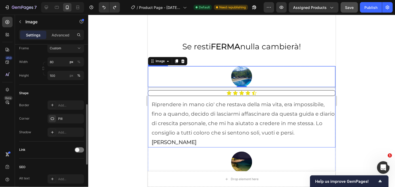
scroll to position [155, 0]
click at [52, 108] on div at bounding box center [52, 104] width 7 height 7
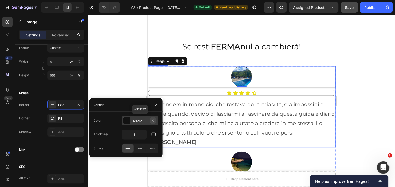
click at [152, 121] on icon "button" at bounding box center [153, 120] width 4 height 4
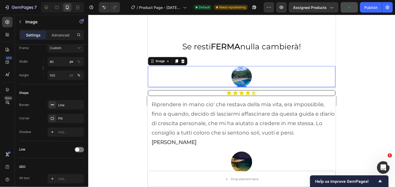
click at [135, 79] on div at bounding box center [241, 101] width 307 height 172
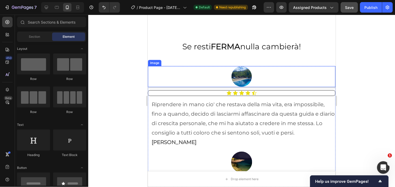
click at [194, 85] on div at bounding box center [242, 76] width 188 height 21
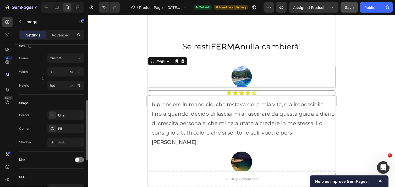
scroll to position [145, 0]
click at [59, 142] on div "Add..." at bounding box center [70, 142] width 25 height 5
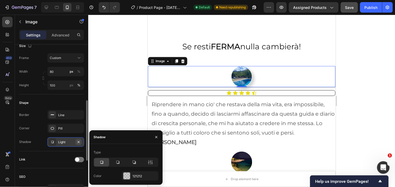
click at [78, 142] on icon "button" at bounding box center [79, 142] width 2 height 2
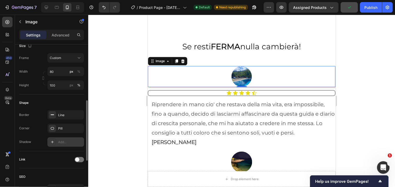
click at [127, 98] on div at bounding box center [241, 101] width 307 height 172
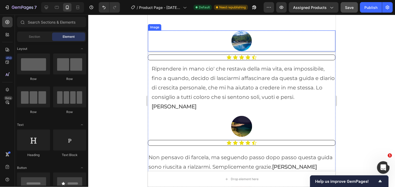
scroll to position [720, 0]
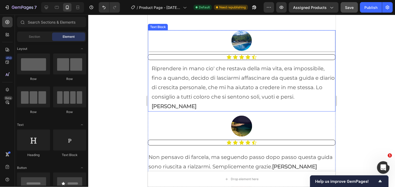
click at [152, 67] on p "Riprendere in mano cio' che restava della mia vita, era impossibile, fino a qua…" at bounding box center [242, 86] width 183 height 47
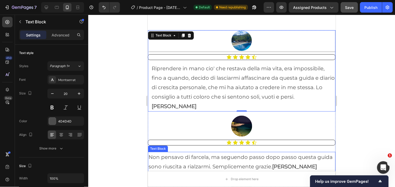
click at [148, 154] on span "Non pensavo di farcela, ma seguendo passo dopo passo questa guida sono riuscita…" at bounding box center [240, 162] width 184 height 16
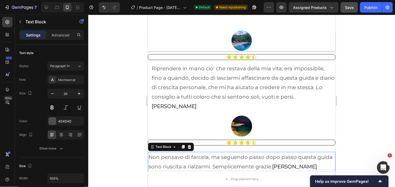
scroll to position [145, 0]
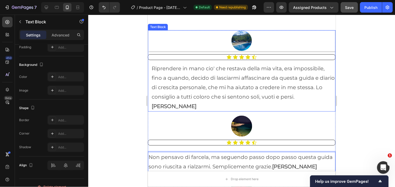
click at [192, 78] on p "Riprendere in mano cio' che restava della mia vita, era impossibile, fino a qua…" at bounding box center [242, 86] width 183 height 47
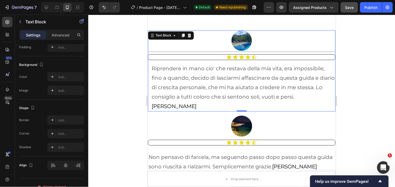
click at [151, 69] on div "Riprendere in mano cio' che restava della mia vita, era impossibile, fino a qua…" at bounding box center [243, 87] width 185 height 48
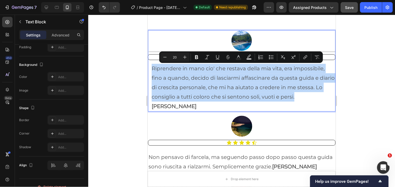
drag, startPoint x: 151, startPoint y: 69, endPoint x: 301, endPoint y: 95, distance: 152.8
click at [301, 95] on div "Riprendere in mano cio' che restava della mia vita, era impossibile, fino a qua…" at bounding box center [243, 87] width 185 height 48
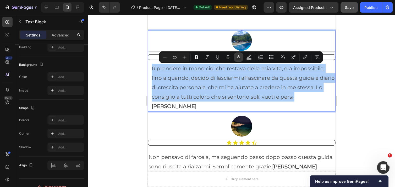
click at [239, 57] on icon "Editor contextual toolbar" at bounding box center [238, 57] width 5 height 5
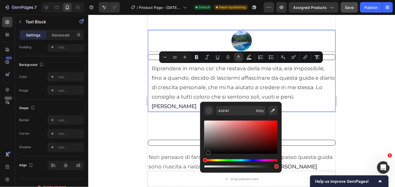
type input "000000"
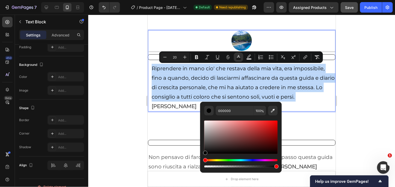
drag, startPoint x: 206, startPoint y: 145, endPoint x: 208, endPoint y: 154, distance: 8.8
click at [208, 154] on div "Editor contextual toolbar" at bounding box center [240, 144] width 73 height 49
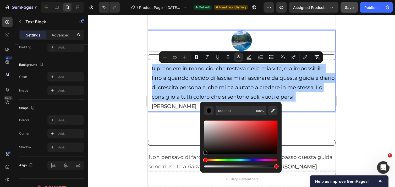
click at [230, 112] on input "000000" at bounding box center [235, 110] width 38 height 9
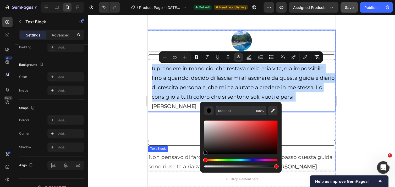
click at [188, 153] on p "Non pensavo di farcela, ma seguendo passo dopo passo questa guida sono riuscita…" at bounding box center [241, 161] width 187 height 19
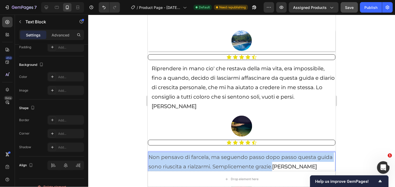
drag, startPoint x: 150, startPoint y: 148, endPoint x: 273, endPoint y: 155, distance: 123.1
click at [273, 155] on span "Non pensavo di farcela, ma seguendo passo dopo passo questa guida sono riuscita…" at bounding box center [240, 162] width 184 height 16
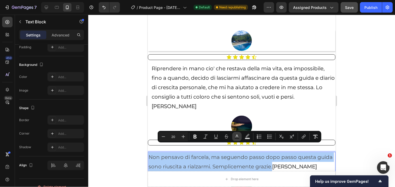
click at [235, 138] on icon "Editor contextual toolbar" at bounding box center [237, 136] width 5 height 5
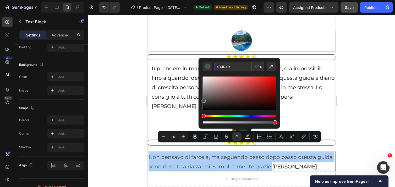
click at [231, 67] on input "4D4D4D" at bounding box center [233, 66] width 38 height 9
drag, startPoint x: 231, startPoint y: 67, endPoint x: 227, endPoint y: 64, distance: 4.9
click at [227, 64] on input "4D4D4D" at bounding box center [233, 66] width 38 height 9
click at [231, 66] on input "4D4D4D" at bounding box center [233, 66] width 38 height 9
drag, startPoint x: 225, startPoint y: 67, endPoint x: 213, endPoint y: 68, distance: 11.9
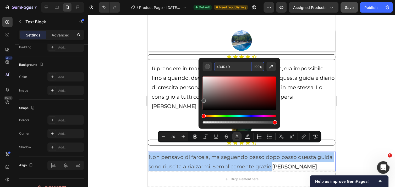
click at [213, 68] on div "4D4D4D 100 %" at bounding box center [239, 66] width 73 height 9
click at [207, 67] on div "Editor contextual toolbar" at bounding box center [207, 66] width 5 height 5
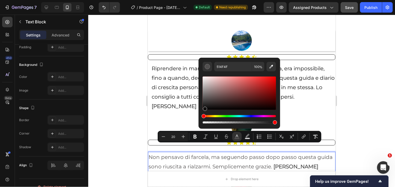
drag, startPoint x: 204, startPoint y: 99, endPoint x: 205, endPoint y: 108, distance: 8.7
click at [205, 108] on div "Editor contextual toolbar" at bounding box center [205, 109] width 4 height 4
type input "0F0E0E"
click at [233, 66] on input "0F0E0E" at bounding box center [233, 66] width 38 height 9
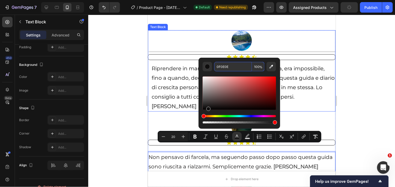
click at [187, 71] on span "Riprendere in mano cio' che restava della mia vita, era impossibile, fino a qua…" at bounding box center [242, 82] width 183 height 35
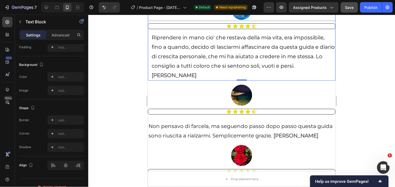
scroll to position [751, 0]
click at [190, 125] on span "Non pensavo di farcela, ma seguendo passo dopo passo questa guida sono riuscita…" at bounding box center [240, 130] width 184 height 16
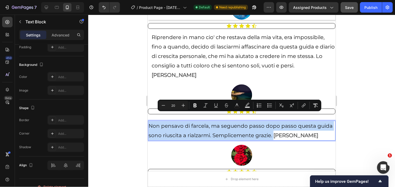
drag, startPoint x: 148, startPoint y: 115, endPoint x: 274, endPoint y: 129, distance: 126.6
click at [274, 129] on p "Non pensavo di farcela, ma seguendo passo dopo passo questa guida sono riuscita…" at bounding box center [241, 130] width 187 height 19
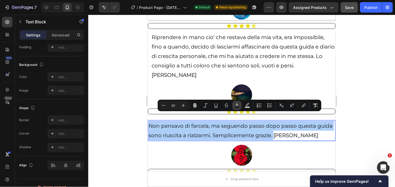
click at [237, 105] on icon "Editor contextual toolbar" at bounding box center [237, 105] width 5 height 5
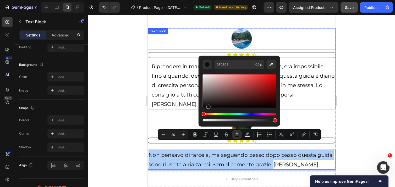
scroll to position [722, 0]
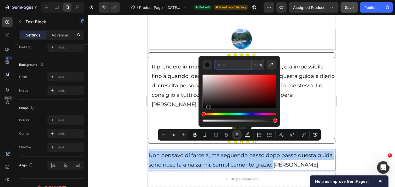
click at [235, 63] on input "0F0E0E" at bounding box center [233, 64] width 38 height 9
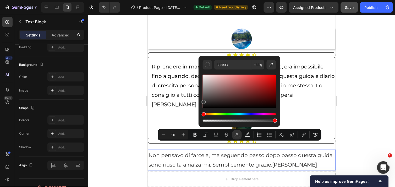
type input "353535"
drag, startPoint x: 209, startPoint y: 107, endPoint x: 203, endPoint y: 101, distance: 8.0
click at [203, 101] on div "Editor contextual toolbar" at bounding box center [204, 102] width 4 height 4
click at [246, 61] on input "353535" at bounding box center [233, 64] width 38 height 9
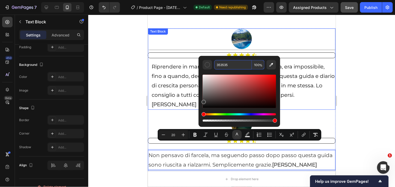
click at [185, 69] on span "Riprendere in mano cio' che restava della mia vita, era impossibile, fino a qua…" at bounding box center [242, 80] width 183 height 35
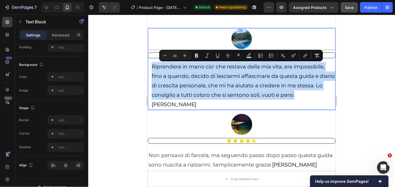
drag, startPoint x: 151, startPoint y: 67, endPoint x: 301, endPoint y: 94, distance: 152.7
click at [301, 94] on span "Riprendere in mano cio' che restava della mia vita, era impossibile, fino a qua…" at bounding box center [242, 80] width 183 height 35
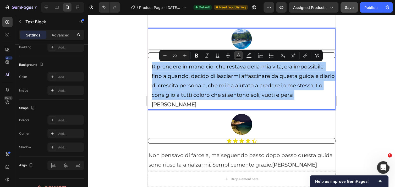
click at [239, 56] on icon "Editor contextual toolbar" at bounding box center [238, 55] width 5 height 5
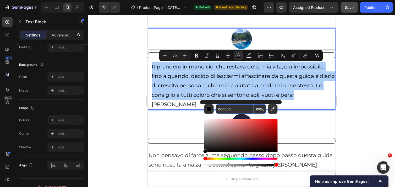
click at [232, 108] on input "000000" at bounding box center [235, 108] width 38 height 9
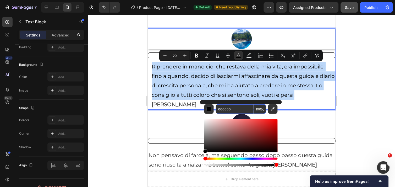
drag, startPoint x: 379, startPoint y: 122, endPoint x: 208, endPoint y: 90, distance: 174.3
click at [208, 90] on p "Riprendere in mano cio' che restava della mia vita, era impossibile, fino a qua…" at bounding box center [242, 85] width 183 height 47
click at [199, 94] on span "Riprendere in mano cio' che restava della mia vita, era impossibile, fino a qua…" at bounding box center [242, 80] width 183 height 35
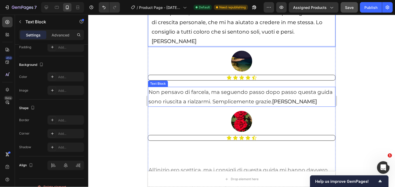
scroll to position [785, 0]
click at [197, 88] on p "Non pensavo di farcela, ma seguendo passo dopo passo questa guida sono riuscita…" at bounding box center [241, 96] width 187 height 19
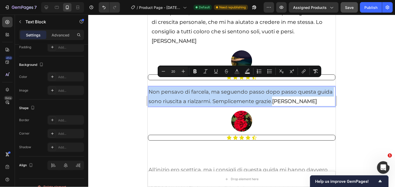
drag, startPoint x: 150, startPoint y: 83, endPoint x: 273, endPoint y: 90, distance: 123.1
click at [273, 90] on span "Non pensavo di farcela, ma seguendo passo dopo passo questa guida sono riuscita…" at bounding box center [240, 96] width 184 height 16
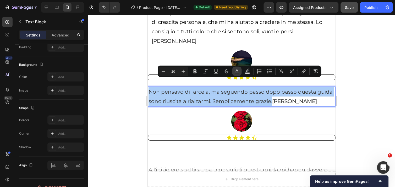
click at [240, 72] on button "color" at bounding box center [236, 71] width 9 height 9
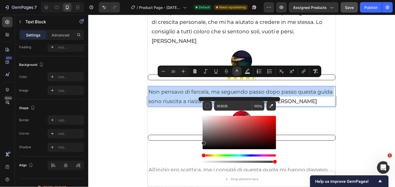
click at [213, 89] on span "Non pensavo di farcela, ma seguendo passo dopo passo questa guida sono riuscita…" at bounding box center [240, 96] width 184 height 16
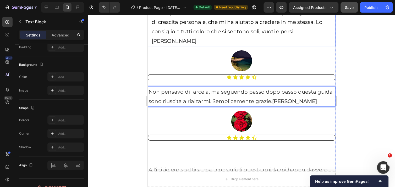
click at [210, 33] on span "Riprendere in mano cio' che restava della mia vita, era impossibile, fino a qua…" at bounding box center [242, 17] width 183 height 35
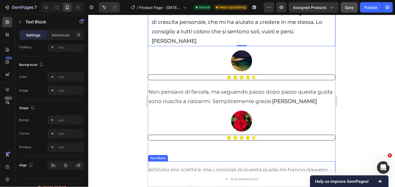
click at [185, 166] on span "All'inizio ero scettica, ma i consigli di questa guida mi hanno davvero aiutata." at bounding box center [237, 174] width 179 height 16
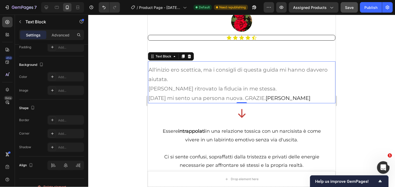
scroll to position [885, 0]
click at [148, 64] on div "All'inizio ero scettica, ma i consigli di questa guida mi hanno davvero aiutata…" at bounding box center [242, 83] width 188 height 39
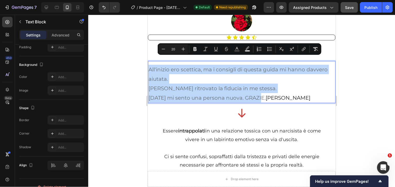
drag, startPoint x: 148, startPoint y: 60, endPoint x: 261, endPoint y: 85, distance: 116.2
click at [261, 85] on div "All'inizio ero scettica, ma i consigli di questa guida mi hanno davvero aiutata…" at bounding box center [242, 83] width 188 height 39
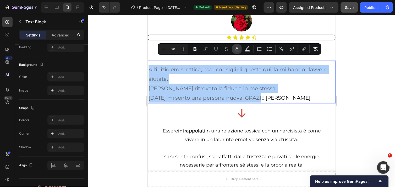
click at [237, 48] on icon "Editor contextual toolbar" at bounding box center [237, 48] width 3 height 3
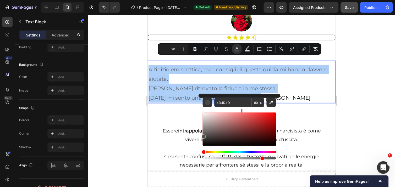
click at [232, 105] on input "4D4D4D" at bounding box center [233, 102] width 38 height 9
click at [206, 102] on div "Editor contextual toolbar" at bounding box center [207, 102] width 5 height 5
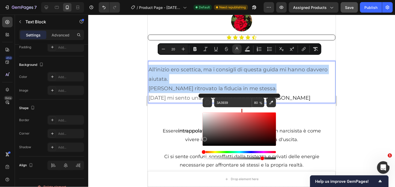
click at [205, 138] on div "Editor contextual toolbar" at bounding box center [205, 139] width 4 height 4
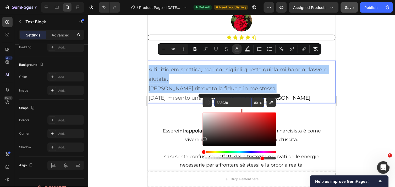
click at [231, 104] on input "3A3939" at bounding box center [233, 102] width 38 height 9
drag, startPoint x: 231, startPoint y: 104, endPoint x: 217, endPoint y: 103, distance: 14.2
click at [217, 103] on input "3A3939" at bounding box center [233, 102] width 38 height 9
click at [231, 103] on input "3A3939" at bounding box center [233, 102] width 38 height 9
type input "353"
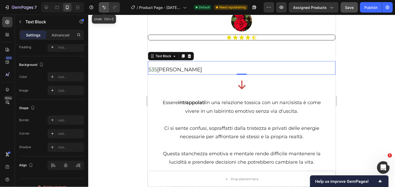
click at [104, 12] on button "Undo/Redo" at bounding box center [104, 7] width 10 height 10
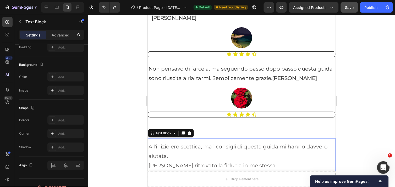
scroll to position [808, 0]
click at [148, 143] on span "All'inizio ero scettica, ma i consigli di questa guida mi hanno davvero aiutata." at bounding box center [237, 151] width 179 height 16
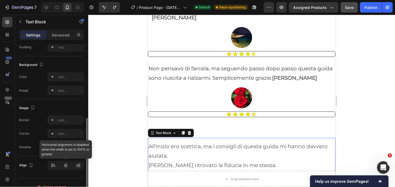
click at [66, 166] on div at bounding box center [65, 165] width 37 height 9
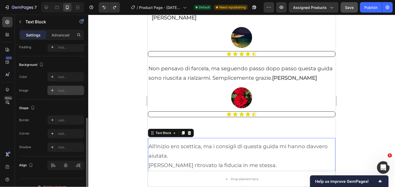
click at [62, 88] on div "Add..." at bounding box center [70, 90] width 25 height 5
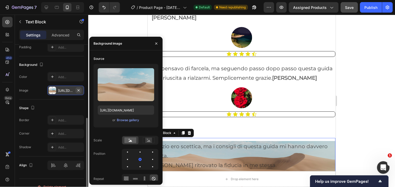
click at [77, 91] on icon "button" at bounding box center [79, 90] width 4 height 4
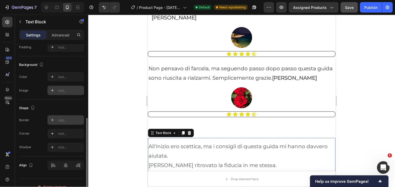
click at [57, 122] on div "Add..." at bounding box center [65, 119] width 37 height 9
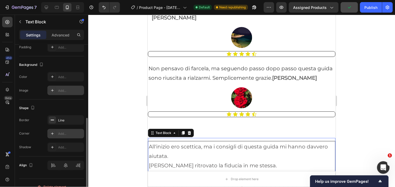
click at [54, 131] on div at bounding box center [52, 133] width 7 height 7
click at [56, 148] on div at bounding box center [52, 147] width 7 height 7
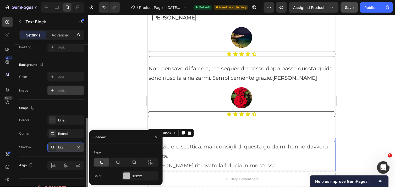
click at [56, 148] on div at bounding box center [52, 147] width 7 height 7
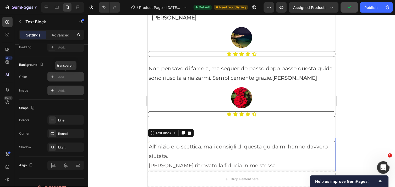
click at [57, 77] on div "Add..." at bounding box center [65, 76] width 37 height 9
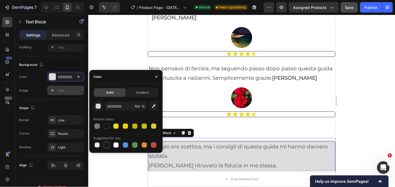
click at [106, 145] on div at bounding box center [106, 144] width 5 height 5
type input "151515"
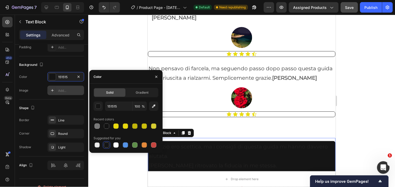
click at [106, 145] on div at bounding box center [106, 144] width 5 height 5
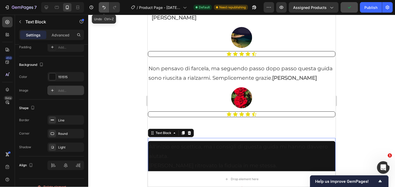
click at [103, 7] on icon "Undo/Redo" at bounding box center [103, 7] width 3 height 3
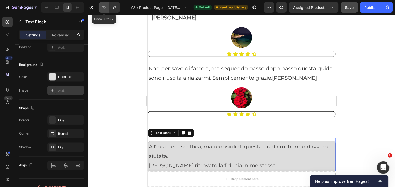
click at [103, 7] on icon "Undo/Redo" at bounding box center [103, 7] width 3 height 3
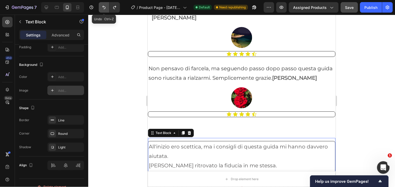
click at [101, 7] on icon "Undo/Redo" at bounding box center [103, 7] width 5 height 5
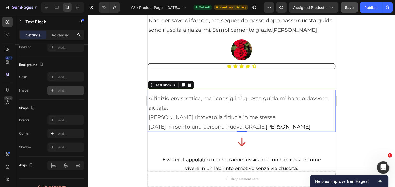
scroll to position [857, 0]
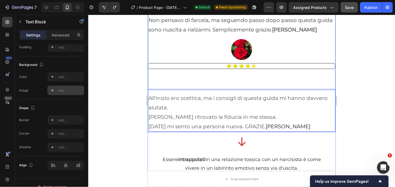
drag, startPoint x: 237, startPoint y: 77, endPoint x: 237, endPoint y: 64, distance: 13.4
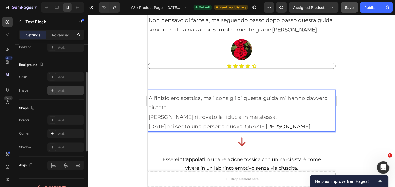
scroll to position [115, 0]
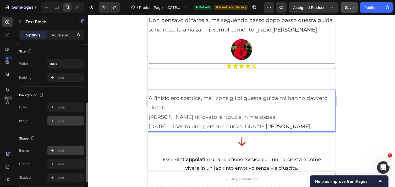
click at [62, 148] on div "Add..." at bounding box center [70, 150] width 25 height 5
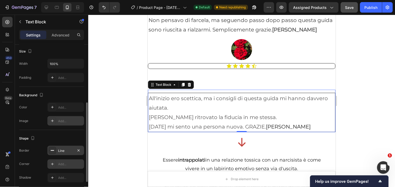
click at [62, 164] on div "Add..." at bounding box center [70, 164] width 25 height 5
type input "8"
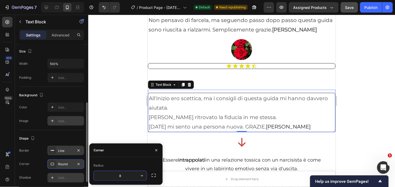
click at [60, 177] on div "Add..." at bounding box center [70, 178] width 25 height 5
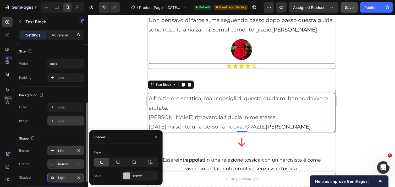
scroll to position [153, 0]
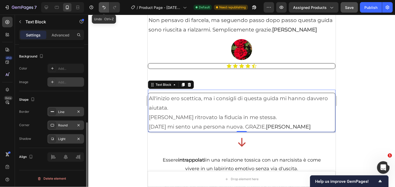
click at [106, 9] on icon "Undo/Redo" at bounding box center [103, 7] width 5 height 5
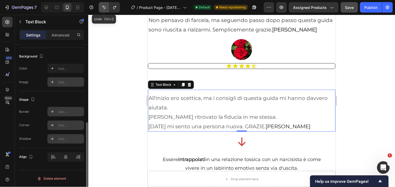
click at [106, 9] on icon "Undo/Redo" at bounding box center [103, 7] width 5 height 5
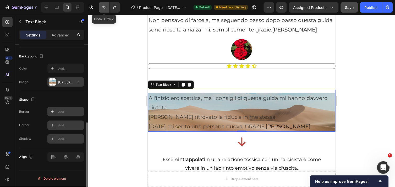
click at [106, 9] on icon "Undo/Redo" at bounding box center [103, 7] width 5 height 5
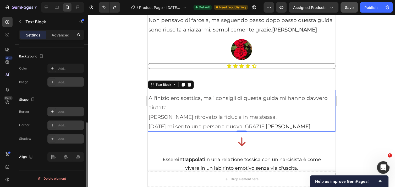
click at [148, 93] on div "All'inizio ero scettica, ma i consigli di questa guida mi hanno davvero aiutata…" at bounding box center [242, 112] width 188 height 39
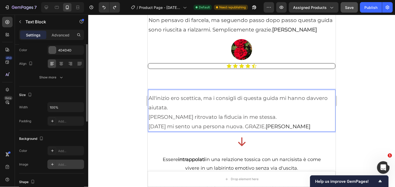
scroll to position [45, 0]
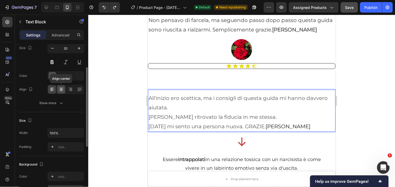
click at [60, 89] on icon at bounding box center [61, 89] width 5 height 5
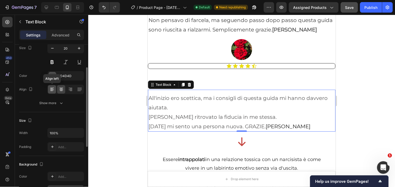
click at [52, 89] on icon at bounding box center [51, 89] width 3 height 1
click at [56, 104] on div "Show more" at bounding box center [52, 102] width 24 height 5
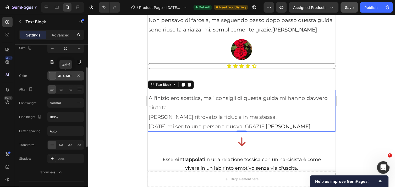
click at [51, 76] on div at bounding box center [52, 75] width 7 height 7
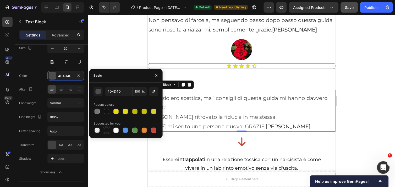
click at [105, 129] on div at bounding box center [106, 130] width 5 height 5
type input "151515"
click at [121, 93] on input "151515" at bounding box center [118, 91] width 27 height 9
click at [154, 75] on icon "button" at bounding box center [156, 75] width 4 height 4
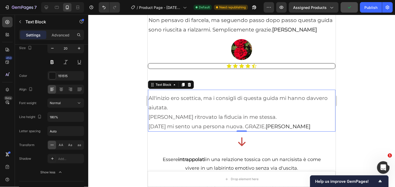
click at [128, 114] on div at bounding box center [241, 101] width 307 height 172
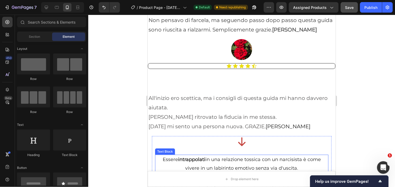
click at [219, 156] on span "Essere intrappolati in una relazione tossica con un narcisista è come vivere in…" at bounding box center [242, 163] width 158 height 14
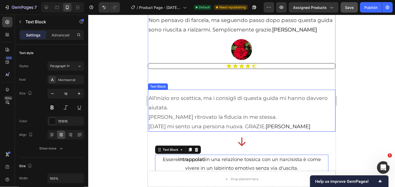
click at [148, 95] on span "All'inizio ero scettica, ma i consigli di questa guida mi hanno davvero aiutata." at bounding box center [237, 103] width 179 height 16
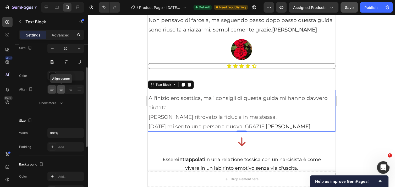
click at [62, 89] on icon at bounding box center [61, 89] width 3 height 1
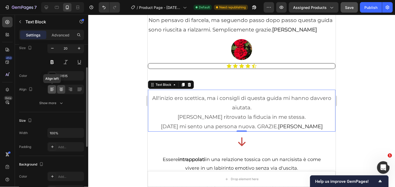
click at [50, 86] on div at bounding box center [52, 89] width 8 height 8
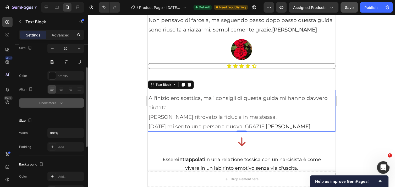
click at [61, 102] on icon "button" at bounding box center [61, 102] width 5 height 5
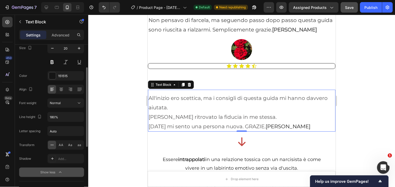
scroll to position [0, 0]
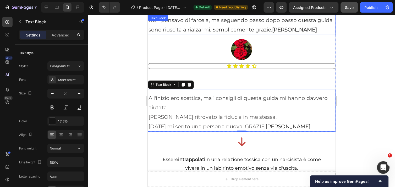
click at [191, 19] on span "Non pensavo di farcela, ma seguendo passo dopo passo questa guida sono riuscita…" at bounding box center [240, 25] width 184 height 16
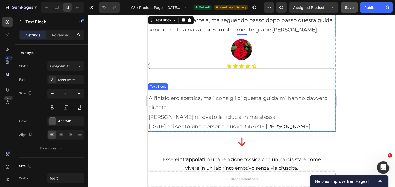
click at [197, 99] on p "All'inizio ero scettica, ma i consigli di questa guida mi hanno davvero aiutata." at bounding box center [241, 102] width 187 height 19
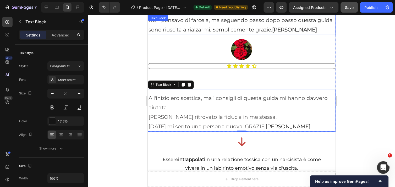
click at [184, 21] on span "Non pensavo di farcela, ma seguendo passo dopo passo questa guida sono riuscita…" at bounding box center [240, 25] width 184 height 16
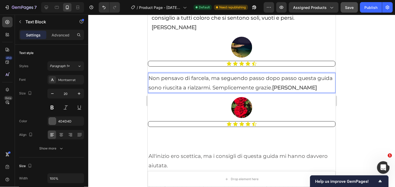
scroll to position [767, 0]
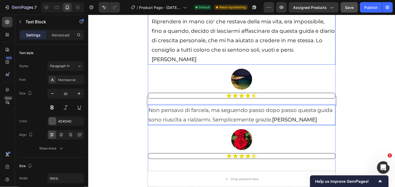
click at [169, 45] on p "Riprendere in mano cio' che restava della mia vita, era impossibile, fino a qua…" at bounding box center [242, 40] width 183 height 47
click at [187, 108] on span "Non pensavo di farcela, ma seguendo passo dopo passo questa guida sono riuscita…" at bounding box center [240, 115] width 184 height 16
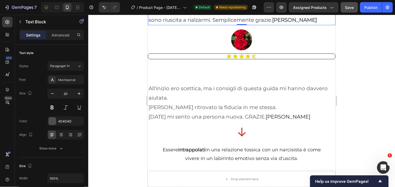
scroll to position [867, 0]
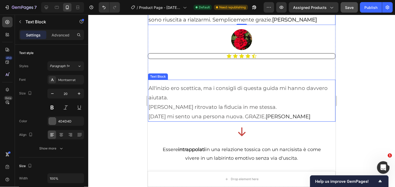
click at [181, 85] on p "All'inizio ero scettica, ma i consigli di questa guida mi hanno davvero aiutata." at bounding box center [241, 92] width 187 height 19
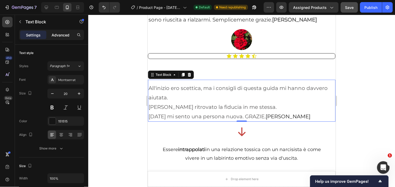
click at [65, 31] on div "Advanced" at bounding box center [60, 35] width 26 height 8
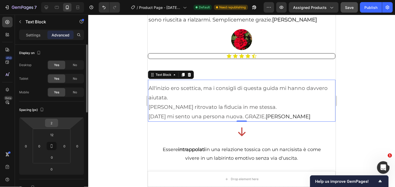
click at [57, 124] on input "2" at bounding box center [51, 123] width 10 height 8
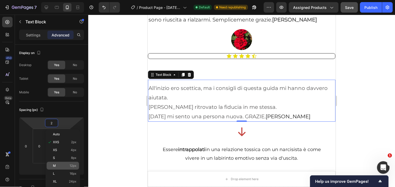
click at [56, 166] on p "M 12px" at bounding box center [65, 166] width 24 height 4
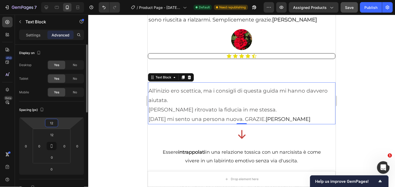
click at [55, 125] on input "12" at bounding box center [51, 123] width 10 height 8
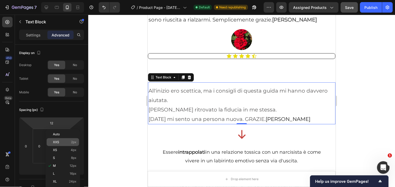
click at [60, 143] on p "XXS 2px" at bounding box center [65, 142] width 24 height 4
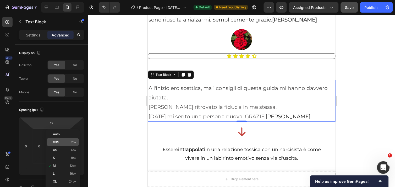
type input "2"
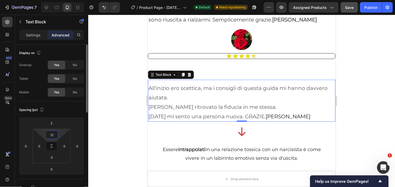
click at [55, 134] on input "12" at bounding box center [52, 135] width 10 height 8
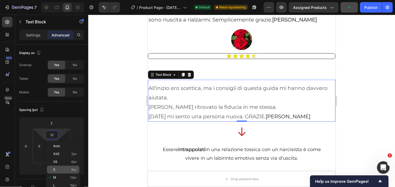
click at [58, 170] on p "S 8px" at bounding box center [65, 170] width 24 height 4
type input "8"
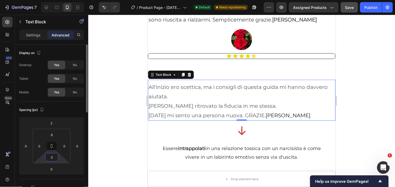
click at [57, 158] on input "0" at bounding box center [52, 157] width 10 height 8
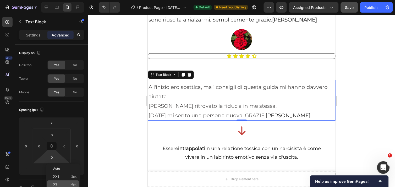
click at [60, 183] on p "XS 4px" at bounding box center [65, 184] width 24 height 4
type input "4"
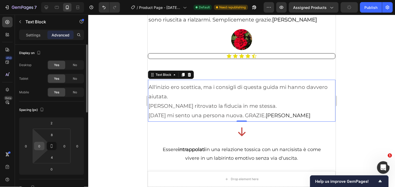
click at [43, 143] on div "0" at bounding box center [39, 146] width 10 height 8
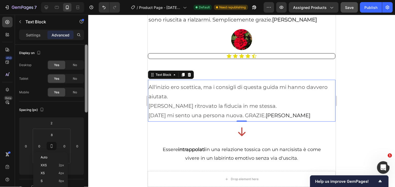
scroll to position [157, 0]
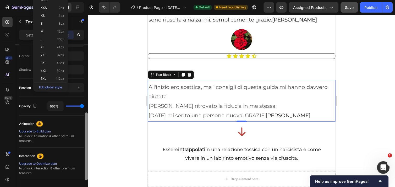
click at [86, 172] on div at bounding box center [86, 123] width 4 height 157
click at [46, 31] on p "M 12px" at bounding box center [53, 32] width 24 height 4
type input "12"
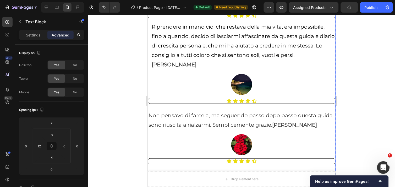
scroll to position [761, 0]
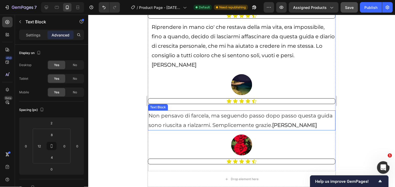
click at [148, 112] on span "Non pensavo di farcela, ma seguendo passo dopo passo questa guida sono riuscita…" at bounding box center [240, 120] width 184 height 16
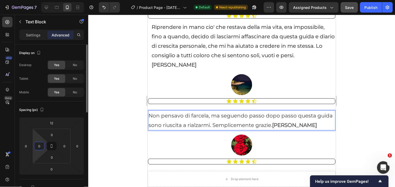
click at [42, 146] on input "0" at bounding box center [39, 146] width 8 height 8
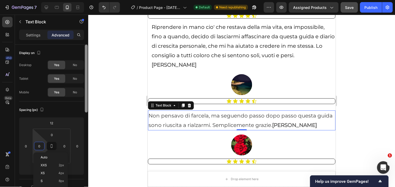
click at [87, 161] on div at bounding box center [86, 123] width 4 height 157
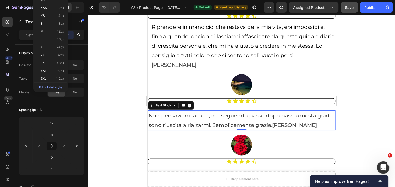
scroll to position [157, 0]
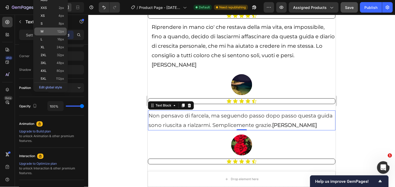
click at [50, 31] on p "M 12px" at bounding box center [53, 32] width 24 height 4
type input "12"
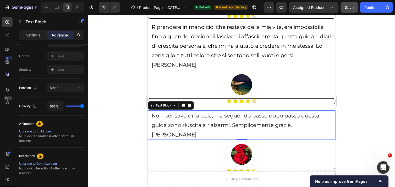
click at [125, 56] on div at bounding box center [241, 101] width 307 height 172
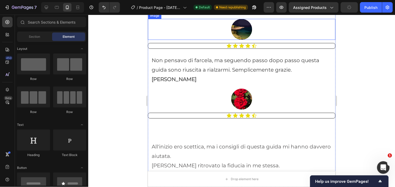
scroll to position [817, 0]
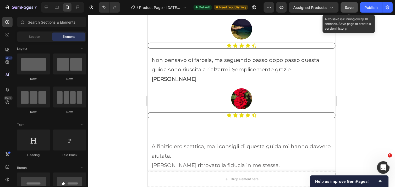
click at [353, 7] on span "Save" at bounding box center [349, 7] width 9 height 4
click at [352, 7] on icon "button" at bounding box center [349, 7] width 5 height 5
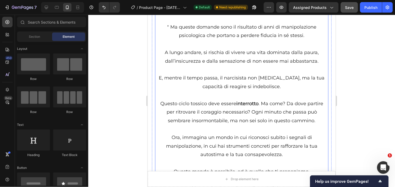
scroll to position [1203, 0]
click at [158, 68] on div "Essere intrappolati in una relazione tossica con un narcisista è come vivere in…" at bounding box center [241, 56] width 167 height 477
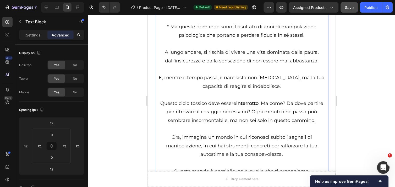
click at [158, 68] on div "Essere intrappolati in una relazione tossica con un narcisista è come vivere in…" at bounding box center [241, 56] width 167 height 477
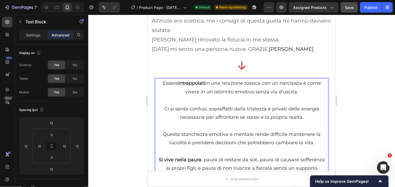
scroll to position [942, 0]
click at [163, 80] on span "Essere intrappolati in una relazione tossica con un narcisista è come vivere in…" at bounding box center [242, 87] width 158 height 14
click at [42, 36] on div "Settings" at bounding box center [33, 35] width 26 height 8
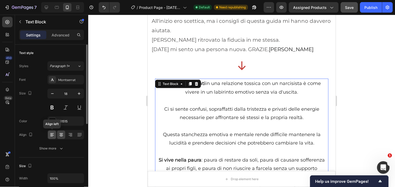
click at [51, 135] on icon at bounding box center [52, 135] width 4 height 1
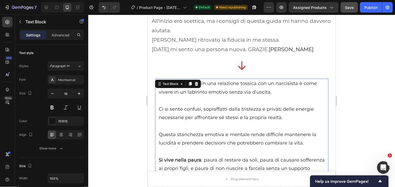
click at [166, 96] on p "Rich Text Editor. Editing area: main" at bounding box center [242, 100] width 166 height 8
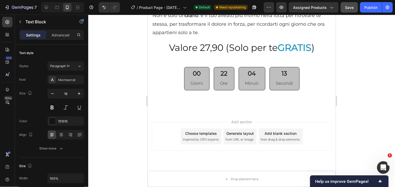
scroll to position [2716, 0]
click at [48, 133] on div at bounding box center [52, 135] width 8 height 8
click at [61, 133] on icon at bounding box center [61, 133] width 4 height 1
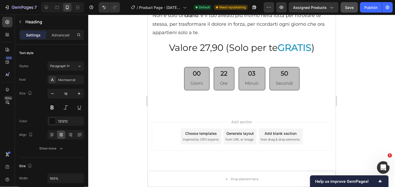
click at [55, 35] on p "Advanced" at bounding box center [61, 35] width 18 height 6
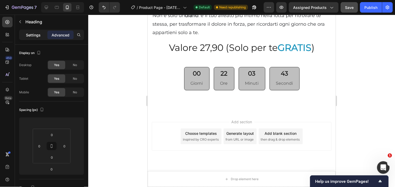
click at [37, 37] on p "Settings" at bounding box center [33, 35] width 15 height 6
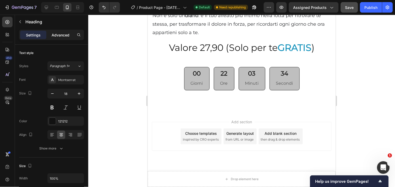
click at [52, 34] on p "Advanced" at bounding box center [61, 35] width 18 height 6
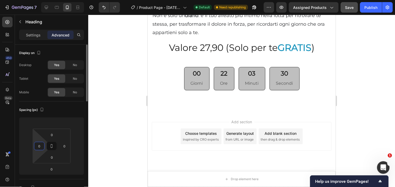
click at [43, 145] on input "0" at bounding box center [39, 146] width 8 height 8
click at [86, 158] on div at bounding box center [86, 123] width 4 height 157
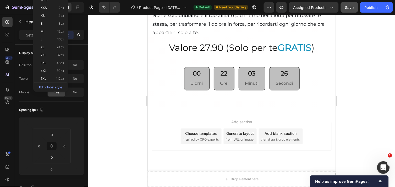
scroll to position [157, 0]
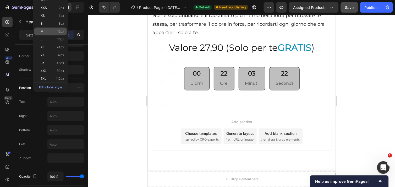
click at [45, 30] on p "M 12px" at bounding box center [53, 32] width 24 height 4
type input "12"
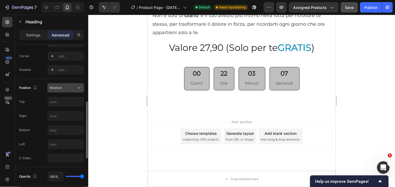
click at [79, 87] on icon at bounding box center [79, 87] width 5 height 5
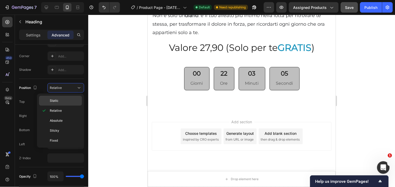
click at [57, 99] on span "Static" at bounding box center [54, 100] width 9 height 5
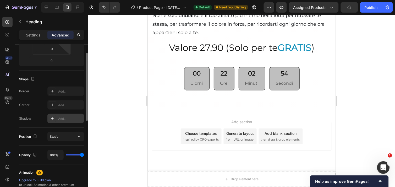
scroll to position [82, 0]
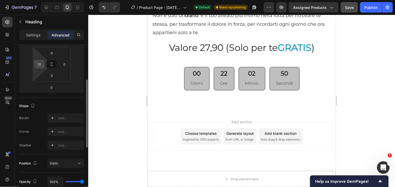
click at [41, 63] on input "12" at bounding box center [39, 64] width 8 height 8
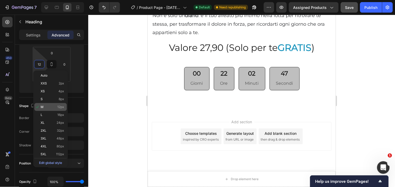
click at [44, 104] on div "M 12px" at bounding box center [50, 107] width 33 height 8
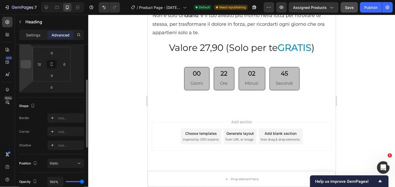
click at [29, 66] on input "number" at bounding box center [26, 64] width 8 height 8
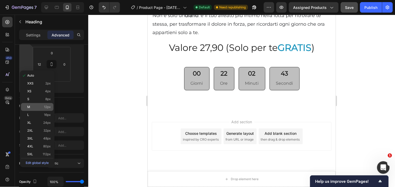
click at [30, 104] on div "M 12px" at bounding box center [37, 107] width 33 height 8
type input "12"
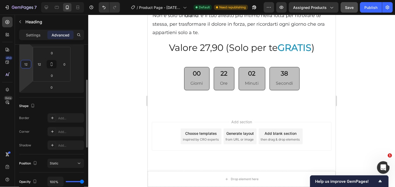
click at [27, 65] on input "12" at bounding box center [26, 64] width 8 height 8
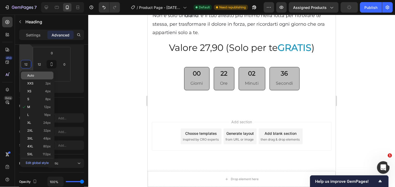
click at [32, 74] on span "Auto" at bounding box center [30, 76] width 7 height 4
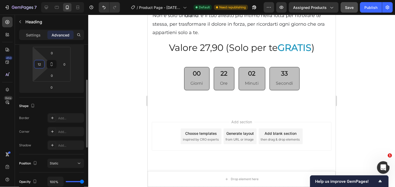
click at [43, 62] on input "12" at bounding box center [39, 64] width 8 height 8
click at [135, 84] on div at bounding box center [241, 101] width 307 height 172
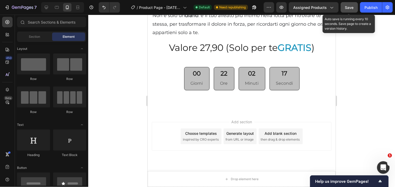
click at [349, 8] on span "Save" at bounding box center [349, 7] width 9 height 4
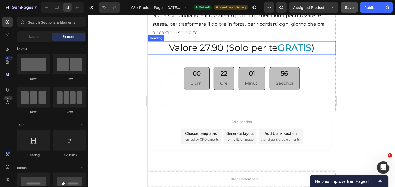
scroll to position [3128, 0]
click at [220, 54] on h2 "Valore 27,90 (Solo per te GRATIS )" at bounding box center [242, 47] width 188 height 13
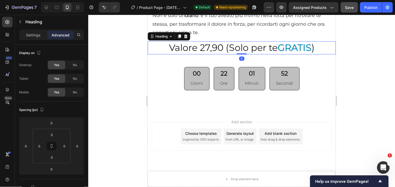
click at [220, 54] on h2 "Valore 27,90 (Solo per te GRATIS )" at bounding box center [242, 47] width 188 height 13
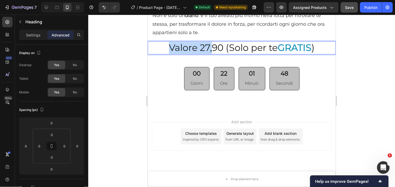
drag, startPoint x: 225, startPoint y: 108, endPoint x: 210, endPoint y: 109, distance: 14.7
click at [197, 54] on p "Valore 27,90 (Solo per te GRATIS )" at bounding box center [241, 48] width 187 height 12
drag, startPoint x: 197, startPoint y: 109, endPoint x: 219, endPoint y: 112, distance: 23.1
click at [219, 54] on p "Valore 27,90 (Solo per te GRATIS )" at bounding box center [241, 48] width 187 height 12
drag, startPoint x: 219, startPoint y: 112, endPoint x: 207, endPoint y: 108, distance: 13.3
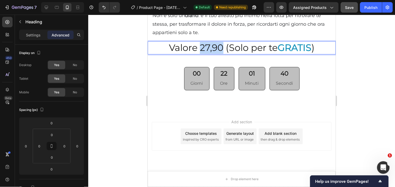
click at [207, 54] on p "Valore 27,90 (Solo per te GRATIS )" at bounding box center [241, 48] width 187 height 12
click at [195, 54] on p "Valore 27,90 (Solo per te GRATIS )" at bounding box center [241, 48] width 187 height 12
drag, startPoint x: 195, startPoint y: 109, endPoint x: 219, endPoint y: 114, distance: 24.6
click at [219, 54] on p "Valore 27,90 (Solo per te GRATIS )" at bounding box center [241, 48] width 187 height 12
click at [207, 54] on p "Valore 27,90 (Solo per te GRATIS )" at bounding box center [241, 48] width 187 height 12
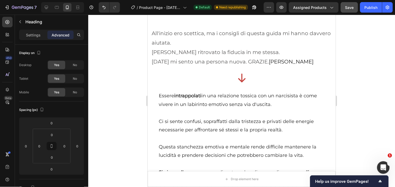
scroll to position [929, 0]
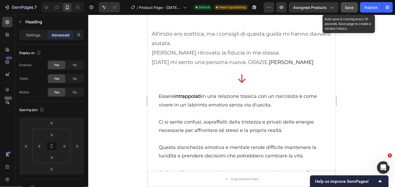
click at [347, 9] on div "Save" at bounding box center [349, 8] width 9 height 6
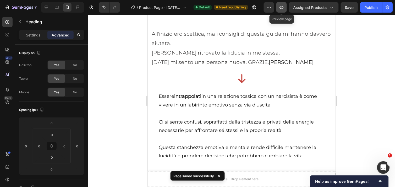
click at [280, 7] on icon "button" at bounding box center [281, 7] width 5 height 5
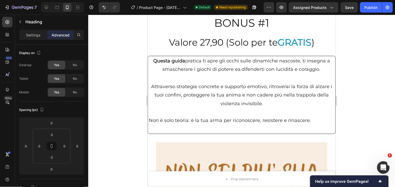
scroll to position [2737, 0]
click at [153, 63] on strong "Questa guida" at bounding box center [169, 60] width 32 height 6
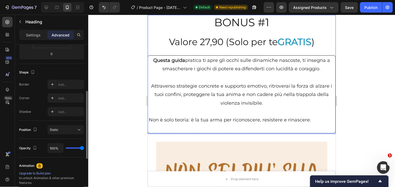
scroll to position [116, 0]
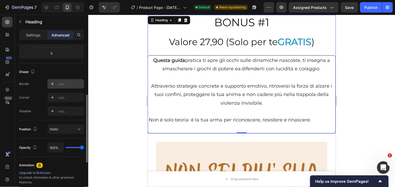
click at [59, 83] on div "Add..." at bounding box center [70, 84] width 25 height 5
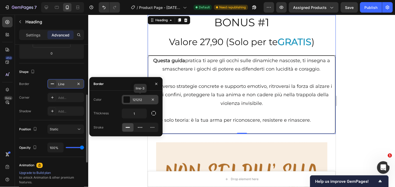
click at [125, 96] on div at bounding box center [126, 99] width 7 height 7
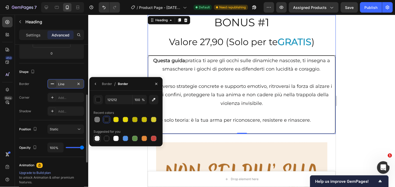
click at [96, 137] on div at bounding box center [97, 138] width 5 height 5
type input "000000"
type input "0"
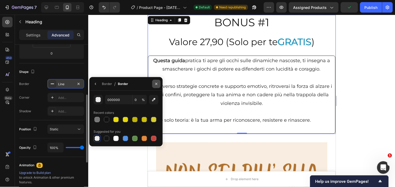
click at [154, 84] on icon "button" at bounding box center [156, 84] width 4 height 4
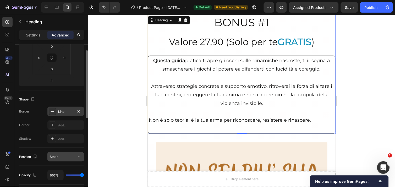
scroll to position [59, 0]
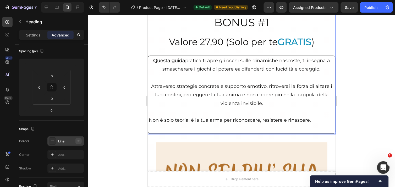
click at [78, 141] on icon "button" at bounding box center [79, 141] width 2 height 2
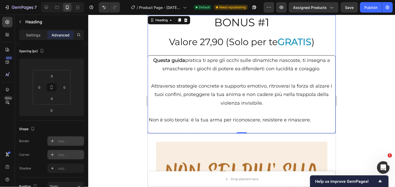
click at [58, 155] on div "Add..." at bounding box center [70, 155] width 25 height 5
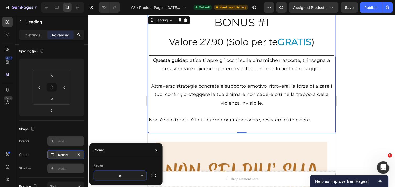
click at [57, 164] on div "Add..." at bounding box center [65, 168] width 37 height 9
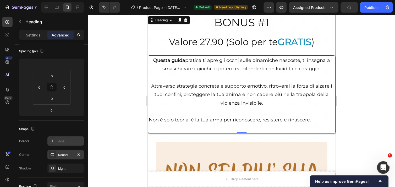
click at [113, 117] on div at bounding box center [241, 101] width 307 height 172
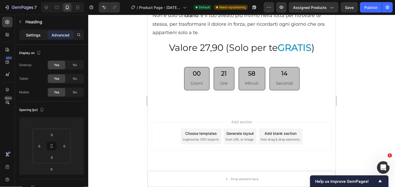
click at [31, 35] on p "Settings" at bounding box center [33, 35] width 15 height 6
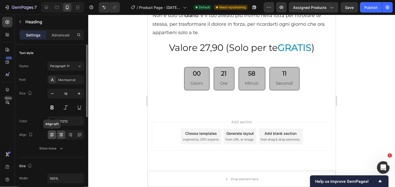
click at [54, 133] on icon at bounding box center [52, 134] width 5 height 5
click at [64, 32] on p "Advanced" at bounding box center [61, 35] width 18 height 6
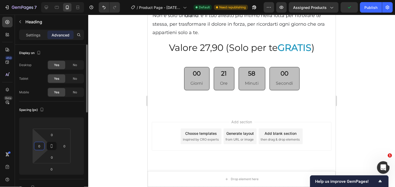
click at [42, 145] on input "0" at bounding box center [39, 146] width 8 height 8
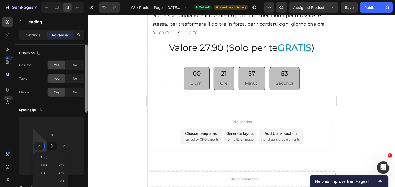
click at [86, 161] on div at bounding box center [86, 123] width 4 height 157
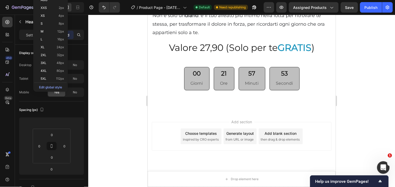
scroll to position [157, 0]
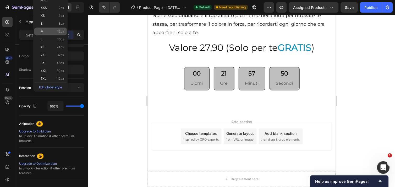
click at [44, 30] on p "M 12px" at bounding box center [53, 32] width 24 height 4
type input "12"
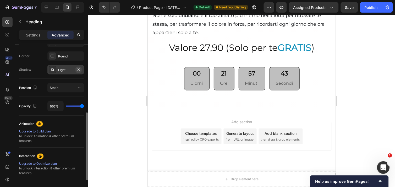
click at [79, 70] on icon "button" at bounding box center [79, 69] width 2 height 2
click at [60, 55] on div "Round" at bounding box center [65, 56] width 15 height 5
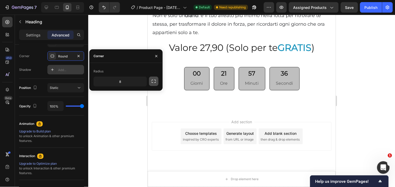
click at [154, 80] on icon "button" at bounding box center [153, 81] width 5 height 5
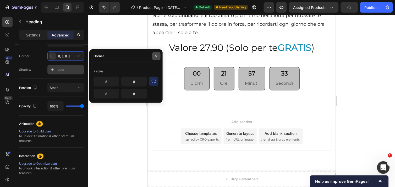
click at [156, 56] on icon "button" at bounding box center [156, 56] width 2 height 2
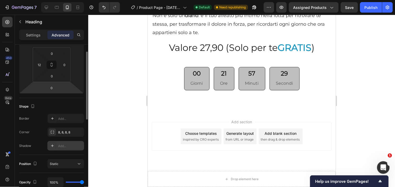
scroll to position [62, 0]
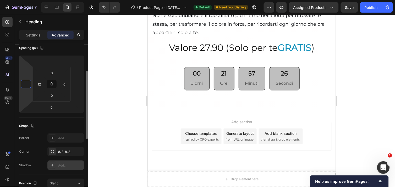
click at [28, 82] on input "number" at bounding box center [26, 84] width 8 height 8
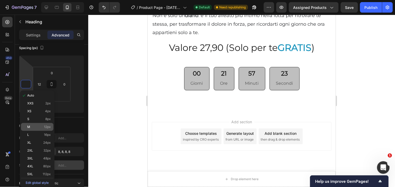
click at [33, 124] on div "M 12px" at bounding box center [37, 127] width 33 height 8
type input "12"
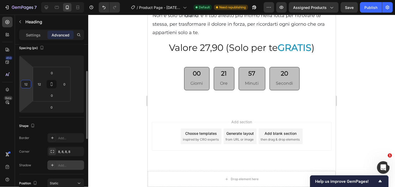
click at [29, 85] on input "12" at bounding box center [26, 84] width 8 height 8
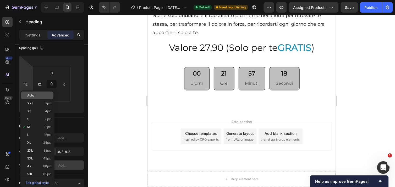
click at [32, 94] on span "Auto" at bounding box center [30, 96] width 7 height 4
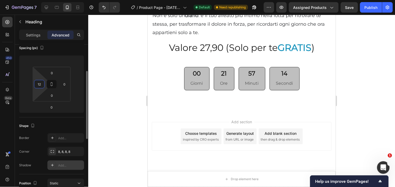
click at [42, 83] on input "12" at bounding box center [39, 84] width 8 height 8
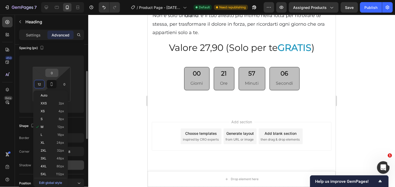
click at [51, 71] on input "0" at bounding box center [52, 73] width 10 height 8
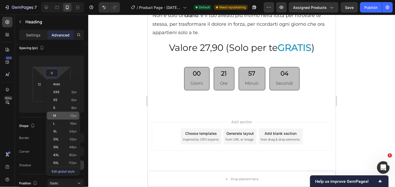
click at [60, 113] on div "M 12px" at bounding box center [63, 116] width 33 height 8
type input "12"
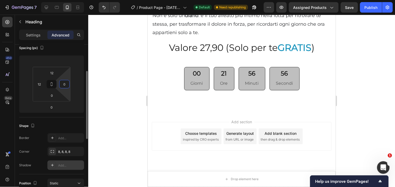
click at [67, 84] on input "0" at bounding box center [65, 84] width 8 height 8
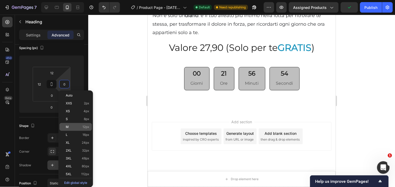
click at [71, 125] on p "M 12px" at bounding box center [78, 127] width 24 height 4
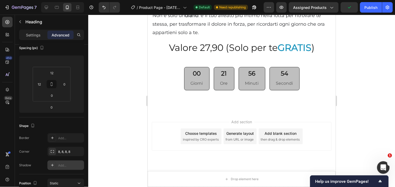
type input "12"
click at [61, 136] on div "Add..." at bounding box center [70, 138] width 25 height 5
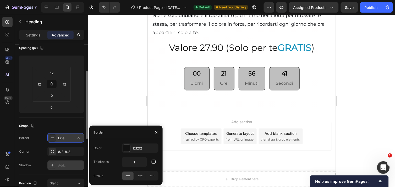
click at [64, 135] on div "Line" at bounding box center [65, 137] width 37 height 9
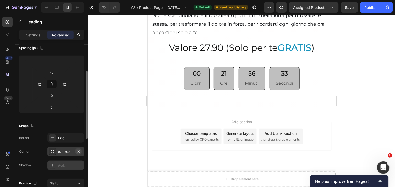
click at [78, 151] on icon "button" at bounding box center [79, 151] width 4 height 4
click at [67, 164] on div "Add..." at bounding box center [70, 165] width 25 height 5
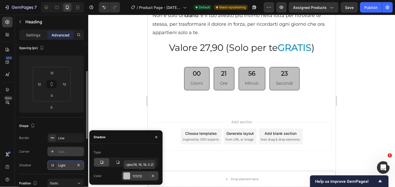
click at [124, 175] on div at bounding box center [126, 175] width 7 height 7
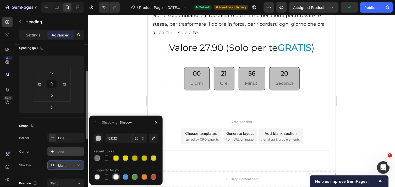
click at [115, 176] on div at bounding box center [115, 176] width 5 height 5
type input "FFFFFF"
type input "100"
click at [115, 176] on div at bounding box center [115, 176] width 5 height 5
click at [155, 123] on icon "button" at bounding box center [156, 122] width 4 height 4
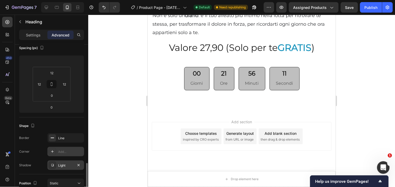
scroll to position [126, 0]
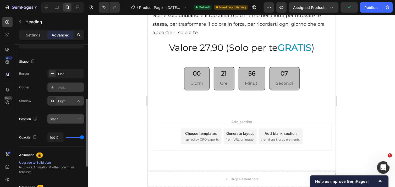
click at [78, 119] on icon at bounding box center [79, 118] width 5 height 5
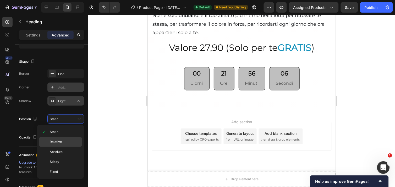
click at [53, 139] on span "Relative" at bounding box center [56, 141] width 12 height 5
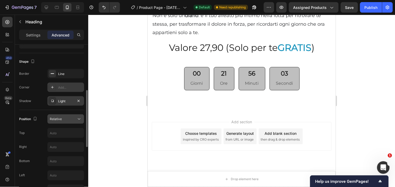
click at [78, 118] on icon at bounding box center [79, 118] width 5 height 5
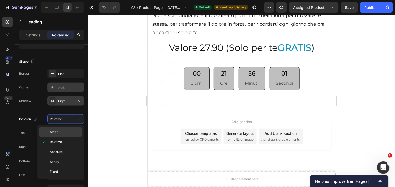
click at [56, 129] on div "Static" at bounding box center [60, 132] width 43 height 10
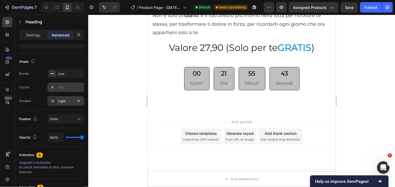
click at [55, 74] on div at bounding box center [52, 73] width 7 height 7
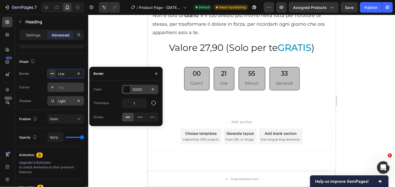
click at [126, 88] on div at bounding box center [126, 89] width 7 height 7
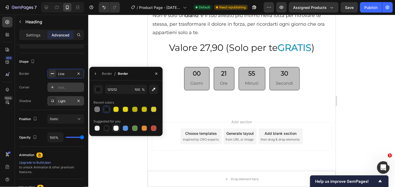
click at [116, 126] on div at bounding box center [115, 128] width 5 height 5
type input "FFFFFF"
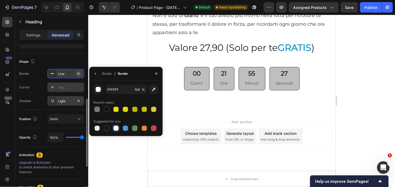
click at [79, 73] on icon "button" at bounding box center [79, 73] width 2 height 2
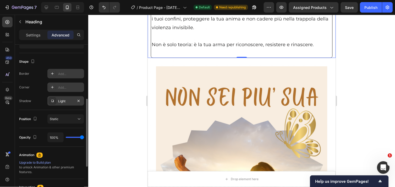
scroll to position [2297, 0]
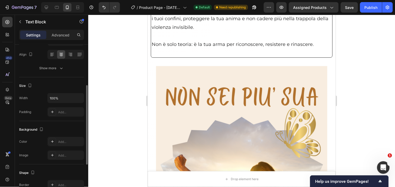
scroll to position [80, 0]
click at [56, 67] on div "Show more" at bounding box center [52, 67] width 24 height 5
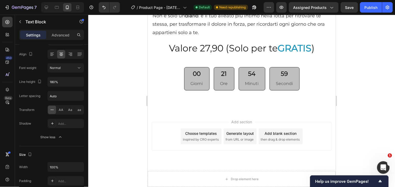
scroll to position [2735, 0]
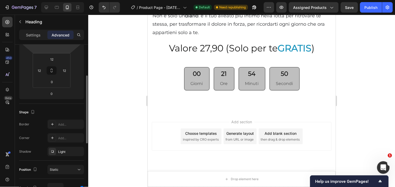
scroll to position [74, 0]
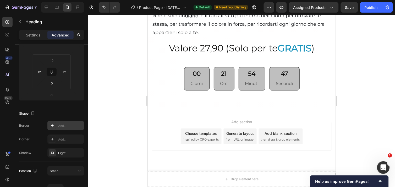
click at [56, 126] on div "Add..." at bounding box center [65, 125] width 37 height 9
click at [58, 140] on div "Add..." at bounding box center [70, 139] width 25 height 5
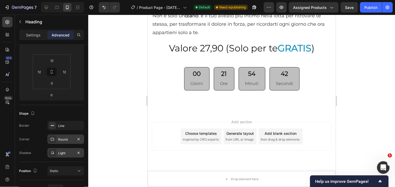
click at [64, 156] on div "Light" at bounding box center [65, 152] width 37 height 9
click at [32, 113] on icon "button" at bounding box center [32, 113] width 5 height 5
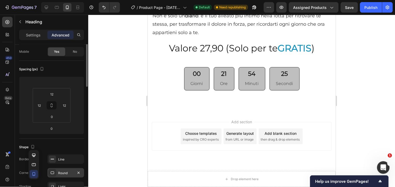
scroll to position [0, 0]
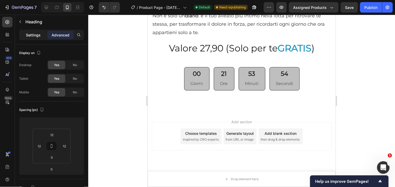
click at [35, 33] on p "Settings" at bounding box center [33, 35] width 15 height 6
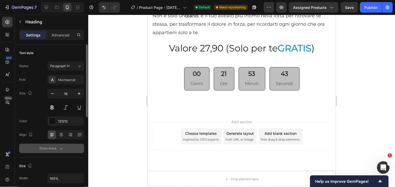
click at [59, 148] on icon "button" at bounding box center [61, 148] width 5 height 5
click at [80, 148] on icon at bounding box center [79, 148] width 5 height 5
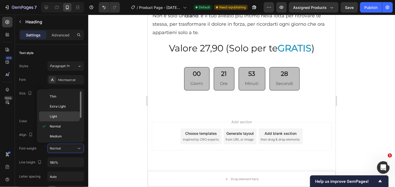
click at [56, 117] on span "Light" at bounding box center [53, 116] width 7 height 5
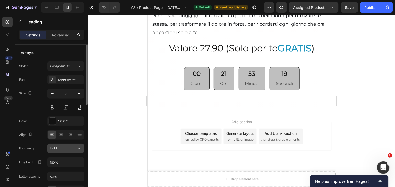
click at [80, 150] on icon at bounding box center [79, 148] width 5 height 5
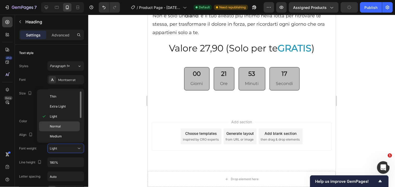
click at [63, 125] on p "Normal" at bounding box center [64, 126] width 28 height 5
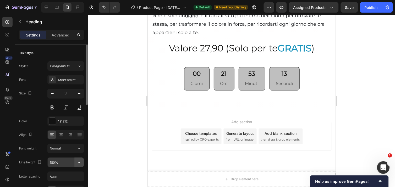
click at [79, 164] on icon "button" at bounding box center [79, 162] width 5 height 5
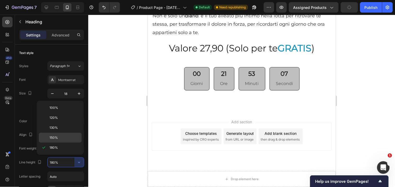
click at [51, 138] on span "150%" at bounding box center [54, 137] width 8 height 5
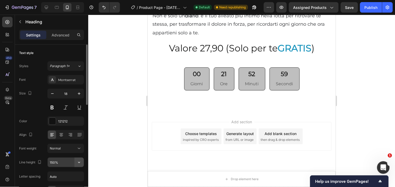
click at [78, 163] on icon "button" at bounding box center [79, 162] width 5 height 5
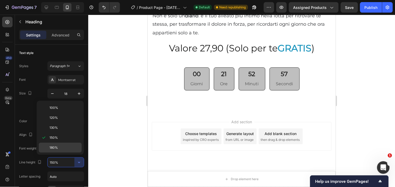
click at [58, 146] on p "180%" at bounding box center [65, 147] width 30 height 5
type input "180%"
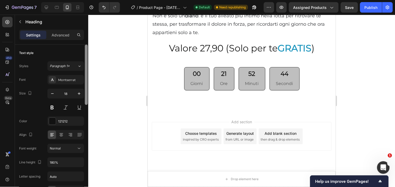
scroll to position [157, 0]
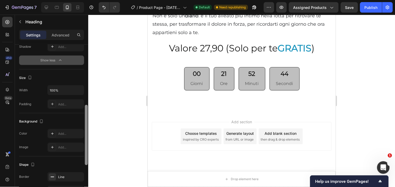
click at [87, 174] on div at bounding box center [86, 123] width 4 height 157
click at [63, 178] on div "Line" at bounding box center [65, 177] width 15 height 5
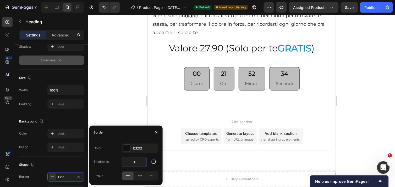
click at [138, 161] on input "1" at bounding box center [134, 161] width 25 height 9
click at [129, 148] on div at bounding box center [126, 148] width 7 height 7
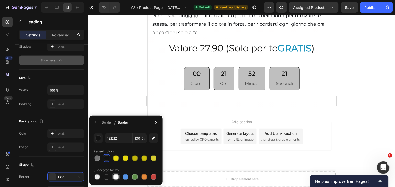
click at [115, 176] on div at bounding box center [115, 176] width 5 height 5
click at [97, 176] on div at bounding box center [97, 176] width 5 height 5
type input "000000"
type input "0"
click at [115, 176] on div at bounding box center [115, 176] width 5 height 5
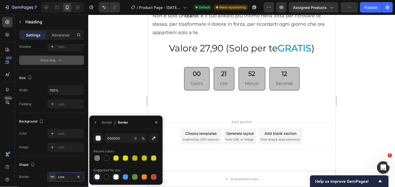
type input "FFFFFF"
type input "100"
click at [156, 121] on icon "button" at bounding box center [156, 122] width 4 height 4
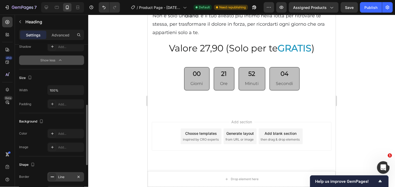
click at [61, 177] on div "Line" at bounding box center [65, 177] width 15 height 5
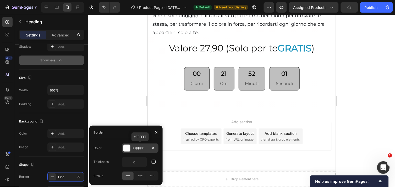
click at [128, 147] on div at bounding box center [126, 148] width 7 height 7
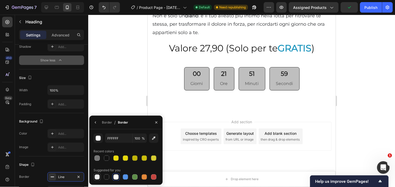
click at [98, 176] on div at bounding box center [97, 176] width 5 height 5
type input "000000"
type input "0"
click at [156, 120] on icon "button" at bounding box center [156, 122] width 4 height 4
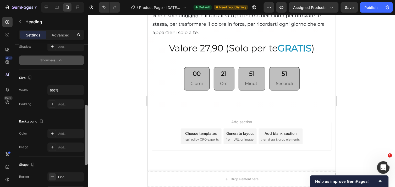
scroll to position [252, 0]
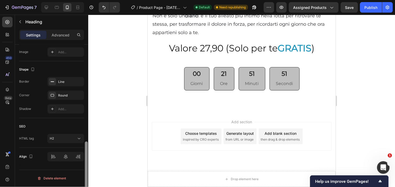
click at [86, 175] on div at bounding box center [86, 123] width 4 height 157
click at [80, 138] on icon at bounding box center [79, 138] width 5 height 5
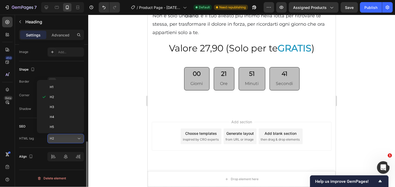
click at [80, 138] on icon at bounding box center [79, 138] width 5 height 5
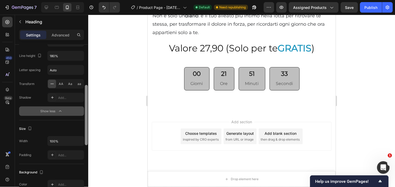
scroll to position [106, 0]
click at [51, 98] on icon at bounding box center [52, 98] width 4 height 4
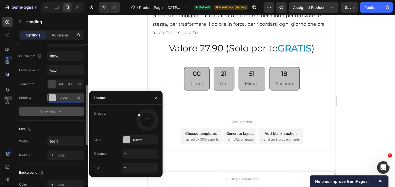
click at [141, 116] on div at bounding box center [147, 119] width 23 height 23
click at [139, 126] on div at bounding box center [147, 119] width 23 height 23
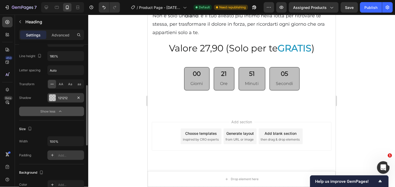
click at [57, 156] on div "Add..." at bounding box center [65, 154] width 37 height 9
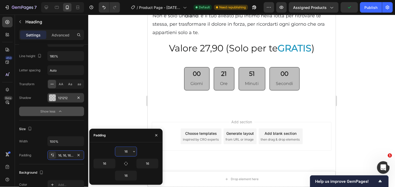
click at [128, 151] on input "16" at bounding box center [125, 151] width 21 height 9
click at [134, 152] on icon "button" at bounding box center [134, 151] width 4 height 4
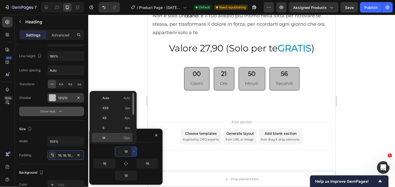
click at [110, 136] on p "M 12px" at bounding box center [116, 138] width 28 height 5
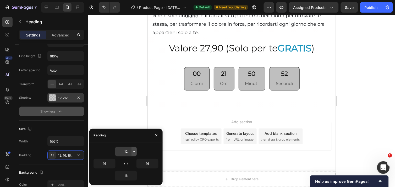
click at [132, 151] on icon "button" at bounding box center [134, 151] width 4 height 4
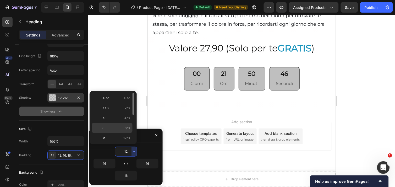
click at [111, 125] on div "S 8px" at bounding box center [112, 128] width 41 height 10
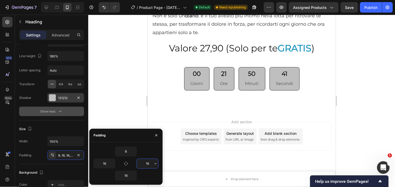
click at [148, 163] on input "16" at bounding box center [147, 163] width 21 height 9
click at [155, 166] on button "button" at bounding box center [155, 163] width 5 height 9
click at [127, 151] on input "8" at bounding box center [125, 151] width 21 height 9
type input "16"
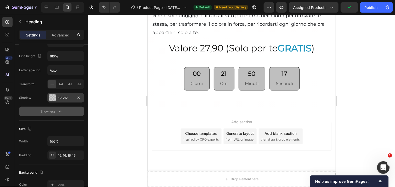
scroll to position [3041, 0]
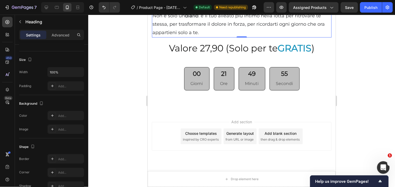
scroll to position [2729, 0]
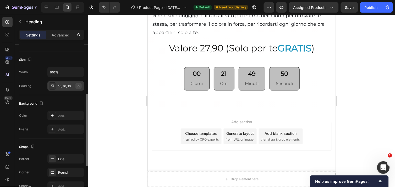
click at [77, 84] on icon "button" at bounding box center [79, 86] width 4 height 4
click at [52, 84] on icon at bounding box center [52, 86] width 4 height 4
click at [65, 116] on div "Add..." at bounding box center [70, 115] width 25 height 5
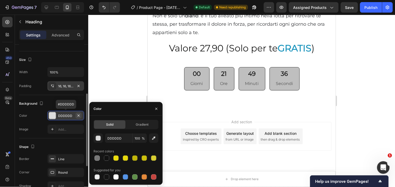
click at [80, 115] on icon "button" at bounding box center [79, 115] width 4 height 4
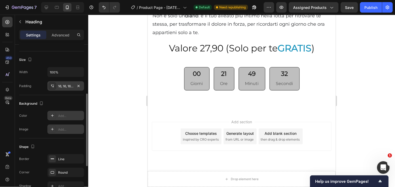
click at [77, 129] on div "Add..." at bounding box center [70, 129] width 25 height 5
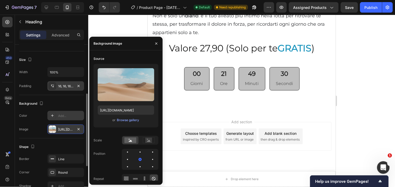
click at [77, 129] on icon "button" at bounding box center [79, 129] width 4 height 4
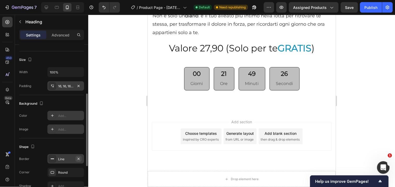
click at [77, 158] on icon "button" at bounding box center [79, 159] width 4 height 4
click at [61, 158] on div "Add..." at bounding box center [70, 159] width 25 height 5
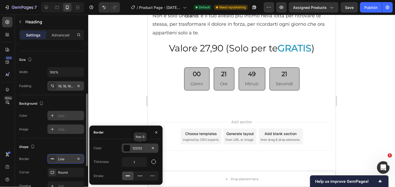
click at [127, 147] on div at bounding box center [126, 148] width 7 height 7
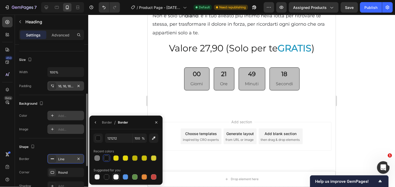
click at [116, 177] on div at bounding box center [115, 176] width 5 height 5
type input "FFFFFF"
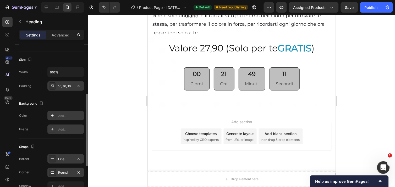
click at [68, 170] on div "Round" at bounding box center [65, 172] width 15 height 5
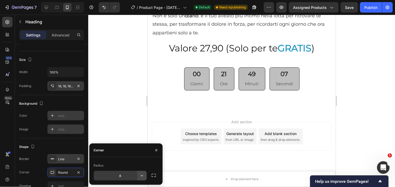
click at [144, 175] on icon "button" at bounding box center [141, 175] width 5 height 5
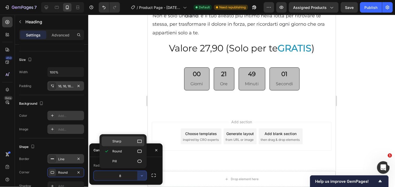
click at [138, 140] on icon at bounding box center [139, 141] width 5 height 5
type input "0"
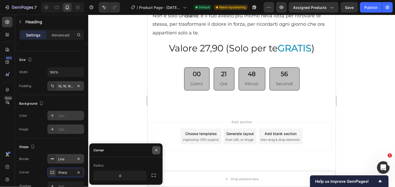
click at [155, 148] on icon "button" at bounding box center [156, 150] width 4 height 4
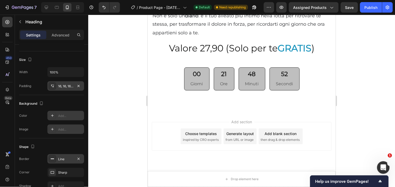
scroll to position [183, 0]
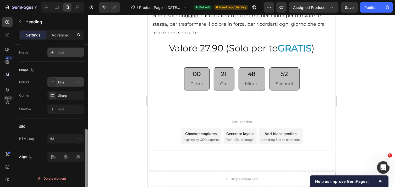
click at [87, 180] on div at bounding box center [86, 123] width 4 height 157
click at [200, 35] on span "Non è solo un diario : è il tuo alleato più intimo nella lotta per ritrovare te…" at bounding box center [238, 24] width 172 height 23
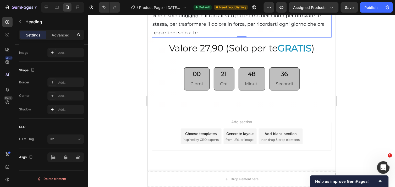
scroll to position [2766, 0]
click at [77, 82] on icon "button" at bounding box center [79, 82] width 4 height 4
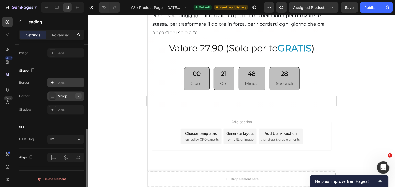
click at [79, 96] on icon "button" at bounding box center [79, 96] width 4 height 4
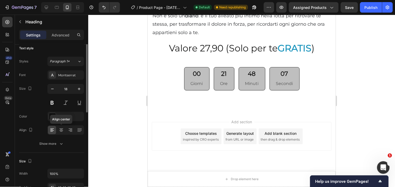
scroll to position [0, 0]
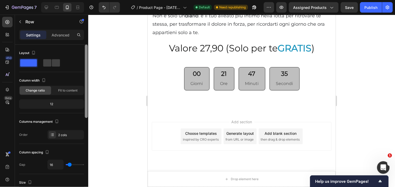
scroll to position [157, 0]
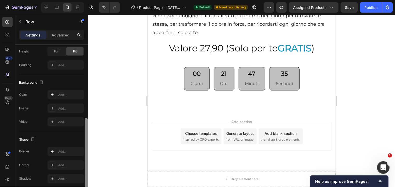
click at [87, 181] on div at bounding box center [86, 123] width 4 height 157
click at [57, 51] on span "Full" at bounding box center [56, 51] width 5 height 5
click at [76, 53] on span "Fit" at bounding box center [75, 51] width 4 height 5
click at [59, 67] on div "Add..." at bounding box center [70, 65] width 25 height 5
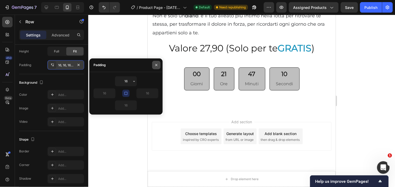
click at [157, 66] on icon "button" at bounding box center [156, 65] width 4 height 4
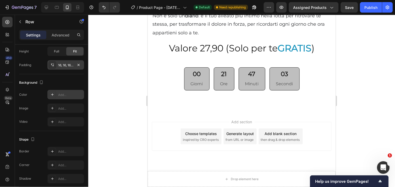
click at [57, 95] on div "Add..." at bounding box center [65, 94] width 37 height 9
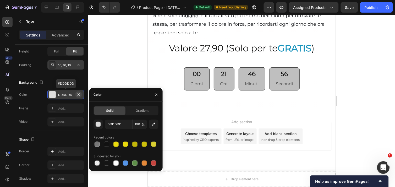
click at [80, 95] on icon "button" at bounding box center [79, 95] width 4 height 4
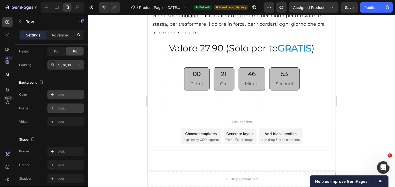
click at [56, 108] on div "Add..." at bounding box center [65, 108] width 37 height 9
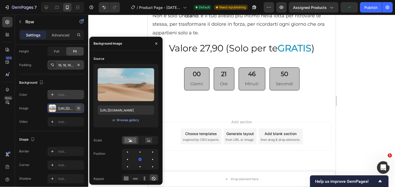
click at [79, 108] on icon "button" at bounding box center [79, 108] width 4 height 4
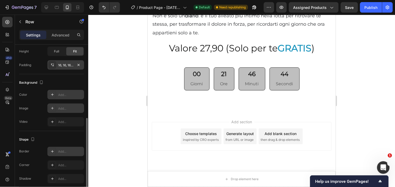
click at [75, 153] on div "Add..." at bounding box center [70, 151] width 25 height 5
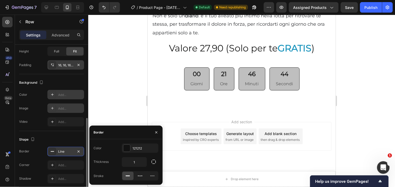
scroll to position [2720, 0]
click at [136, 163] on input "1" at bounding box center [134, 161] width 25 height 9
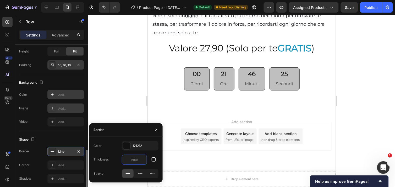
scroll to position [179, 0]
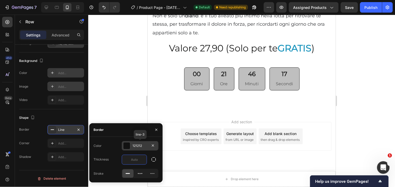
click at [127, 145] on div at bounding box center [126, 145] width 7 height 7
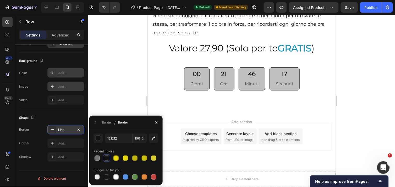
scroll to position [2720, 0]
click at [95, 176] on div at bounding box center [97, 176] width 5 height 5
type input "000000"
type input "0"
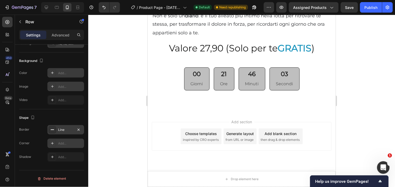
click at [68, 143] on div "Add..." at bounding box center [70, 143] width 25 height 5
click at [78, 129] on icon "button" at bounding box center [79, 130] width 4 height 4
click at [78, 143] on icon "button" at bounding box center [79, 143] width 2 height 2
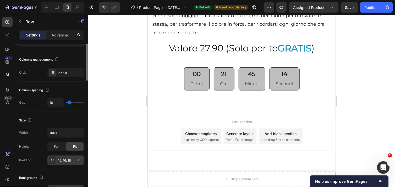
scroll to position [0, 0]
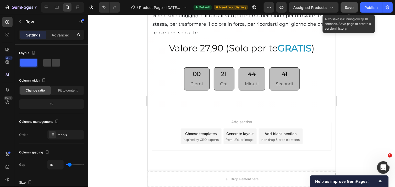
click at [350, 7] on span "Save" at bounding box center [349, 7] width 9 height 4
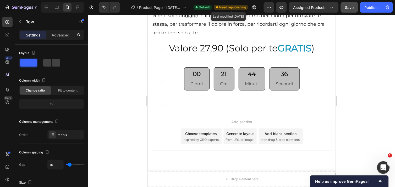
click at [234, 7] on span "Need republishing" at bounding box center [232, 7] width 27 height 5
click at [226, 3] on div "/ Product Page - Sep 3, 10:17:05 Default Need republishing" at bounding box center [194, 7] width 140 height 10
click at [241, 7] on span "Need republishing" at bounding box center [232, 7] width 27 height 5
click at [253, 7] on icon "button" at bounding box center [255, 8] width 4 height 4
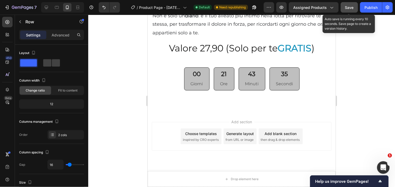
click at [348, 10] on button "Save" at bounding box center [349, 7] width 17 height 10
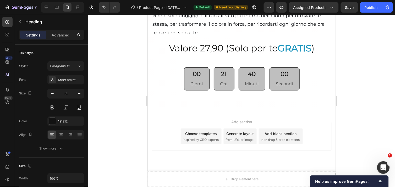
click at [30, 73] on div "Styles Paragraph 1* Font Montserrat Size 18 Color 121212 Align Show more" at bounding box center [51, 107] width 65 height 92
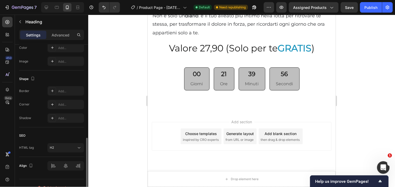
scroll to position [183, 0]
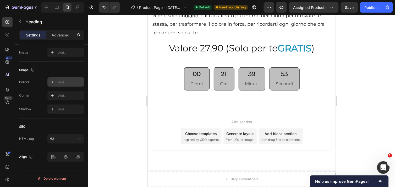
click at [56, 82] on div "Add..." at bounding box center [65, 81] width 37 height 9
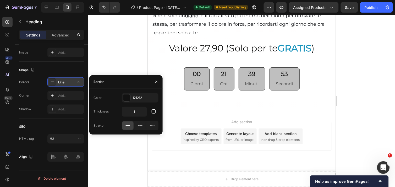
scroll to position [2720, 0]
click at [79, 81] on icon "button" at bounding box center [79, 82] width 2 height 2
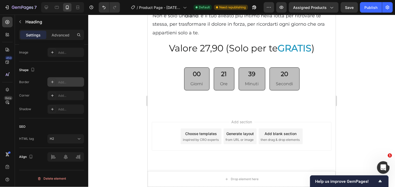
scroll to position [2720, 0]
click at [69, 78] on div "Add..." at bounding box center [65, 81] width 37 height 9
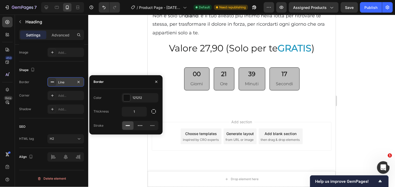
scroll to position [2720, 0]
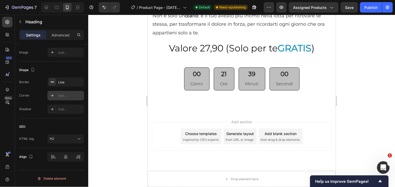
click at [73, 96] on div "Add..." at bounding box center [70, 96] width 25 height 5
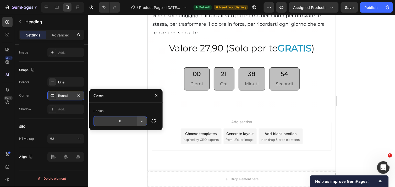
click at [141, 121] on icon "button" at bounding box center [141, 120] width 5 height 5
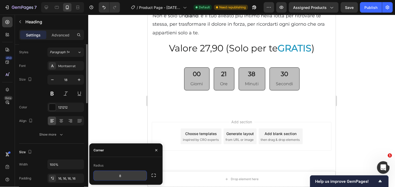
scroll to position [0, 0]
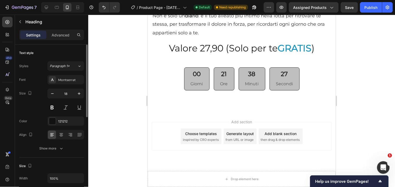
click at [34, 65] on div "Styles Paragraph 1*" at bounding box center [51, 65] width 65 height 9
click at [79, 67] on icon at bounding box center [79, 65] width 4 height 5
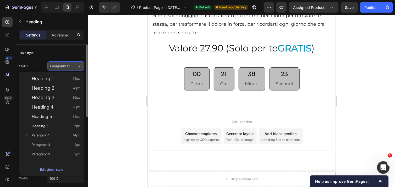
click at [79, 67] on icon at bounding box center [79, 65] width 4 height 5
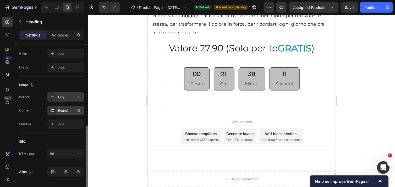
scroll to position [171, 0]
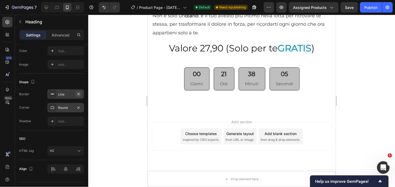
click at [79, 94] on icon "button" at bounding box center [79, 94] width 2 height 2
click at [79, 94] on div "Add..." at bounding box center [70, 94] width 25 height 5
type input "1"
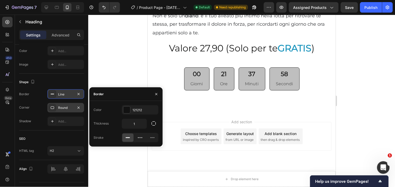
scroll to position [2720, 0]
click at [126, 109] on div at bounding box center [126, 109] width 7 height 7
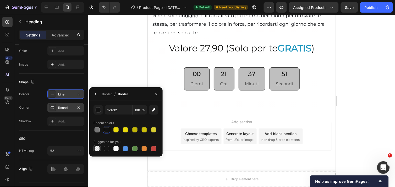
click at [96, 148] on div at bounding box center [97, 148] width 5 height 5
type input "000000"
type input "0"
click at [153, 108] on icon "button" at bounding box center [153, 109] width 5 height 5
type input "151515"
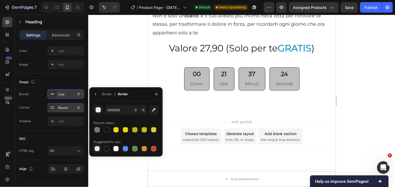
type input "100"
click at [125, 110] on input "151515" at bounding box center [118, 109] width 27 height 9
click at [95, 147] on div at bounding box center [97, 148] width 5 height 5
type input "000000"
type input "0"
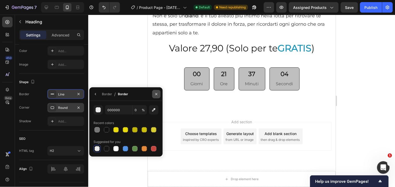
click at [155, 93] on icon "button" at bounding box center [156, 94] width 2 height 2
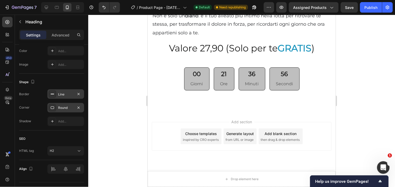
click at [63, 93] on div "Line" at bounding box center [65, 94] width 15 height 5
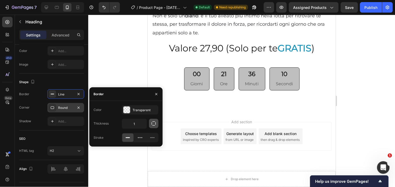
click at [157, 123] on button "button" at bounding box center [153, 123] width 9 height 9
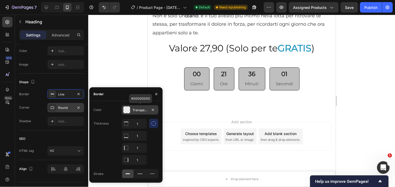
click at [127, 109] on div at bounding box center [126, 109] width 7 height 7
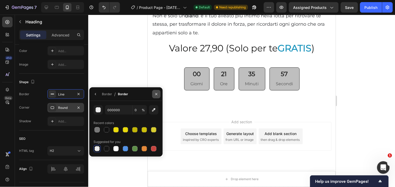
click at [156, 92] on icon "button" at bounding box center [156, 94] width 4 height 4
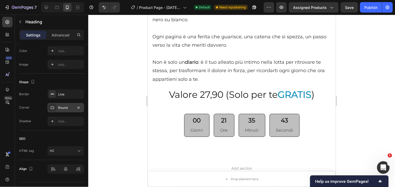
scroll to position [2689, 0]
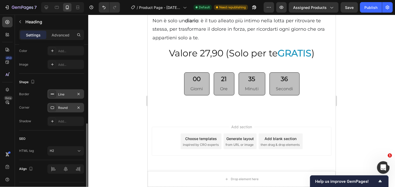
click at [70, 93] on div "Line" at bounding box center [65, 94] width 15 height 5
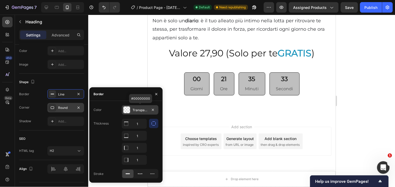
click at [126, 111] on div at bounding box center [126, 109] width 7 height 7
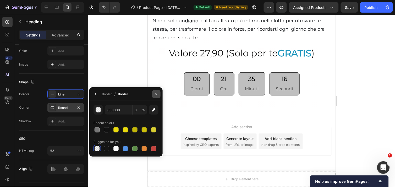
click at [156, 93] on icon "button" at bounding box center [156, 94] width 4 height 4
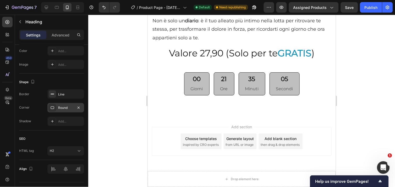
click at [62, 47] on div "Add..." at bounding box center [65, 50] width 37 height 9
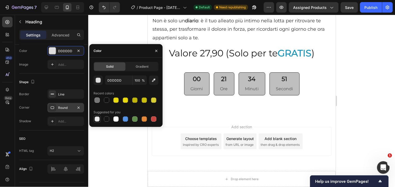
click at [98, 118] on div at bounding box center [97, 118] width 5 height 5
type input "000000"
type input "0"
click at [32, 81] on icon "button" at bounding box center [32, 81] width 5 height 5
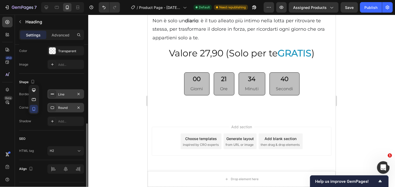
click at [64, 93] on div "Line" at bounding box center [65, 94] width 15 height 5
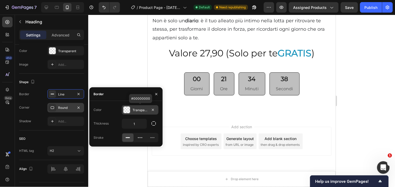
click at [125, 112] on div at bounding box center [126, 109] width 7 height 7
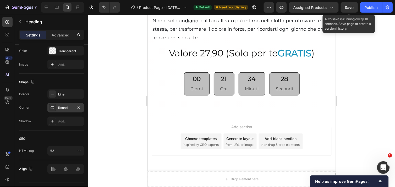
click at [347, 7] on span "Save" at bounding box center [349, 7] width 9 height 4
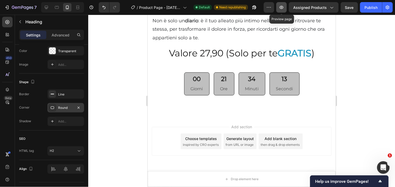
click at [281, 11] on button "button" at bounding box center [282, 7] width 10 height 10
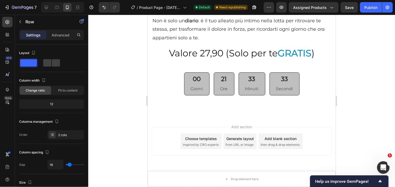
scroll to position [157, 0]
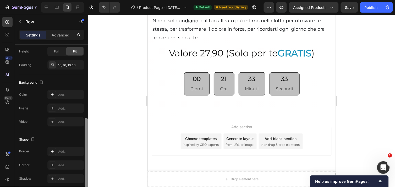
click at [86, 159] on div at bounding box center [86, 123] width 4 height 157
click at [66, 150] on div "Add..." at bounding box center [70, 151] width 25 height 5
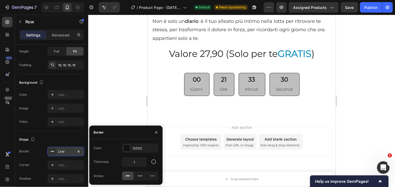
scroll to position [2690, 0]
click at [127, 148] on div at bounding box center [126, 148] width 7 height 7
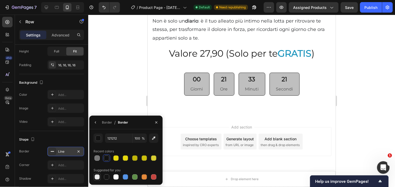
click at [96, 176] on div at bounding box center [97, 176] width 5 height 5
type input "000000"
type input "0"
click at [86, 179] on div at bounding box center [86, 154] width 3 height 73
click at [156, 122] on icon "button" at bounding box center [156, 122] width 2 height 2
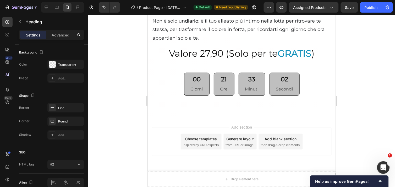
scroll to position [0, 0]
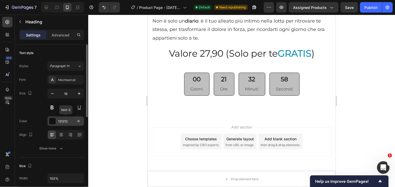
click at [51, 121] on div at bounding box center [52, 121] width 7 height 7
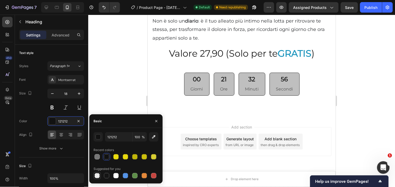
click at [98, 174] on div at bounding box center [97, 175] width 5 height 5
type input "000000"
type input "0"
click at [108, 158] on div at bounding box center [106, 156] width 5 height 5
type input "121212"
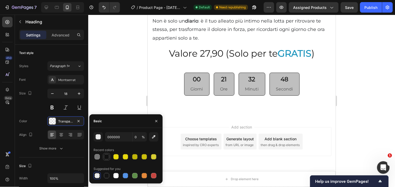
type input "100"
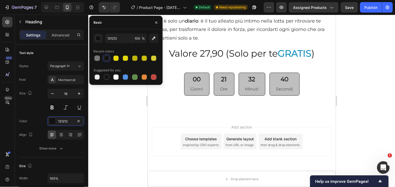
scroll to position [157, 0]
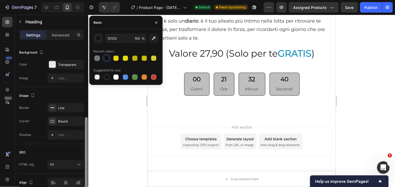
click at [86, 168] on div at bounding box center [86, 123] width 4 height 157
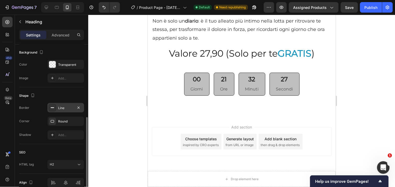
click at [59, 111] on div "Line" at bounding box center [65, 107] width 37 height 9
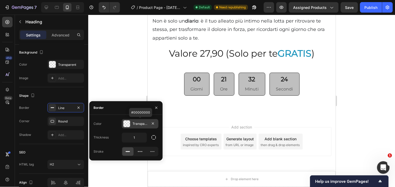
click at [127, 122] on div at bounding box center [126, 123] width 7 height 7
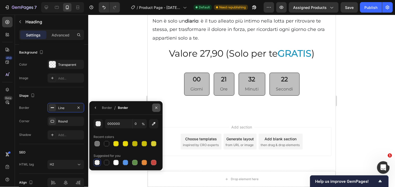
click at [155, 107] on icon "button" at bounding box center [156, 108] width 4 height 4
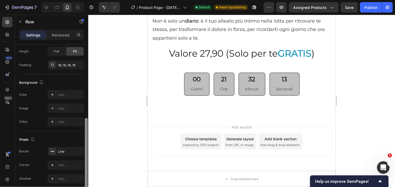
click at [85, 163] on div at bounding box center [86, 123] width 4 height 157
click at [85, 163] on div at bounding box center [86, 154] width 3 height 73
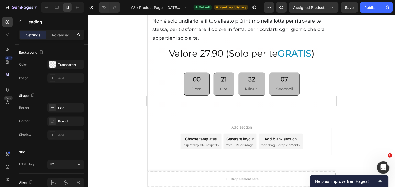
scroll to position [0, 0]
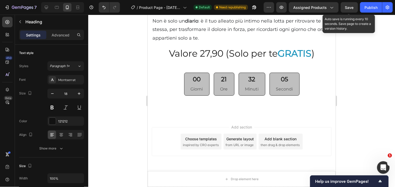
click at [345, 6] on span "Save" at bounding box center [349, 7] width 9 height 4
click at [350, 6] on span "Save" at bounding box center [349, 7] width 9 height 4
click at [348, 6] on span "Save" at bounding box center [349, 7] width 9 height 4
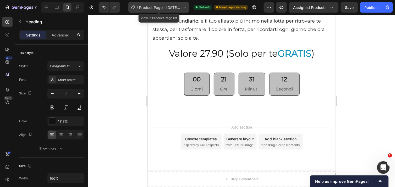
click at [166, 5] on span "Product Page - [DATE] 10:17:05" at bounding box center [160, 8] width 42 height 6
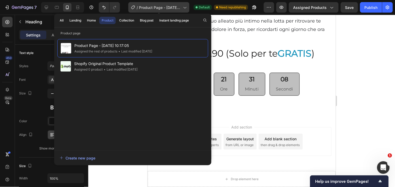
click at [187, 7] on icon at bounding box center [184, 7] width 5 height 5
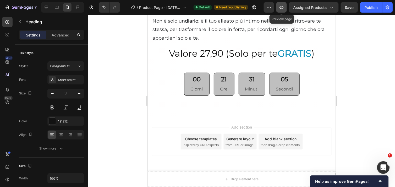
click at [283, 5] on icon "button" at bounding box center [281, 7] width 5 height 5
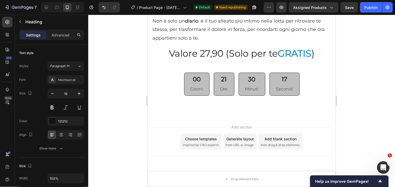
click at [51, 95] on icon "button" at bounding box center [52, 93] width 5 height 5
click at [79, 94] on icon "button" at bounding box center [79, 93] width 5 height 5
type input "41"
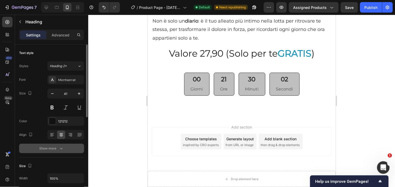
click at [64, 153] on button "Show more" at bounding box center [51, 148] width 65 height 9
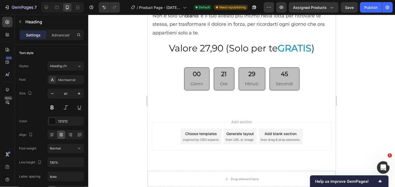
drag, startPoint x: 240, startPoint y: 75, endPoint x: 242, endPoint y: 68, distance: 6.6
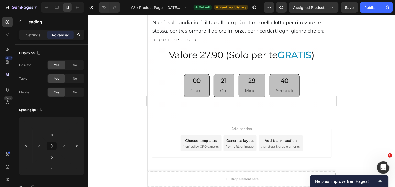
drag, startPoint x: 239, startPoint y: 69, endPoint x: 239, endPoint y: 76, distance: 7.1
type input "27"
click at [56, 92] on span "Yes" at bounding box center [56, 92] width 5 height 5
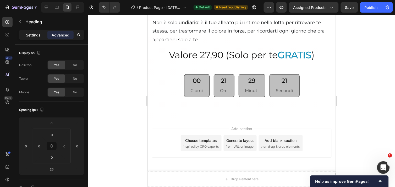
click at [27, 35] on p "Settings" at bounding box center [33, 35] width 15 height 6
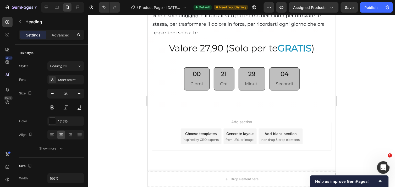
drag, startPoint x: 240, startPoint y: 97, endPoint x: 239, endPoint y: 87, distance: 9.5
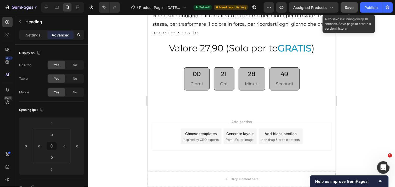
click at [344, 6] on button "Save" at bounding box center [349, 7] width 17 height 10
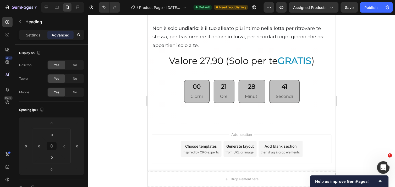
scroll to position [2677, 0]
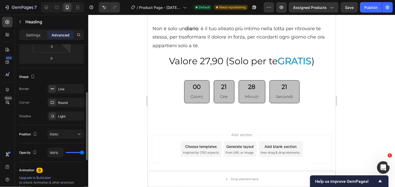
scroll to position [111, 0]
click at [58, 90] on div "Line" at bounding box center [65, 88] width 15 height 5
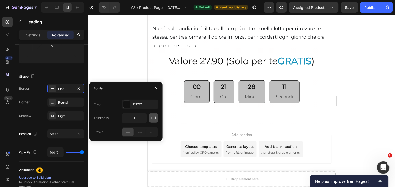
click at [153, 120] on icon "button" at bounding box center [154, 118] width 4 height 4
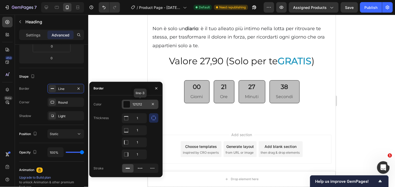
click at [129, 104] on div at bounding box center [126, 104] width 7 height 7
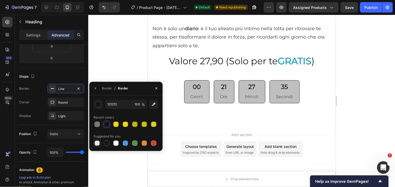
click at [95, 143] on div at bounding box center [97, 142] width 5 height 5
type input "000000"
type input "0"
click at [158, 87] on icon "button" at bounding box center [156, 88] width 4 height 4
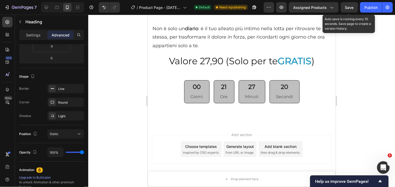
click at [348, 8] on span "Save" at bounding box center [349, 7] width 9 height 4
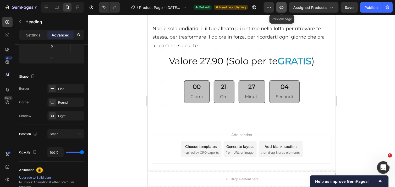
click at [283, 7] on icon "button" at bounding box center [282, 8] width 2 height 2
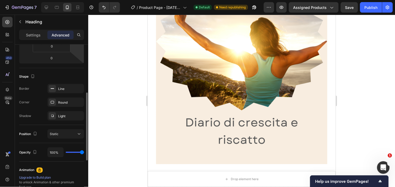
scroll to position [2459, 0]
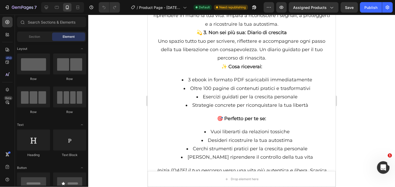
scroll to position [1572, 0]
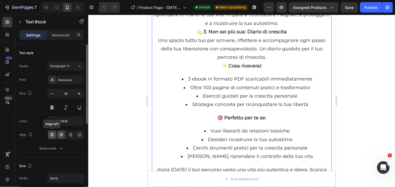
click at [51, 135] on icon at bounding box center [52, 134] width 5 height 5
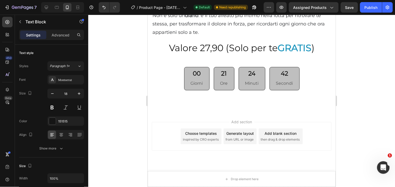
scroll to position [2677, 0]
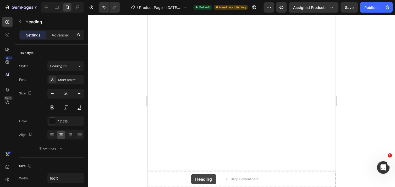
scroll to position [2692, 0]
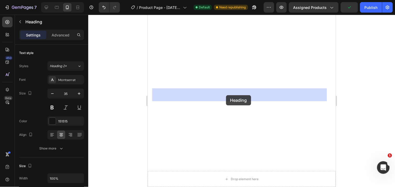
drag, startPoint x: 192, startPoint y: 109, endPoint x: 226, endPoint y: 95, distance: 36.7
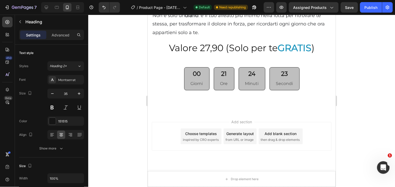
scroll to position [2765, 0]
drag, startPoint x: 214, startPoint y: 23, endPoint x: 212, endPoint y: 116, distance: 93.6
drag, startPoint x: 161, startPoint y: 19, endPoint x: 160, endPoint y: 71, distance: 52.2
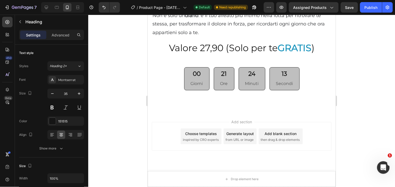
click at [137, 33] on div at bounding box center [241, 101] width 307 height 172
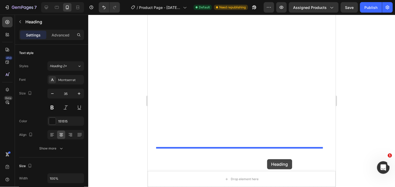
drag, startPoint x: 171, startPoint y: 90, endPoint x: 267, endPoint y: 159, distance: 118.5
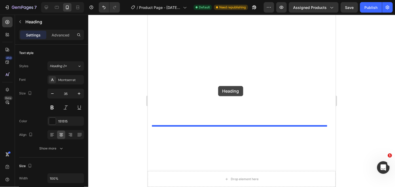
scroll to position [3035, 0]
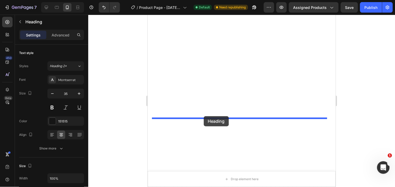
drag, startPoint x: 254, startPoint y: 52, endPoint x: 204, endPoint y: 116, distance: 81.0
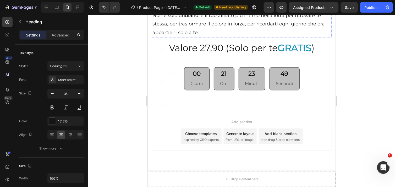
scroll to position [3022, 0]
click at [352, 93] on div at bounding box center [241, 101] width 307 height 172
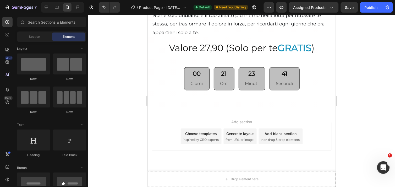
scroll to position [3221, 0]
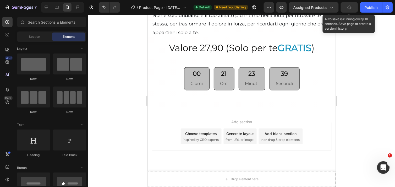
click at [350, 6] on icon "button" at bounding box center [349, 7] width 5 height 5
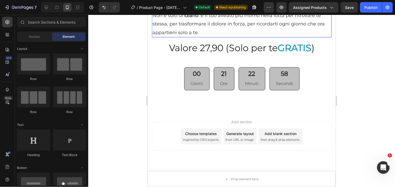
scroll to position [3058, 0]
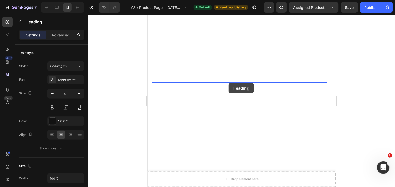
drag, startPoint x: 235, startPoint y: 107, endPoint x: 229, endPoint y: 83, distance: 25.4
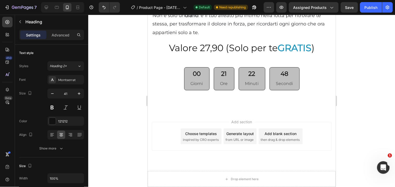
click at [374, 95] on div at bounding box center [241, 101] width 307 height 172
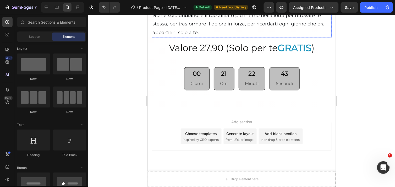
scroll to position [3191, 0]
click at [234, 55] on h2 "Valore 27,90 (Solo per te GRATIS )" at bounding box center [242, 47] width 188 height 13
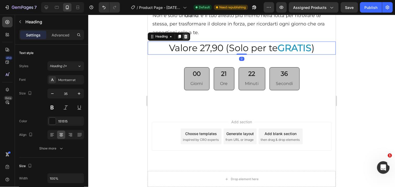
click at [186, 38] on icon at bounding box center [185, 37] width 3 height 4
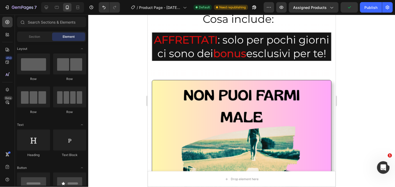
scroll to position [1856, 0]
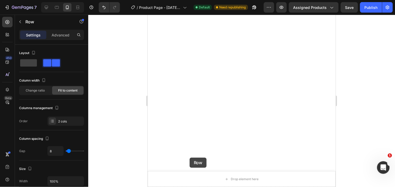
scroll to position [3217, 0]
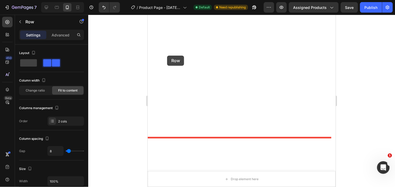
drag, startPoint x: 190, startPoint y: 79, endPoint x: 167, endPoint y: 55, distance: 32.8
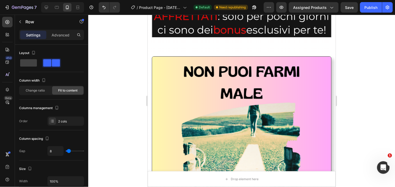
scroll to position [1885, 0]
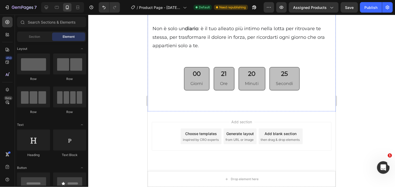
scroll to position [3208, 0]
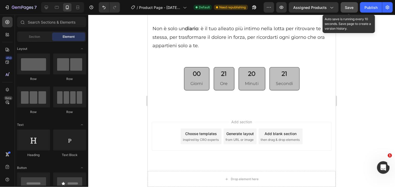
click at [348, 6] on span "Save" at bounding box center [349, 7] width 9 height 4
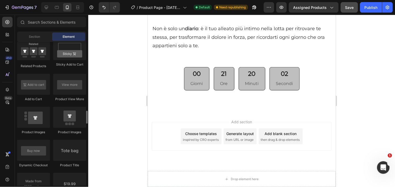
scroll to position [747, 0]
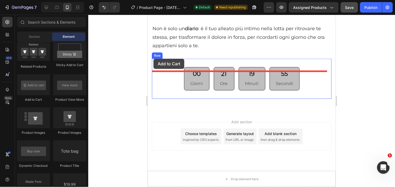
drag, startPoint x: 185, startPoint y: 102, endPoint x: 153, endPoint y: 58, distance: 53.5
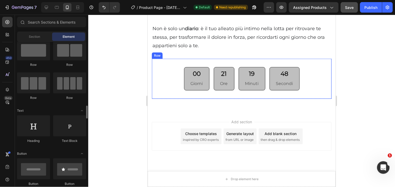
scroll to position [0, 0]
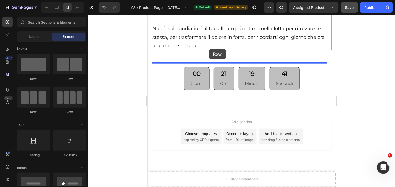
drag, startPoint x: 181, startPoint y: 80, endPoint x: 209, endPoint y: 49, distance: 42.5
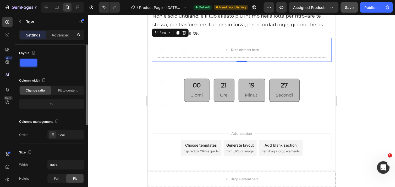
click at [27, 62] on span at bounding box center [28, 62] width 17 height 7
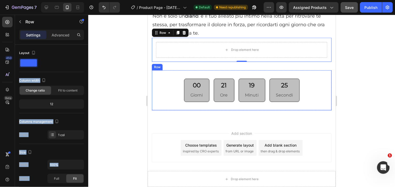
drag, startPoint x: 175, startPoint y: 76, endPoint x: 208, endPoint y: 83, distance: 33.9
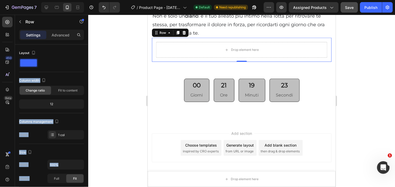
click at [110, 130] on div at bounding box center [241, 101] width 307 height 172
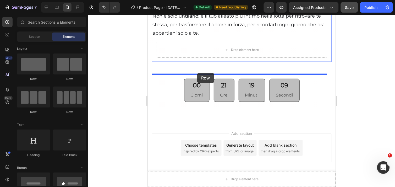
drag, startPoint x: 178, startPoint y: 81, endPoint x: 197, endPoint y: 73, distance: 20.7
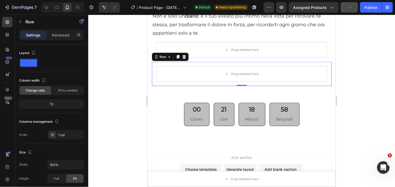
click at [349, 67] on div at bounding box center [241, 101] width 307 height 172
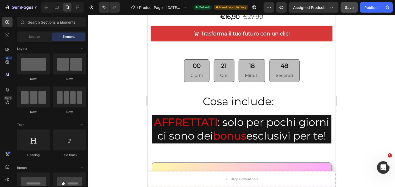
scroll to position [1870, 0]
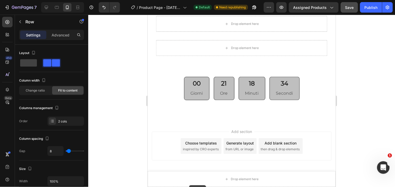
scroll to position [3265, 0]
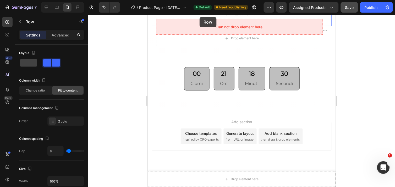
drag, startPoint x: 182, startPoint y: 66, endPoint x: 199, endPoint y: 17, distance: 52.3
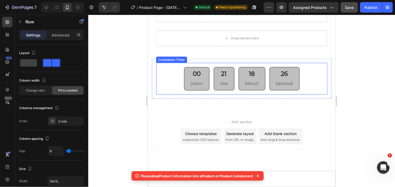
scroll to position [3184, 0]
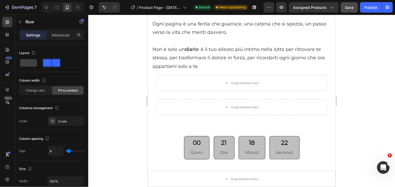
click at [131, 74] on div at bounding box center [241, 101] width 307 height 172
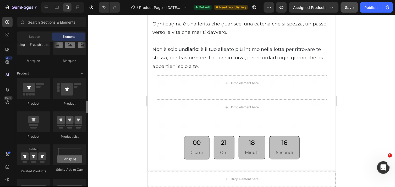
scroll to position [643, 0]
click at [22, 20] on icon at bounding box center [22, 22] width 4 height 4
click at [52, 22] on input "text" at bounding box center [51, 22] width 69 height 10
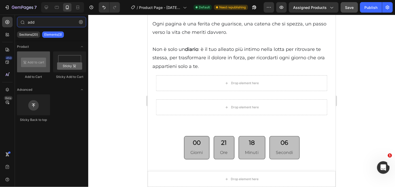
type input "add"
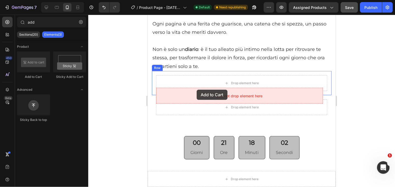
drag, startPoint x: 180, startPoint y: 79, endPoint x: 197, endPoint y: 89, distance: 19.3
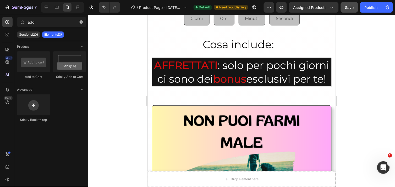
scroll to position [1836, 0]
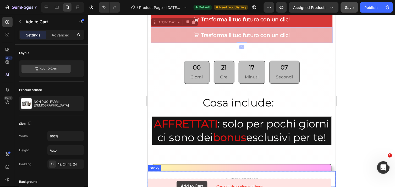
scroll to position [1931, 0]
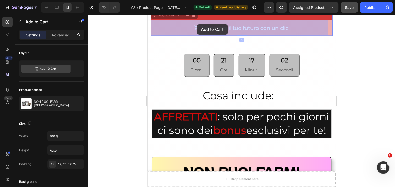
drag, startPoint x: 172, startPoint y: 121, endPoint x: 197, endPoint y: 24, distance: 100.4
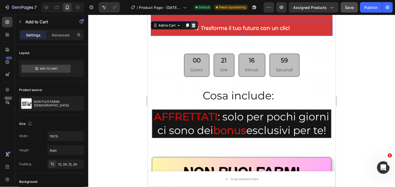
click at [194, 26] on icon at bounding box center [193, 25] width 3 height 4
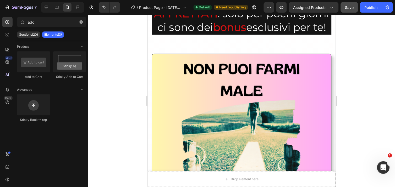
scroll to position [1883, 0]
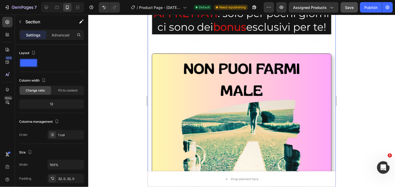
scroll to position [1836, 0]
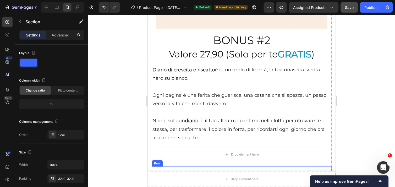
scroll to position [3103, 0]
click at [102, 7] on icon "Undo/Redo" at bounding box center [103, 7] width 5 height 5
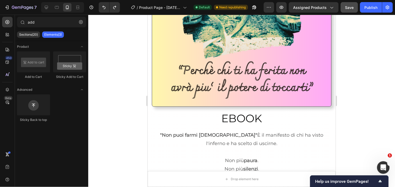
scroll to position [2220, 0]
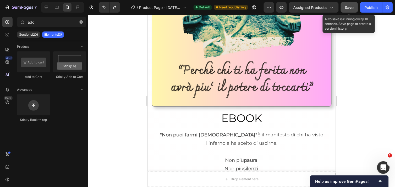
click at [345, 7] on span "Save" at bounding box center [349, 7] width 9 height 4
